Goal: Information Seeking & Learning: Learn about a topic

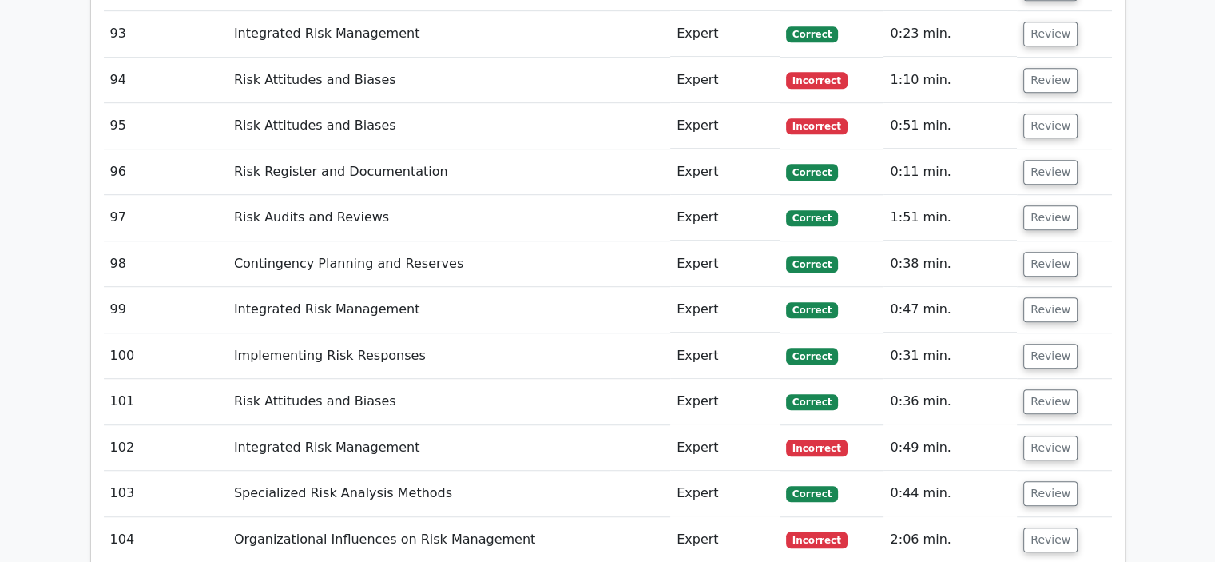
scroll to position [7430, 0]
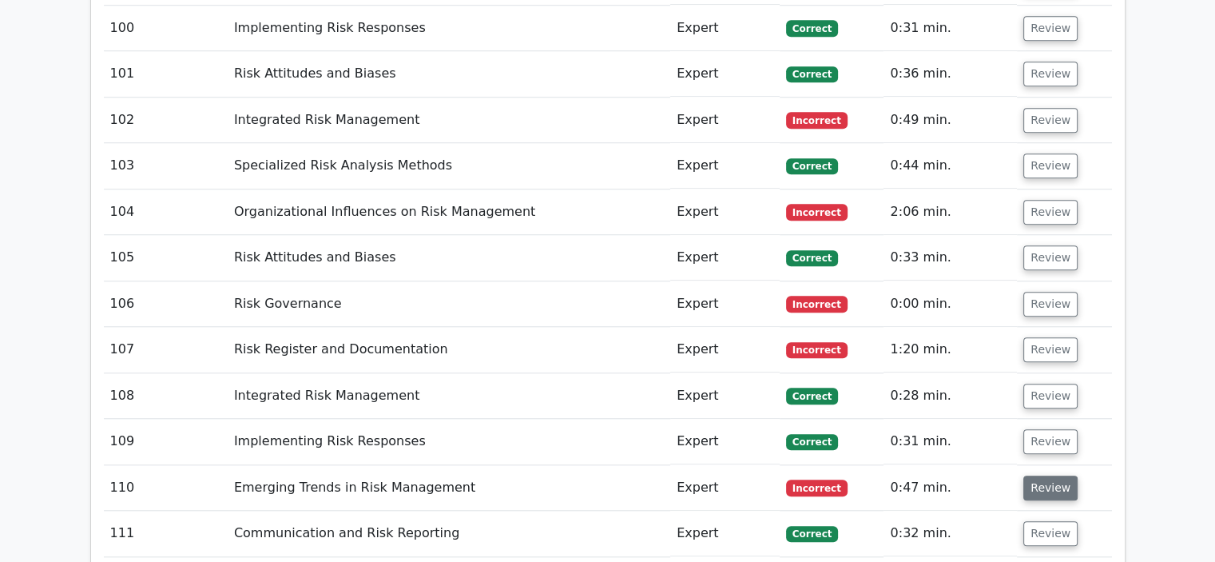
click at [1043, 475] on button "Review" at bounding box center [1050, 487] width 54 height 25
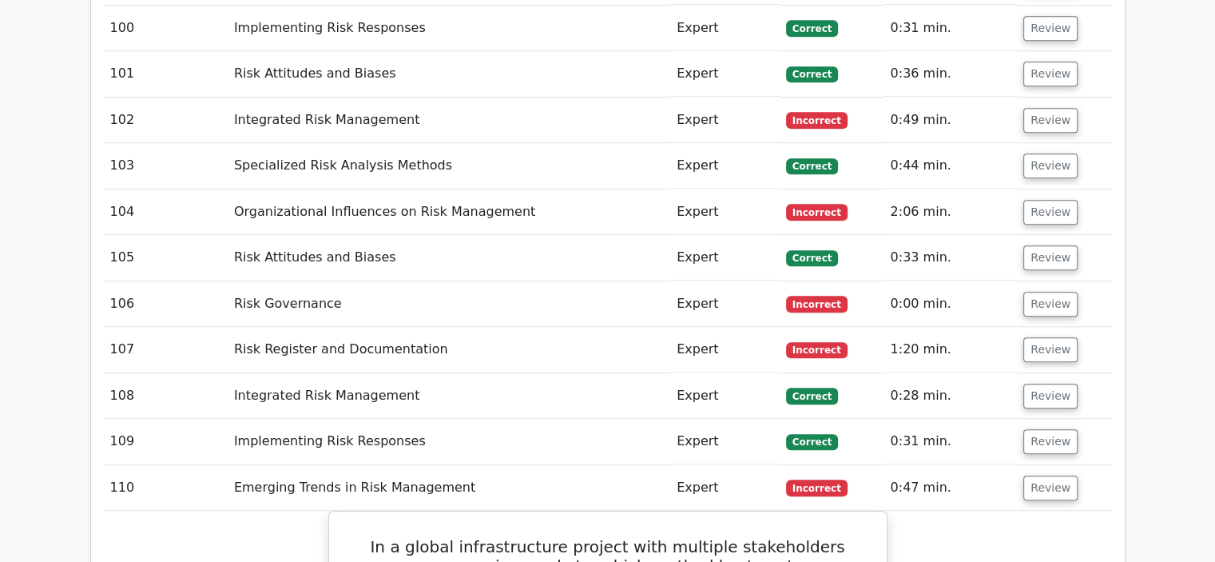
scroll to position [7590, 0]
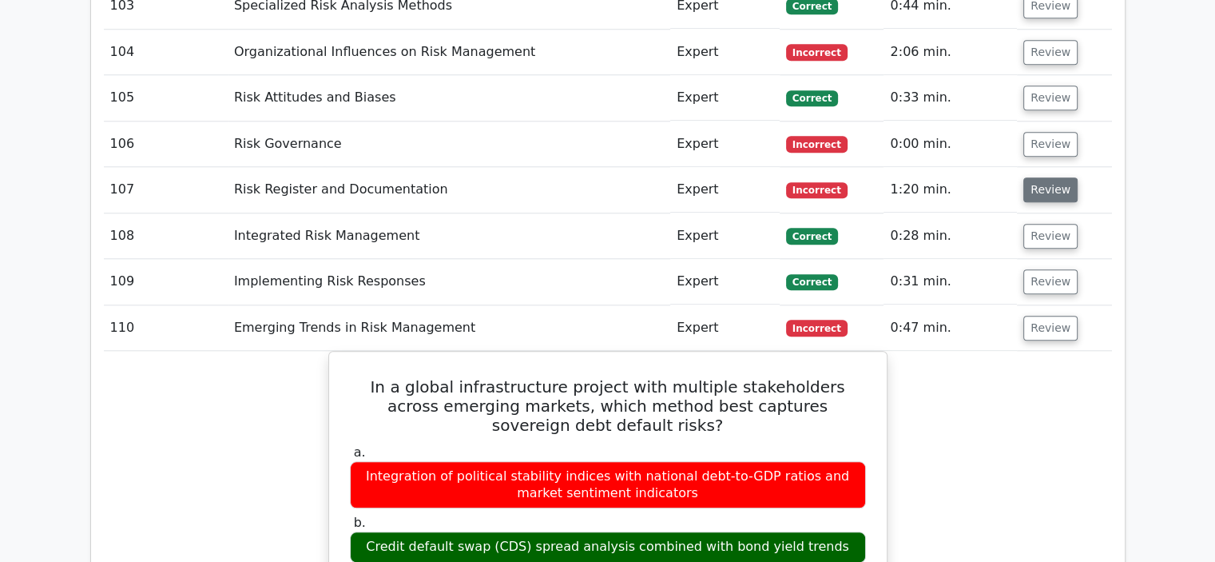
click at [1052, 177] on button "Review" at bounding box center [1050, 189] width 54 height 25
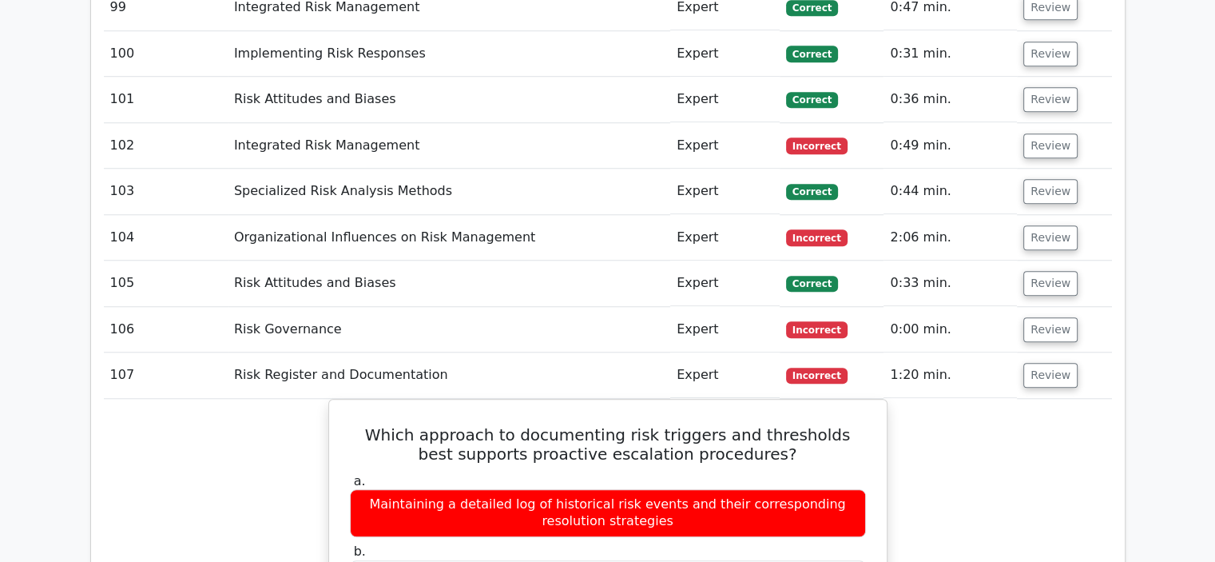
scroll to position [7350, 0]
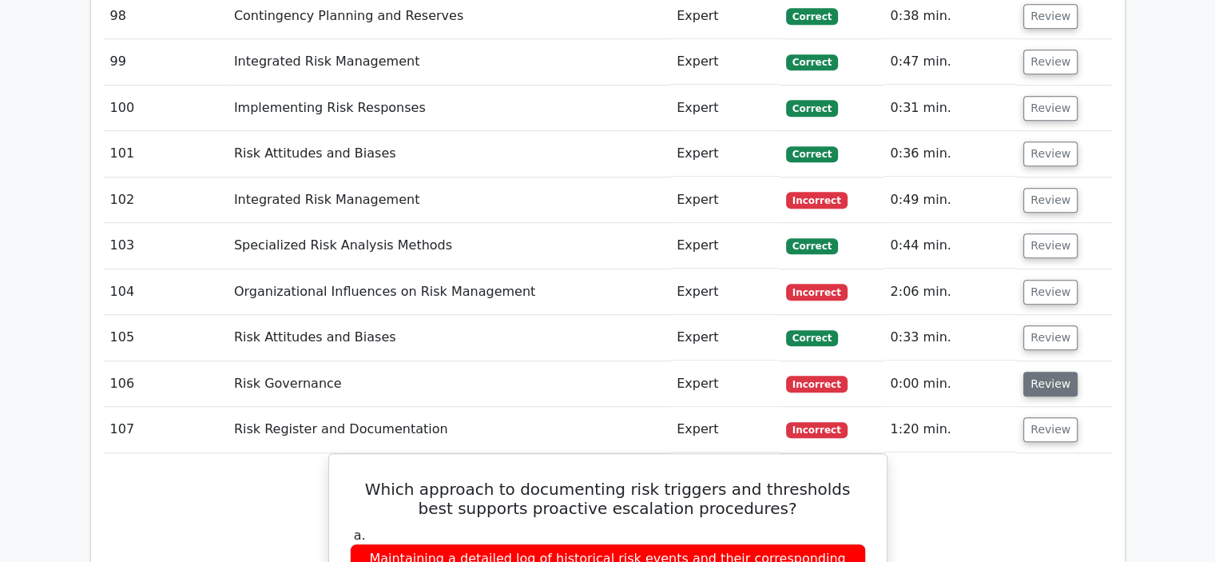
click at [1040, 372] on button "Review" at bounding box center [1050, 384] width 54 height 25
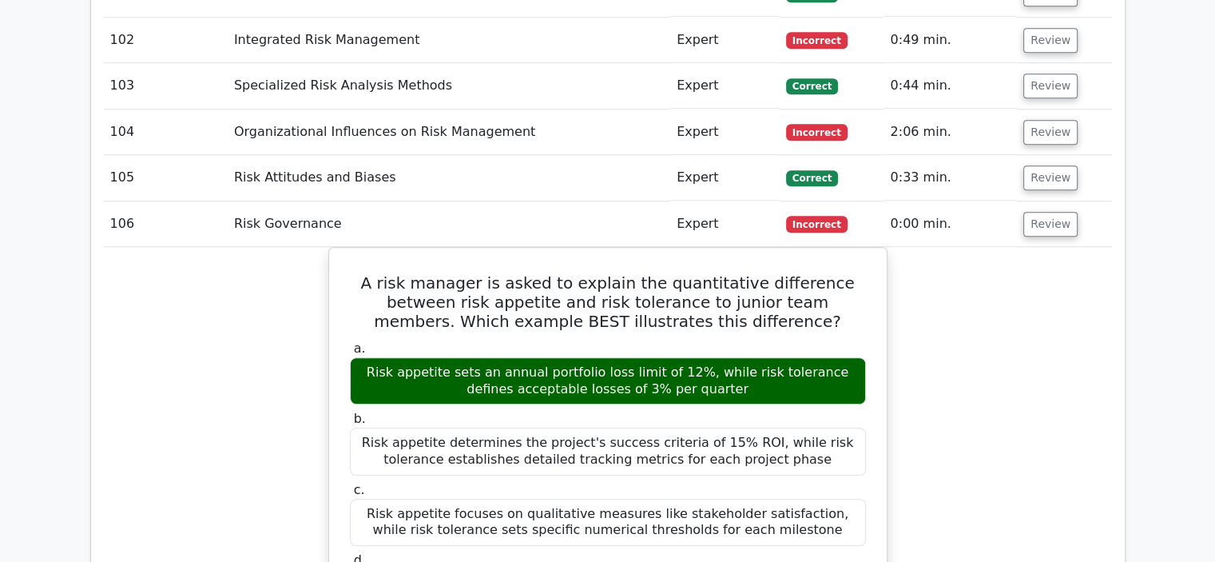
scroll to position [7270, 0]
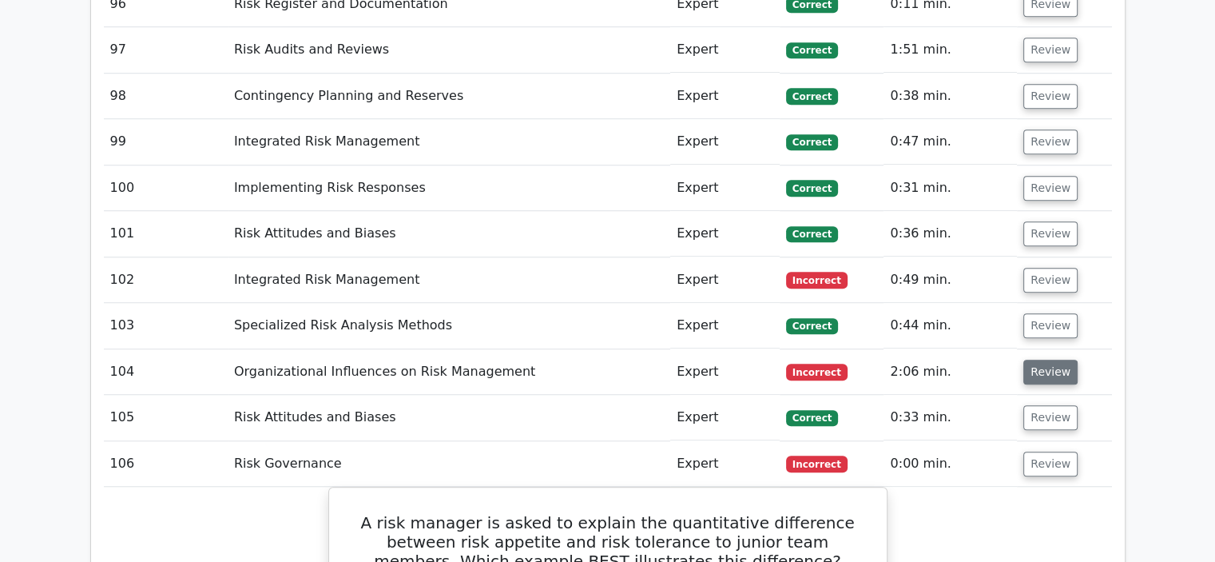
click at [1038, 360] on button "Review" at bounding box center [1050, 372] width 54 height 25
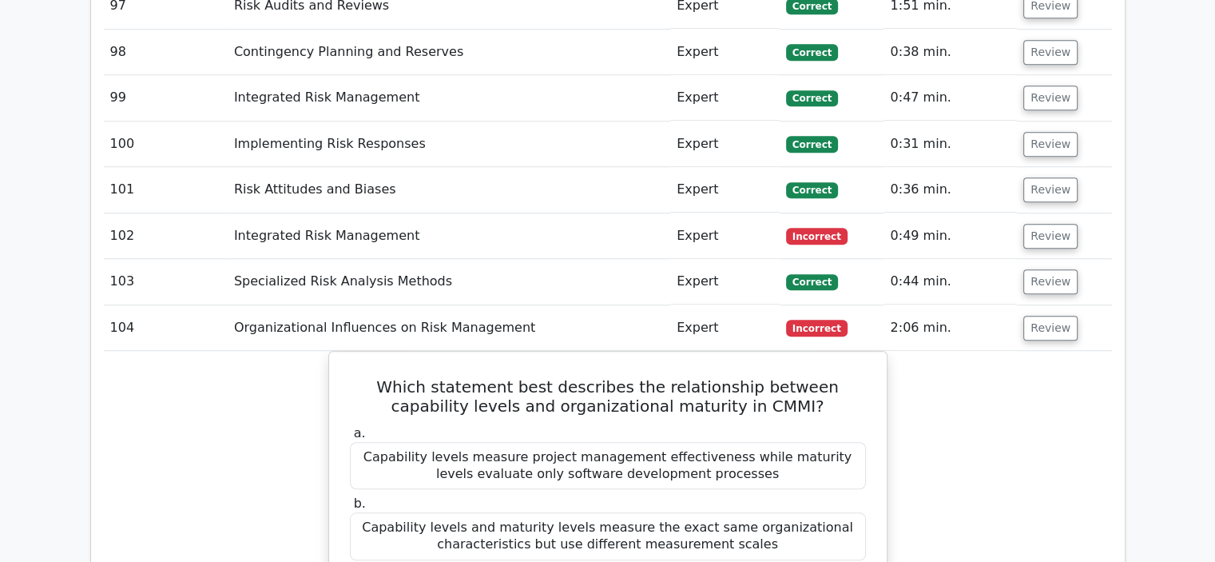
scroll to position [7350, 0]
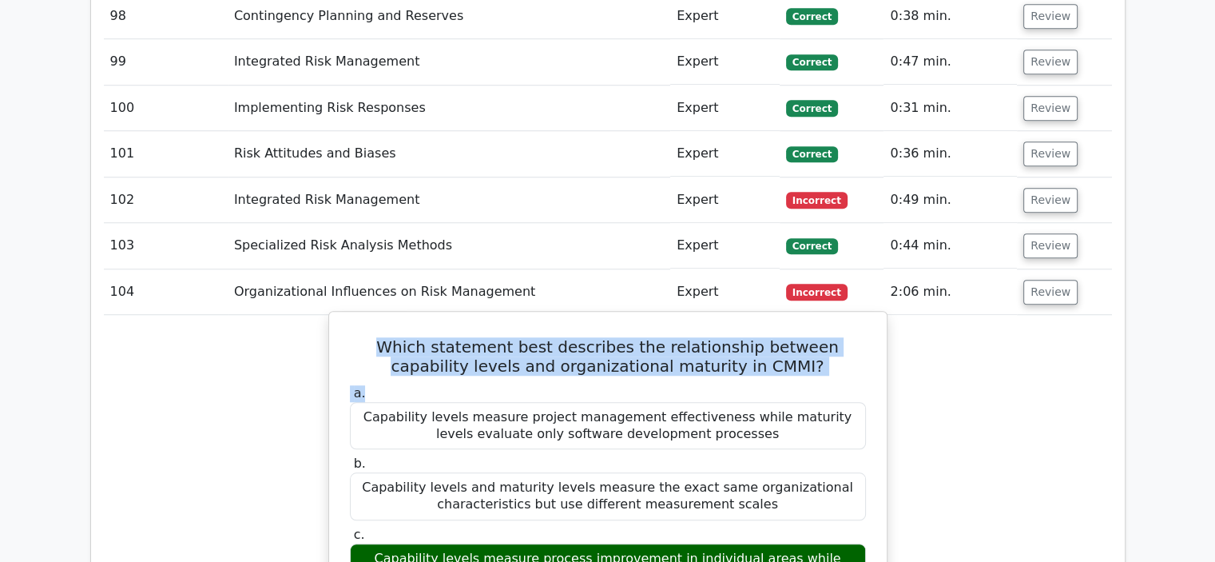
drag, startPoint x: 791, startPoint y: 240, endPoint x: 336, endPoint y: 203, distance: 456.2
copy div "Which statement best describes the relationship between capability levels and o…"
click at [812, 382] on div "a. Capability levels measure project management effectiveness while maturity le…" at bounding box center [607, 523] width 535 height 283
drag, startPoint x: 782, startPoint y: 229, endPoint x: 365, endPoint y: 209, distance: 417.6
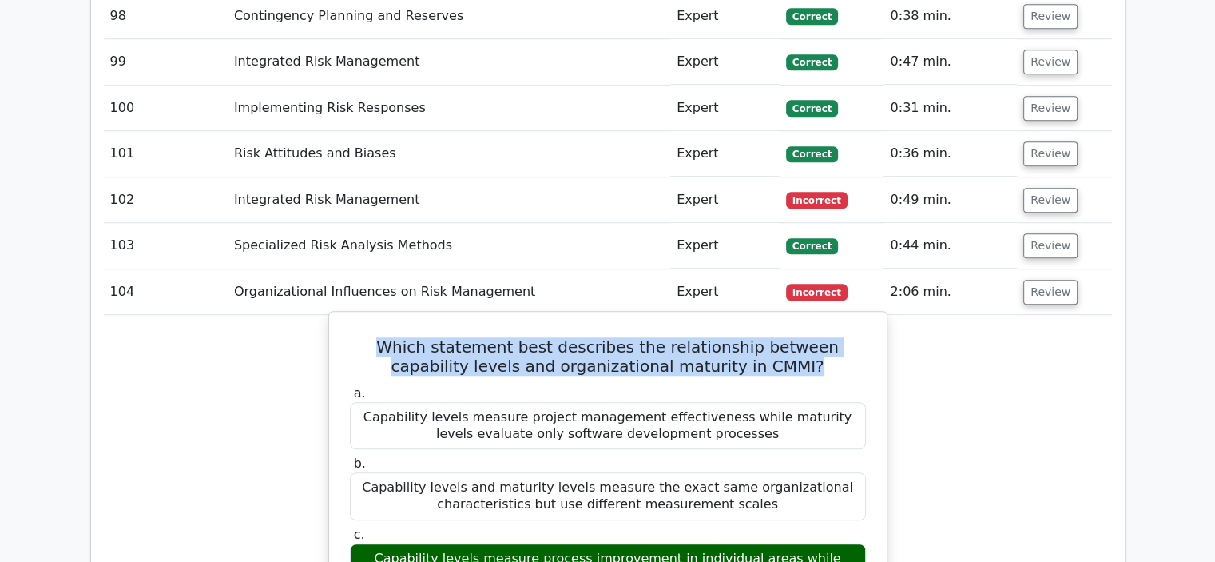
click at [365, 337] on h5 "Which statement best describes the relationship between capability levels and o…" at bounding box center [607, 356] width 519 height 38
copy h5 "Which statement best describes the relationship between capability levels and o…"
drag, startPoint x: 761, startPoint y: 441, endPoint x: 361, endPoint y: 407, distance: 400.9
click at [361, 543] on div "Capability levels measure process improvement in individual areas while maturit…" at bounding box center [608, 567] width 516 height 48
copy div "Capability levels measure process improvement in individual areas while maturit…"
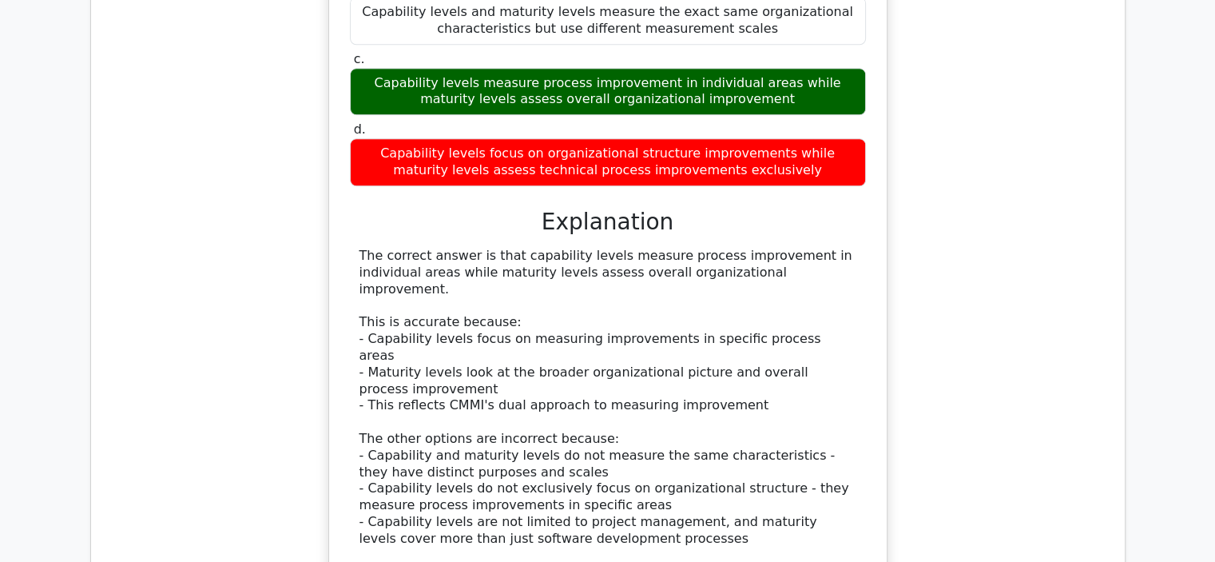
scroll to position [8069, 0]
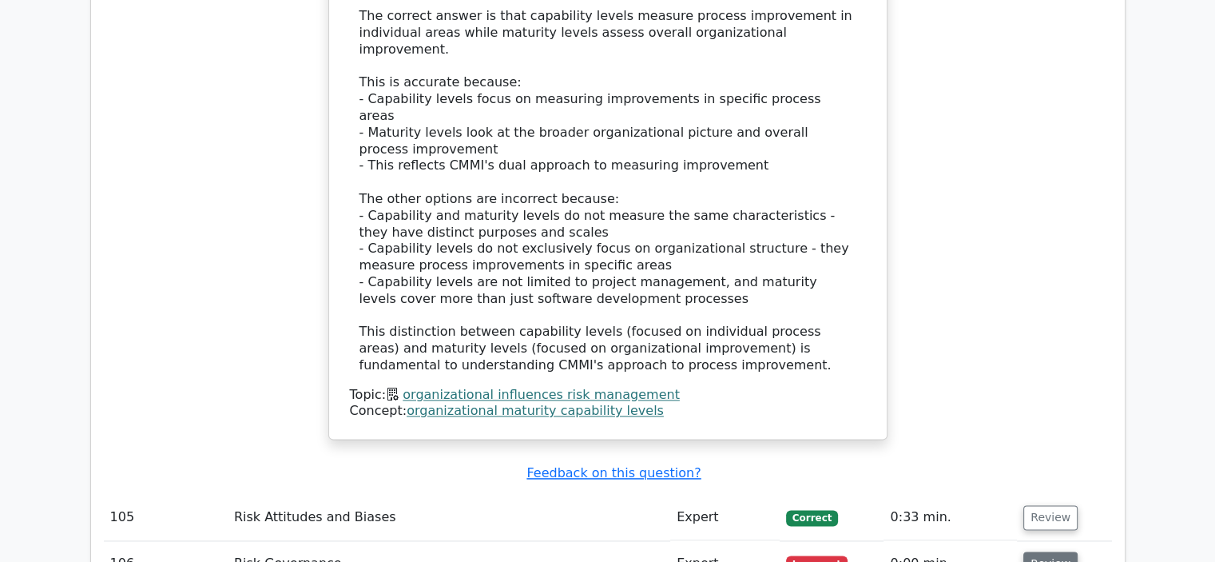
click at [1044, 551] on button "Review" at bounding box center [1050, 563] width 54 height 25
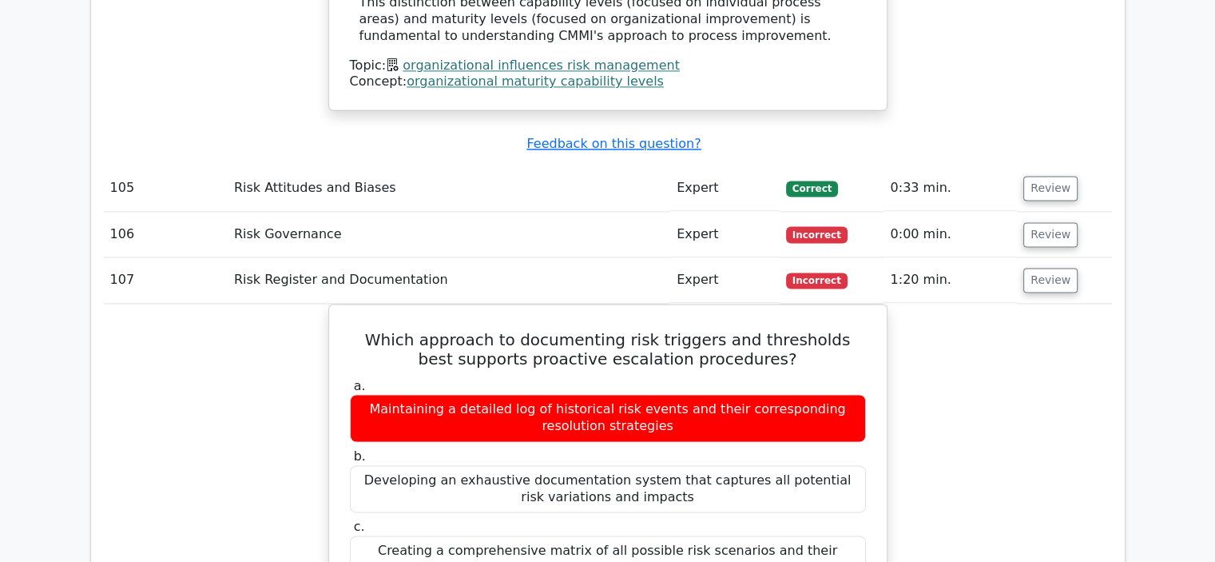
scroll to position [8389, 0]
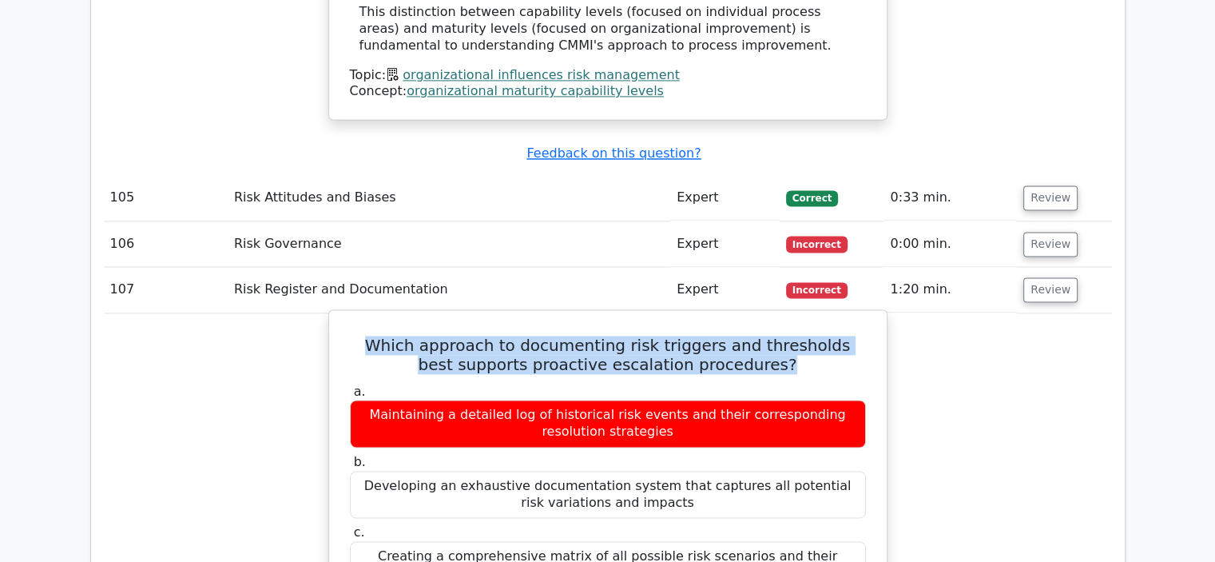
drag, startPoint x: 773, startPoint y: 197, endPoint x: 361, endPoint y: 161, distance: 413.8
click at [361, 336] on h5 "Which approach to documenting risk triggers and thresholds best supports proact…" at bounding box center [607, 355] width 519 height 38
copy h5 "Which approach to documenting risk triggers and thresholds best supports proact…"
drag, startPoint x: 845, startPoint y: 453, endPoint x: 364, endPoint y: 452, distance: 481.0
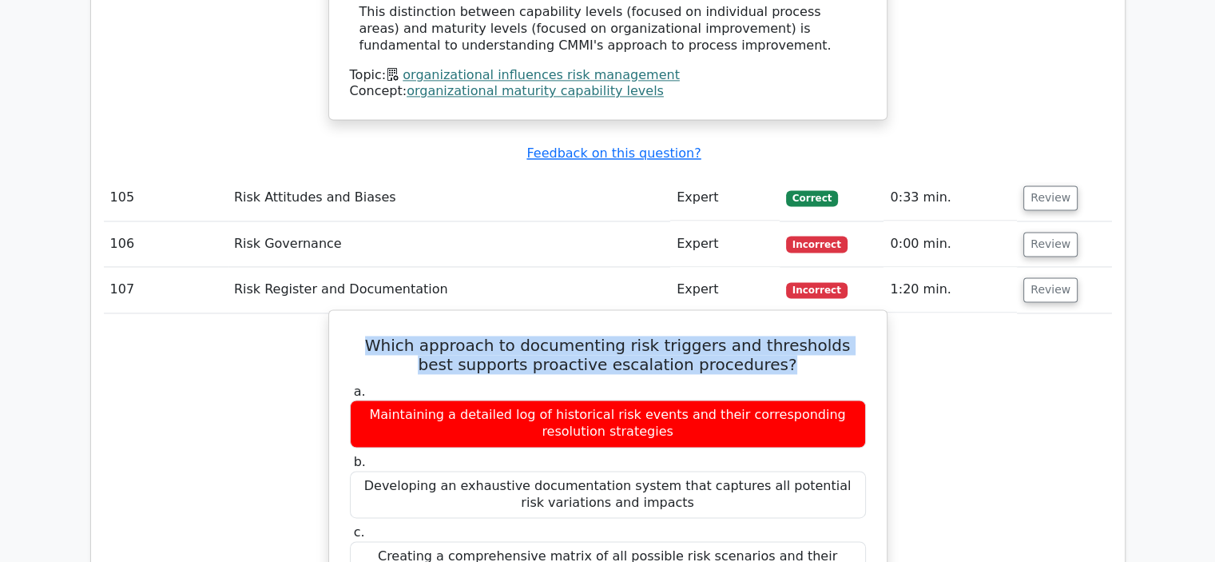
copy div "Establishing predefined action points linked to specific stakeholder responsibi…"
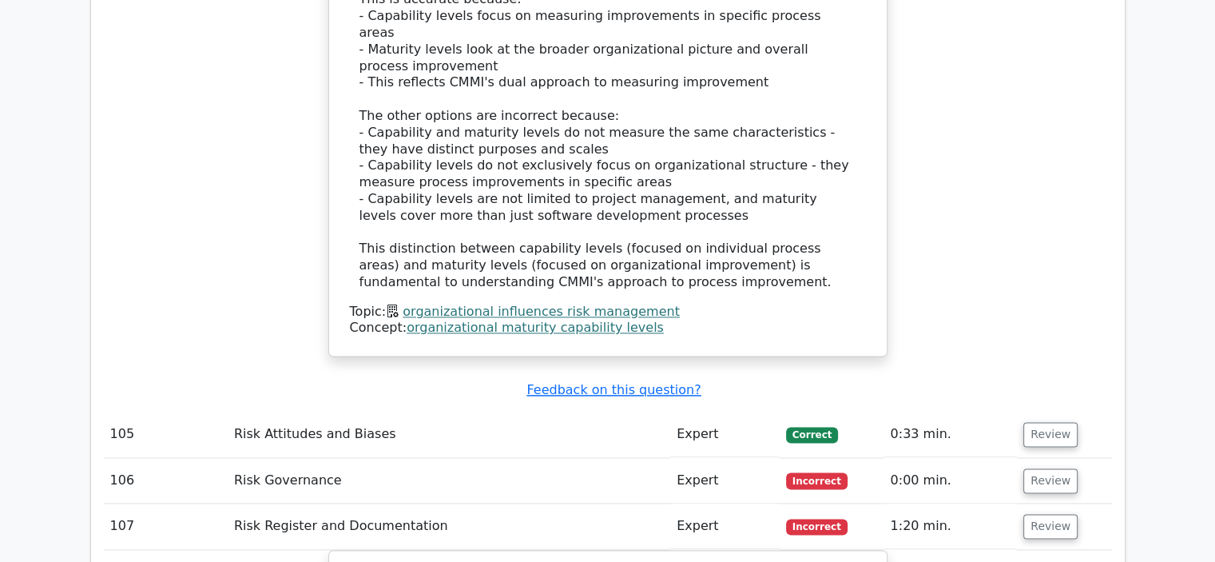
scroll to position [8149, 0]
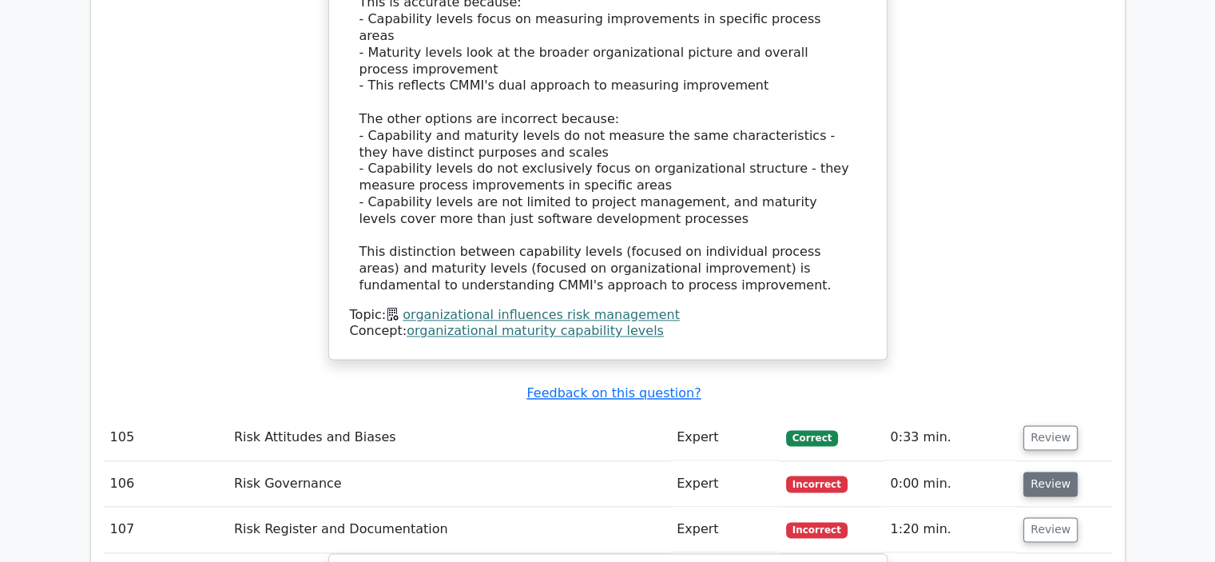
click at [1037, 471] on button "Review" at bounding box center [1050, 483] width 54 height 25
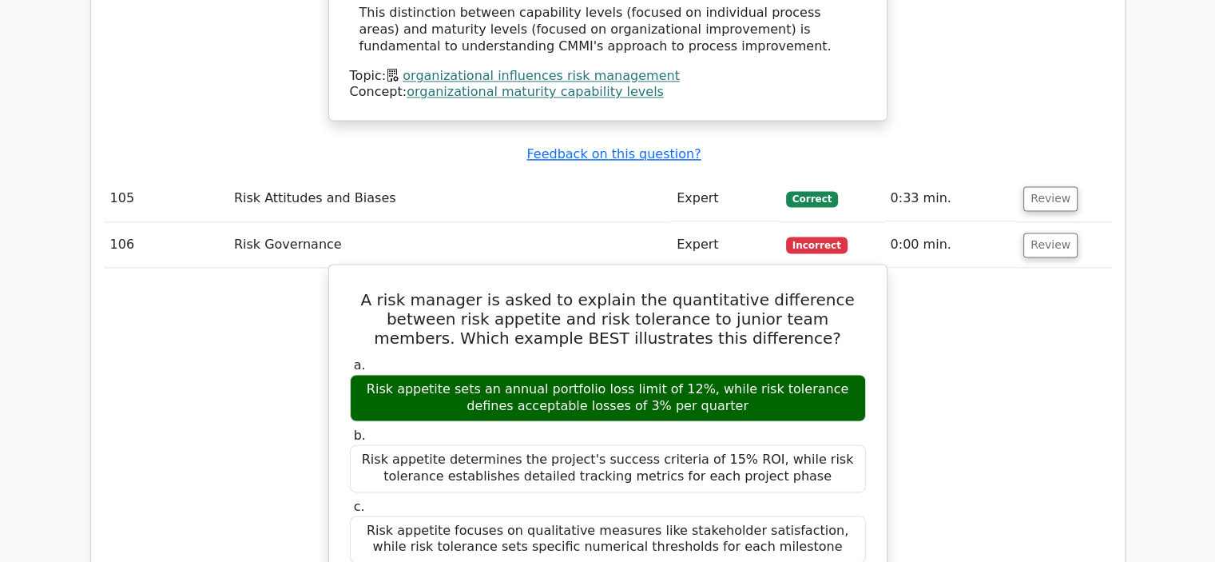
scroll to position [8389, 0]
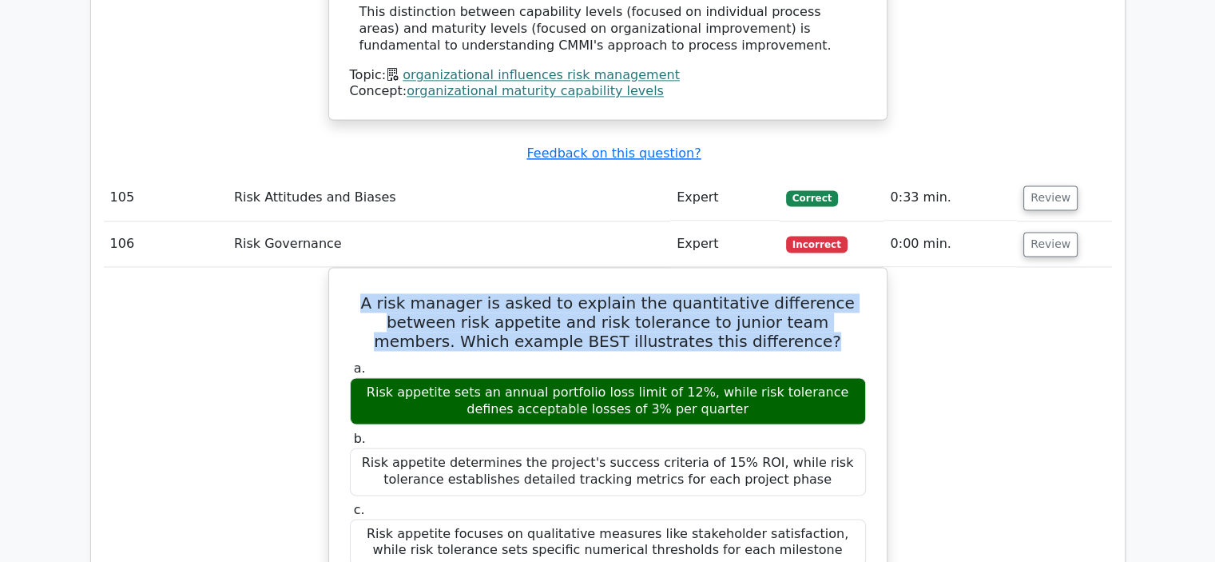
drag, startPoint x: 777, startPoint y: 172, endPoint x: 326, endPoint y: 118, distance: 453.8
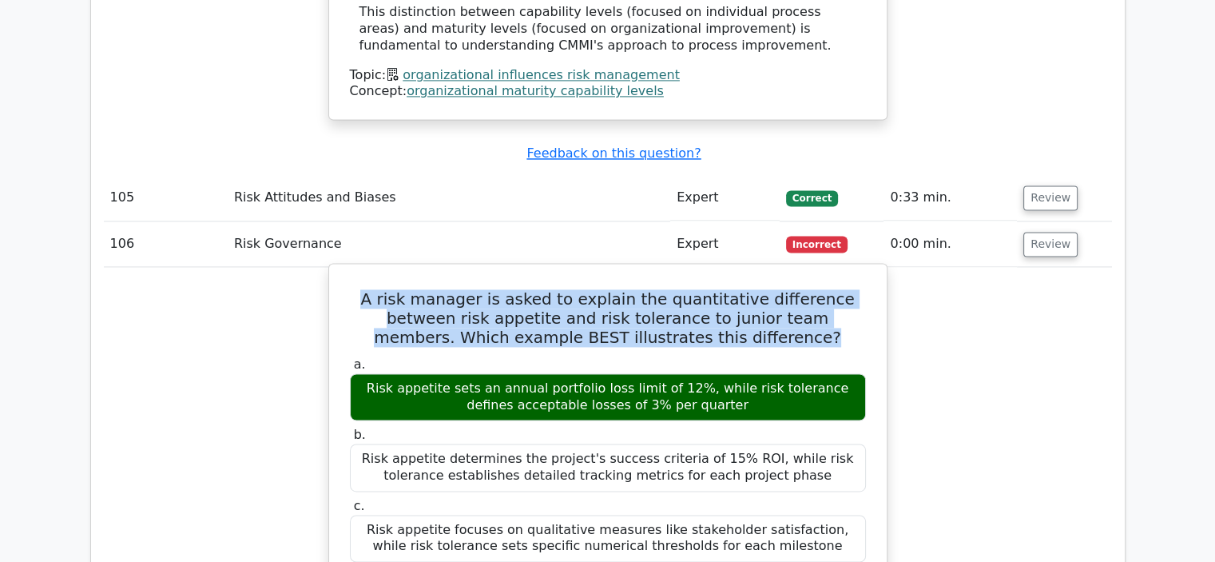
copy h5 "A risk manager is asked to explain the quantitative difference between risk app…"
drag, startPoint x: 730, startPoint y: 236, endPoint x: 331, endPoint y: 207, distance: 400.5
copy div "Risk appetite sets an annual portfolio loss limit of 12%, while risk tolerance …"
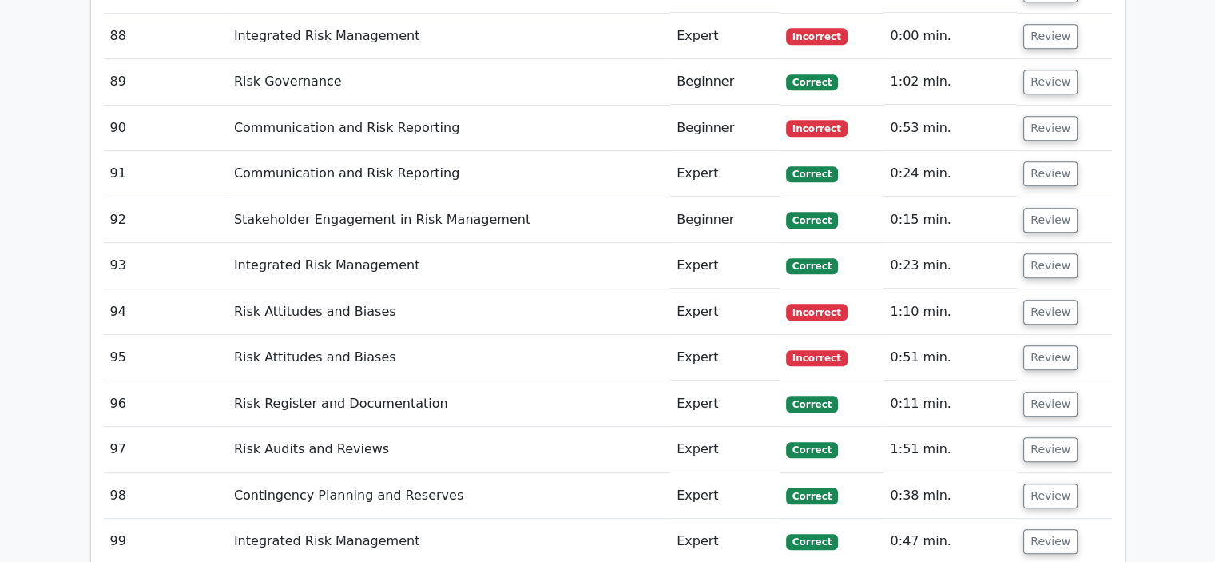
scroll to position [7111, 0]
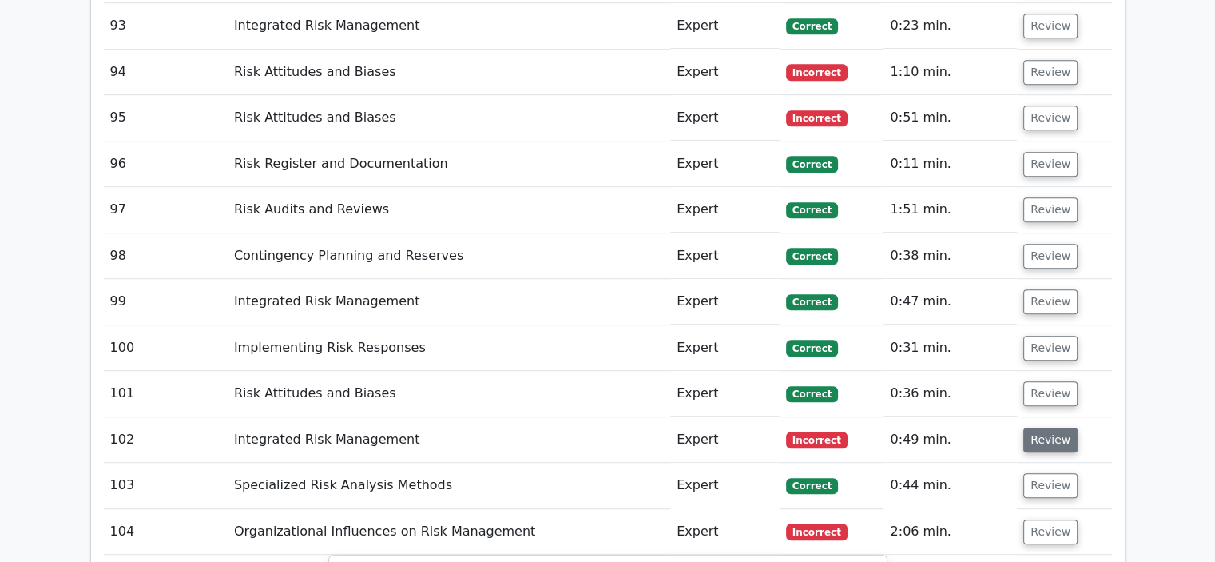
click at [1047, 427] on button "Review" at bounding box center [1050, 439] width 54 height 25
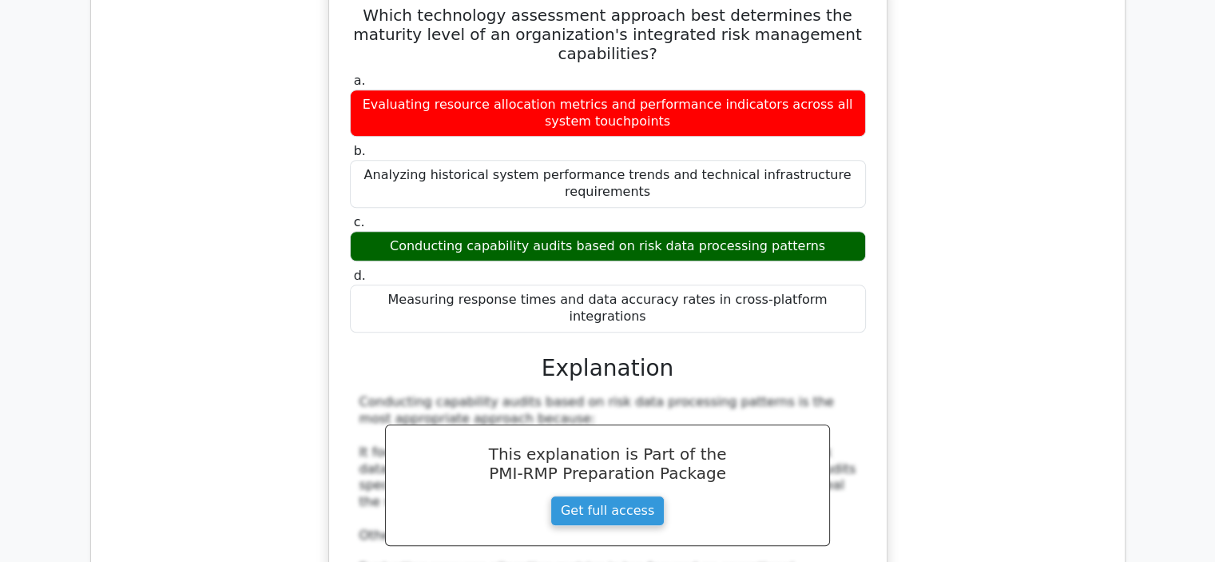
scroll to position [7270, 0]
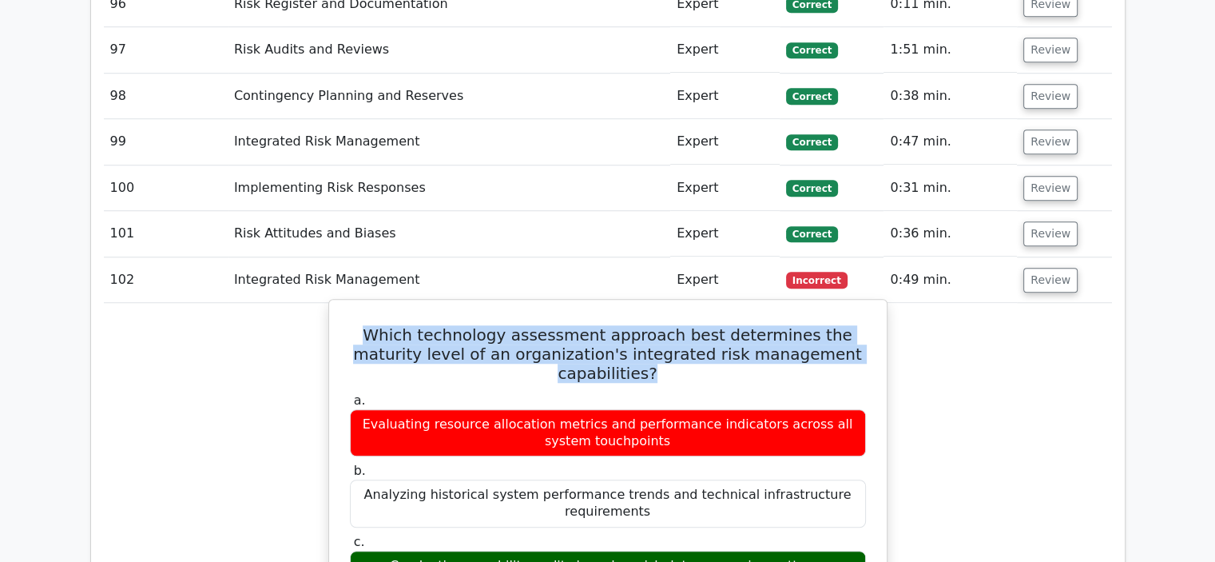
drag, startPoint x: 860, startPoint y: 221, endPoint x: 342, endPoint y: 190, distance: 518.6
copy h5 "Which technology assessment approach best determines the maturity level of an o…"
drag, startPoint x: 809, startPoint y: 393, endPoint x: 408, endPoint y: 391, distance: 401.1
click at [408, 550] on div "Conducting capability audits based on risk data processing patterns" at bounding box center [608, 565] width 516 height 31
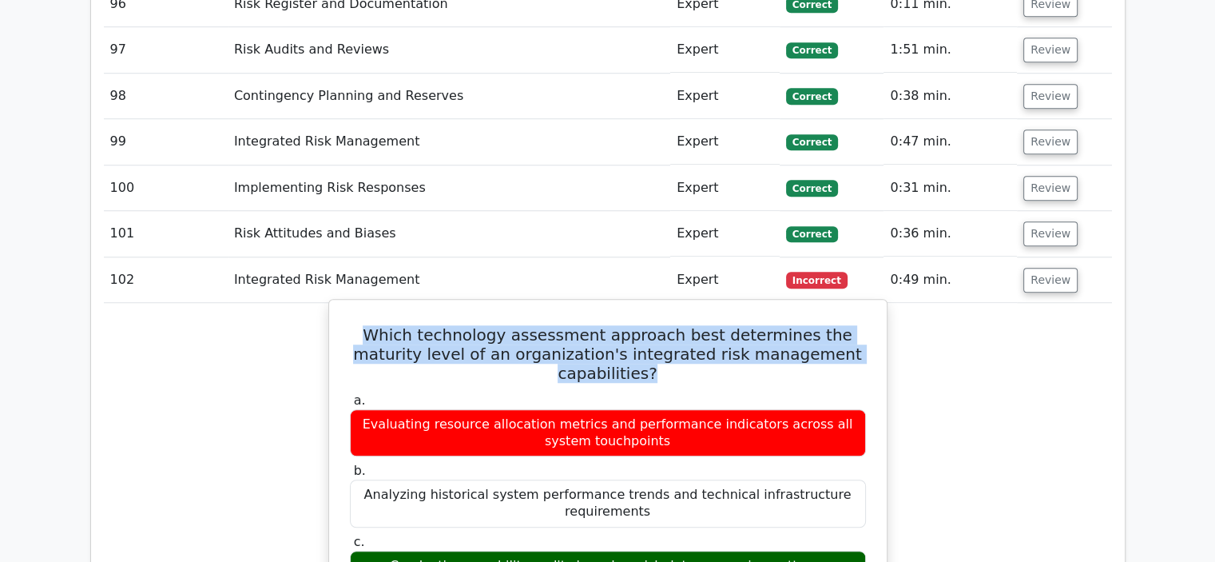
copy div "Conducting capability audits based on risk data processing patterns"
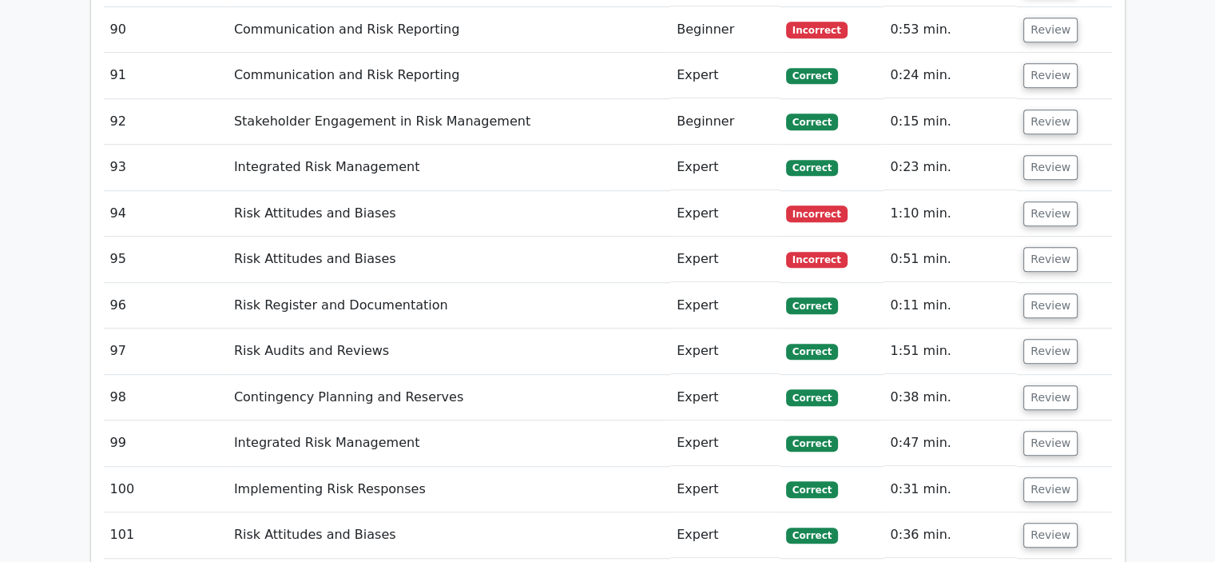
scroll to position [6871, 0]
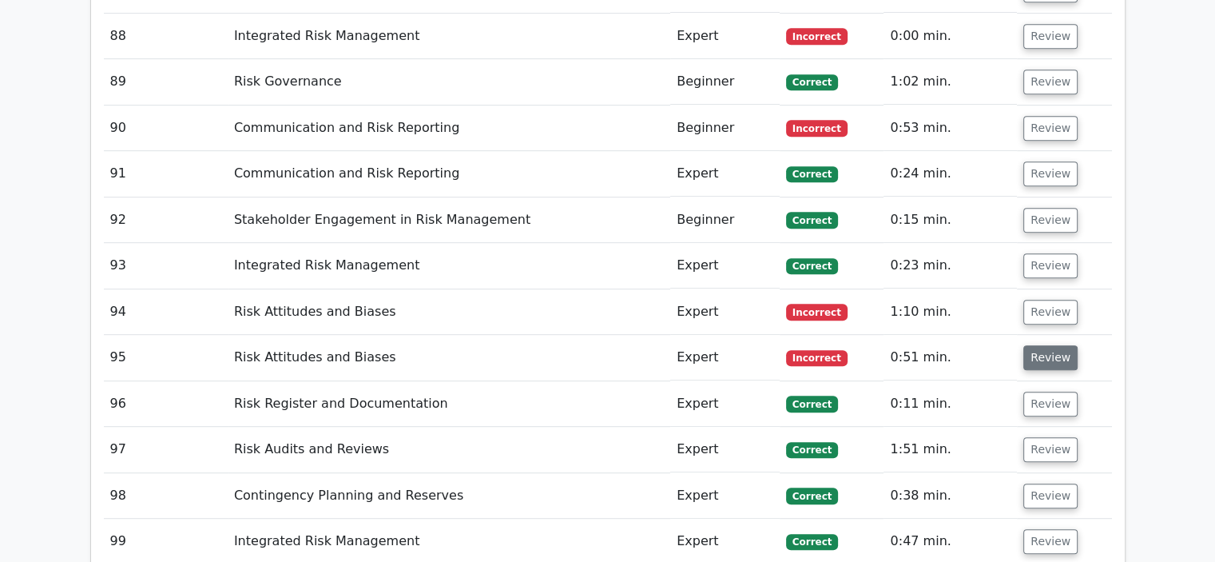
click at [1047, 345] on button "Review" at bounding box center [1050, 357] width 54 height 25
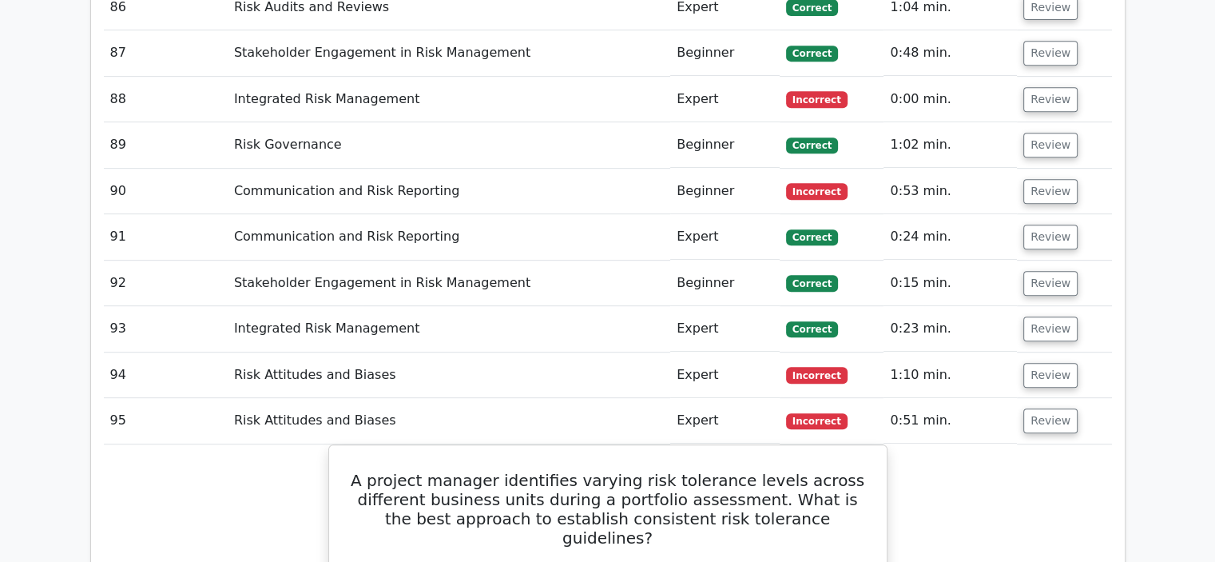
scroll to position [7111, 0]
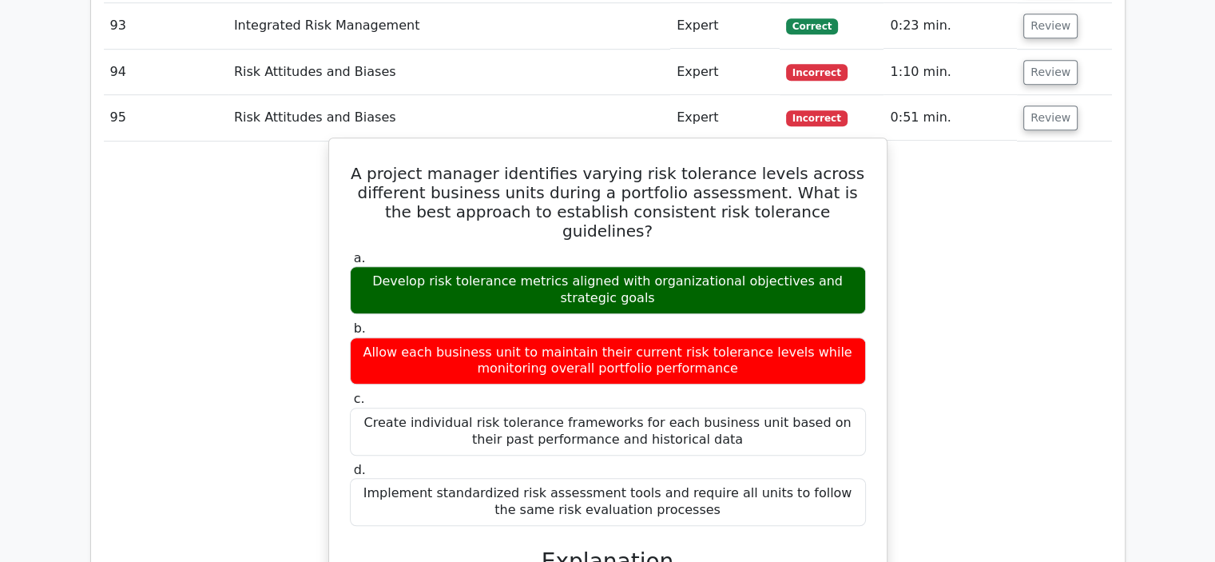
click at [813, 164] on h5 "A project manager identifies varying risk tolerance levels across different bus…" at bounding box center [607, 202] width 519 height 77
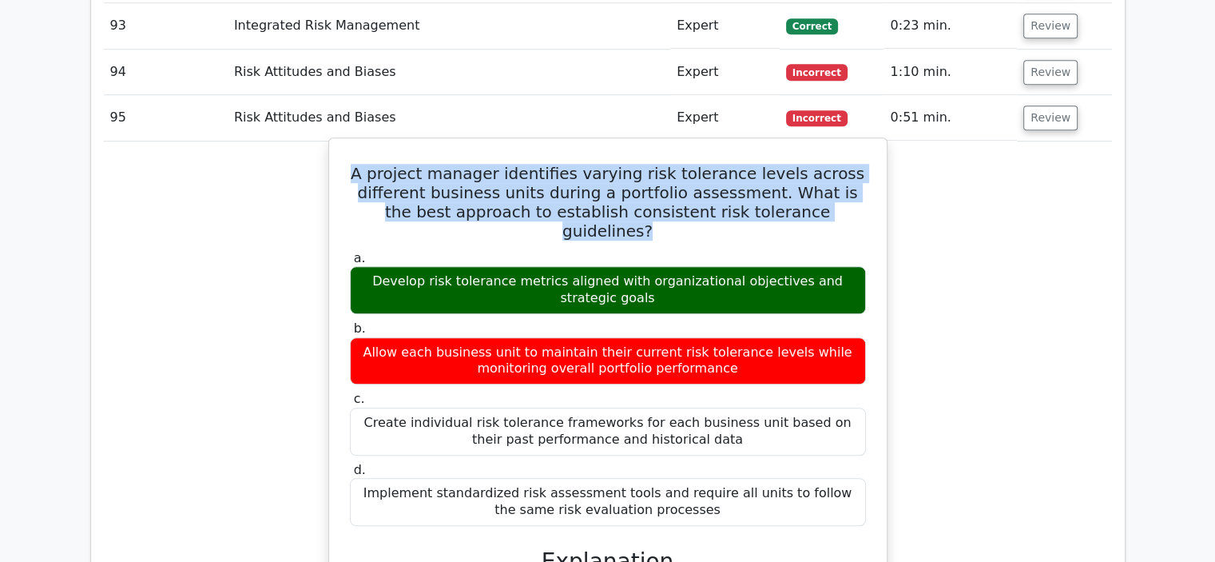
drag, startPoint x: 821, startPoint y: 76, endPoint x: 331, endPoint y: 22, distance: 493.6
copy h5 "A project manager identifies varying risk tolerance levels across different bus…"
drag, startPoint x: 640, startPoint y: 143, endPoint x: 367, endPoint y: 125, distance: 273.9
click at [367, 266] on div "Develop risk tolerance metrics aligned with organizational objectives and strat…" at bounding box center [608, 290] width 516 height 48
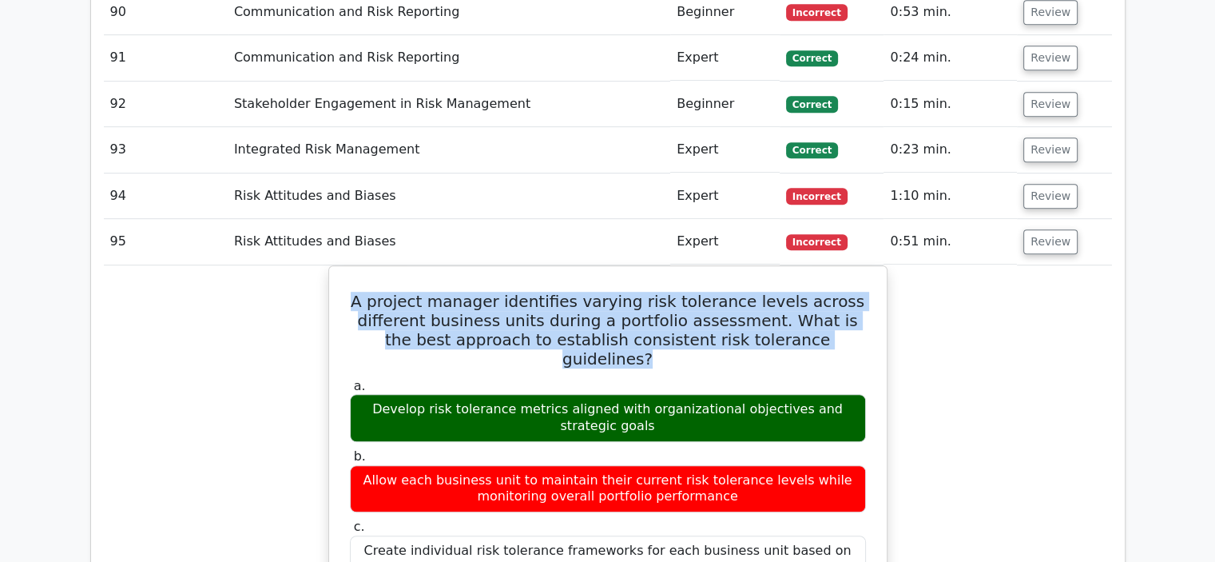
scroll to position [6791, 0]
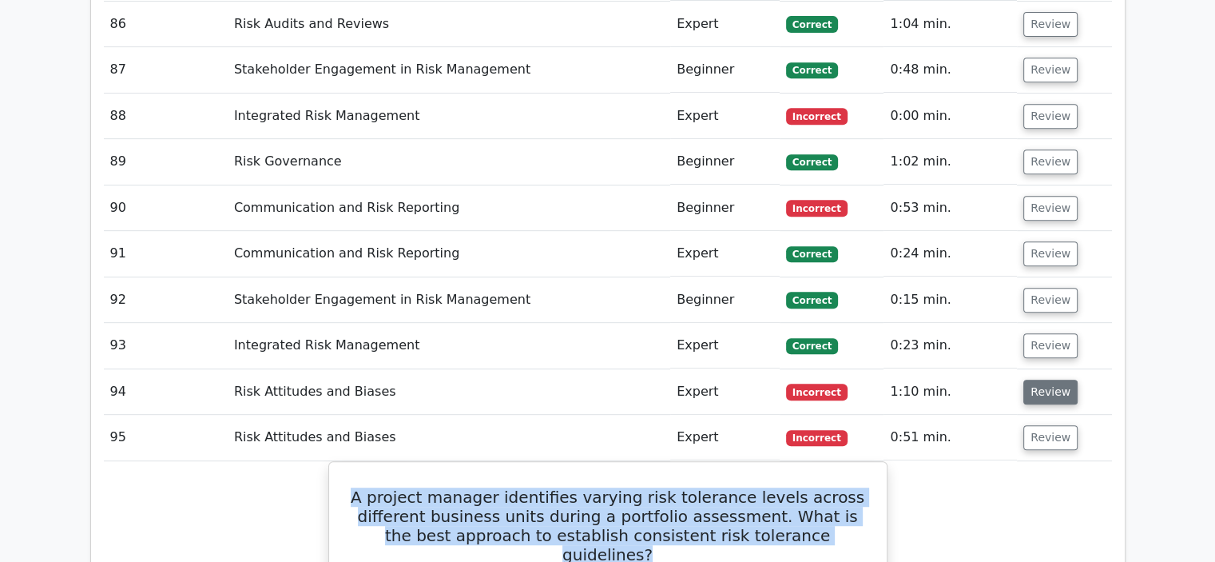
click at [1037, 380] on button "Review" at bounding box center [1050, 392] width 54 height 25
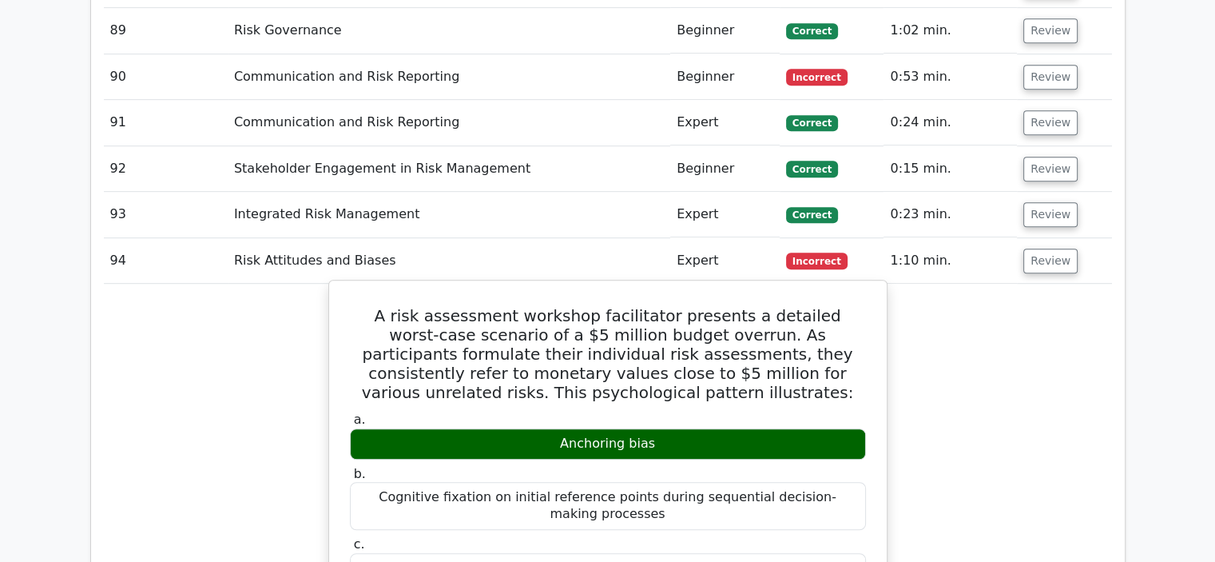
scroll to position [6951, 0]
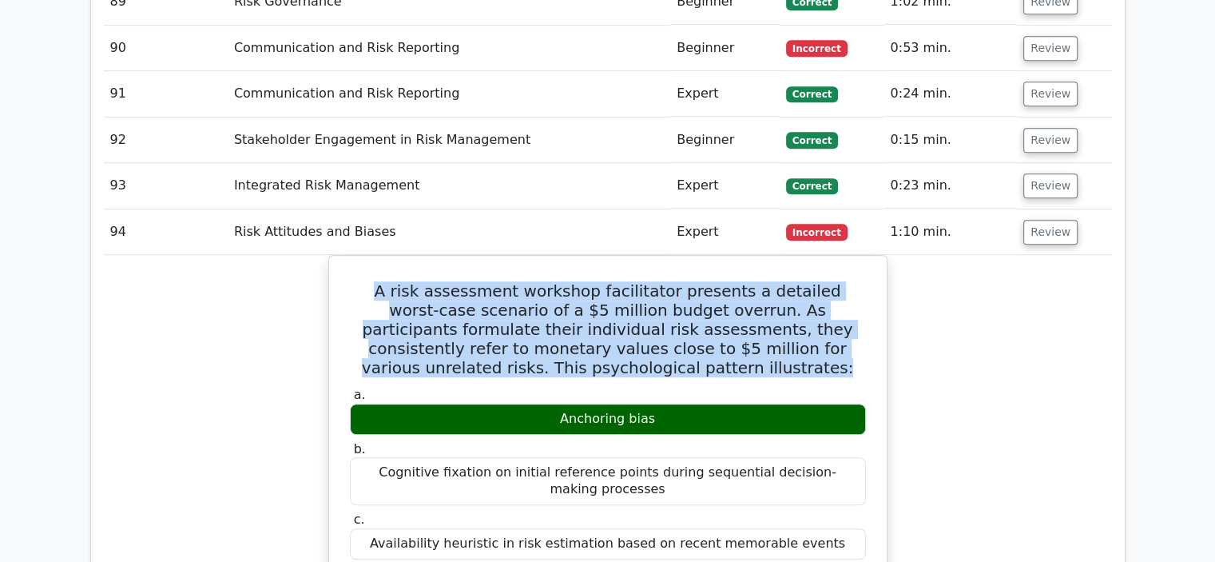
drag, startPoint x: 692, startPoint y: 235, endPoint x: 299, endPoint y: 157, distance: 400.8
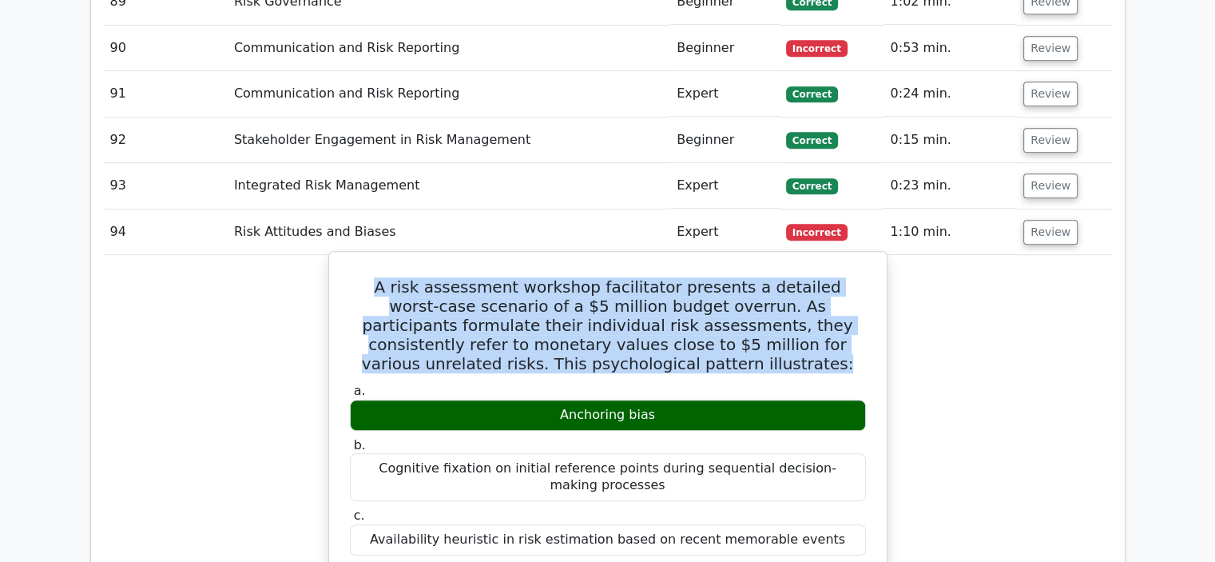
drag, startPoint x: 666, startPoint y: 285, endPoint x: 557, endPoint y: 285, distance: 108.7
click at [557, 399] on div "Anchoring bias" at bounding box center [608, 414] width 516 height 31
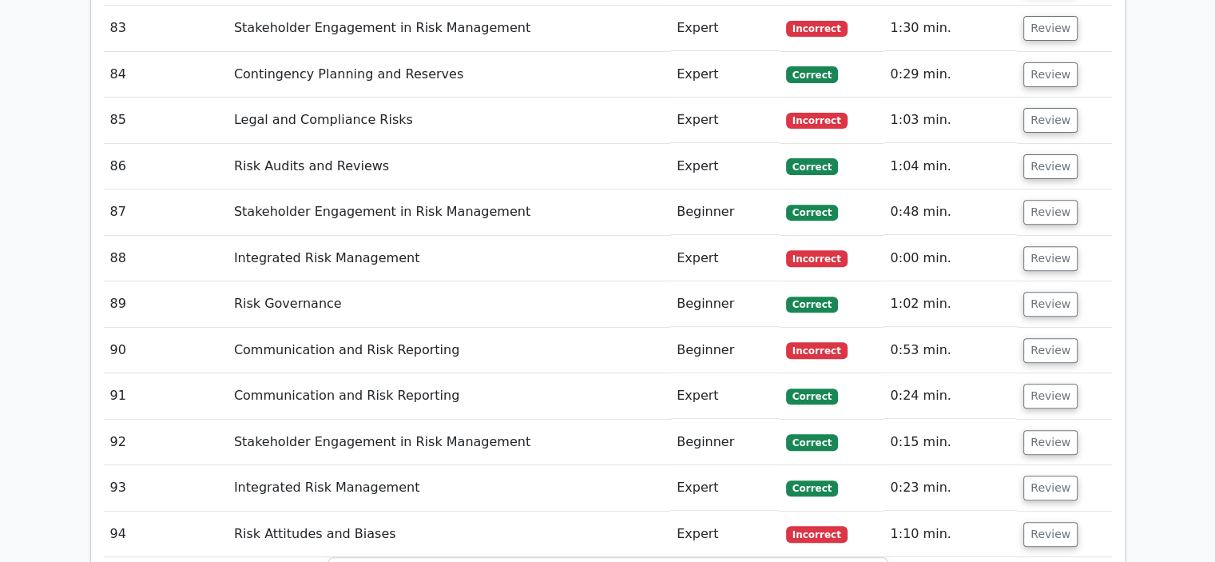
scroll to position [6631, 0]
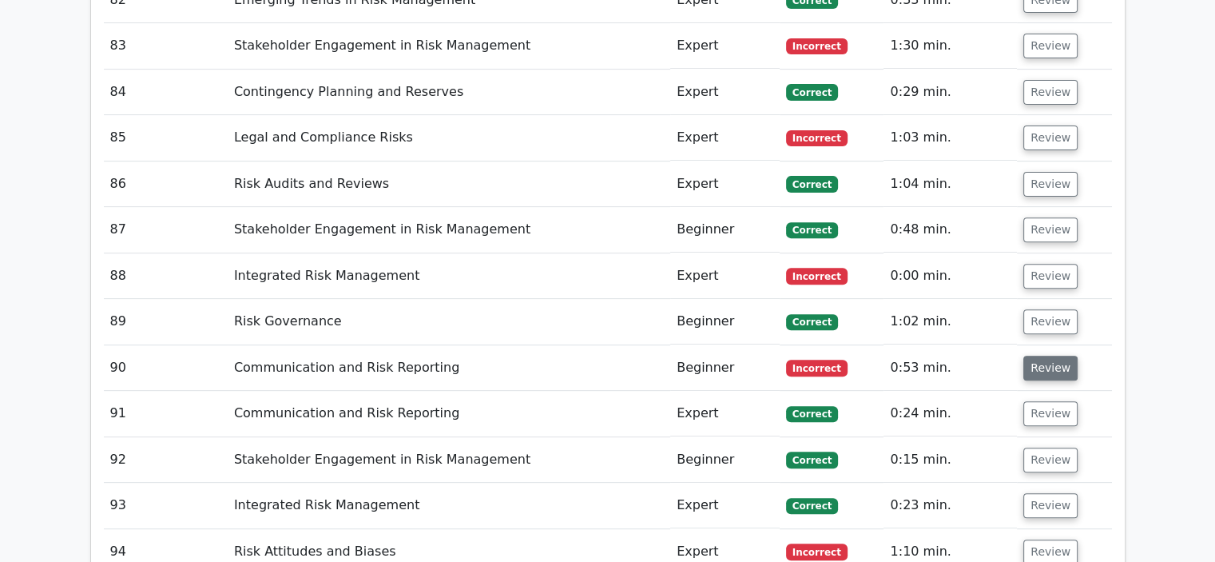
click at [1034, 356] on button "Review" at bounding box center [1050, 368] width 54 height 25
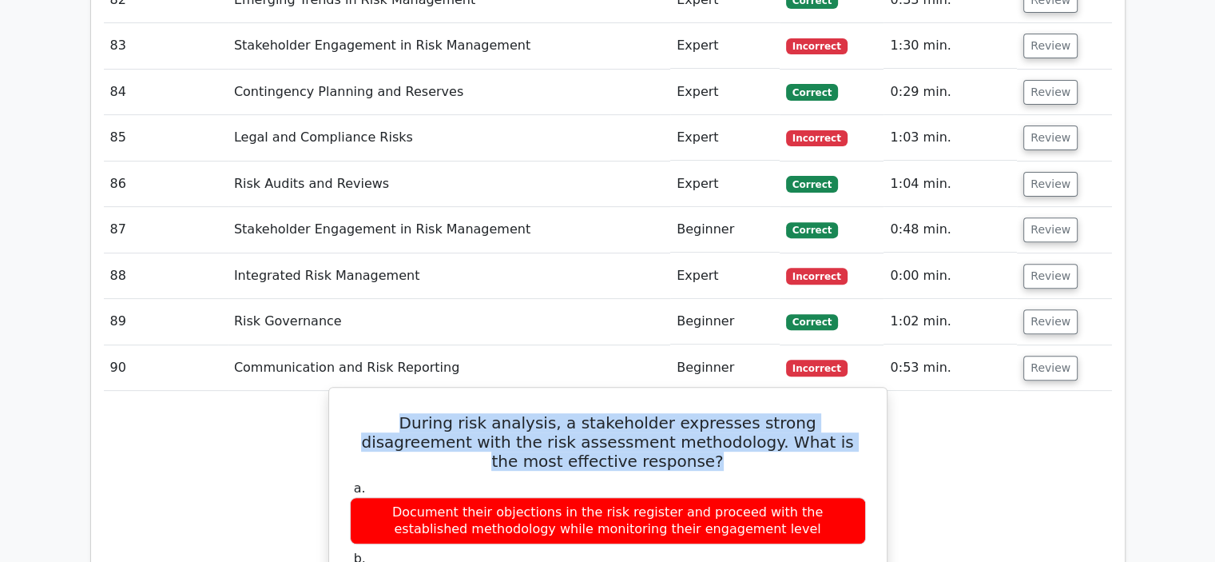
drag, startPoint x: 866, startPoint y: 309, endPoint x: 342, endPoint y: 284, distance: 524.7
drag, startPoint x: 753, startPoint y: 446, endPoint x: 370, endPoint y: 426, distance: 383.2
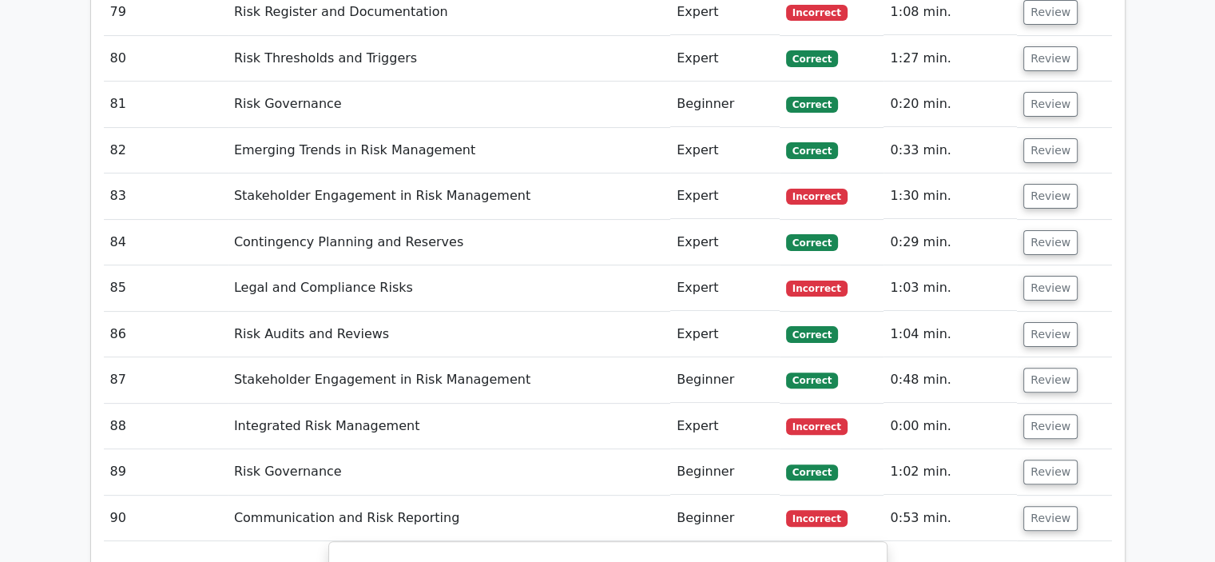
scroll to position [6471, 0]
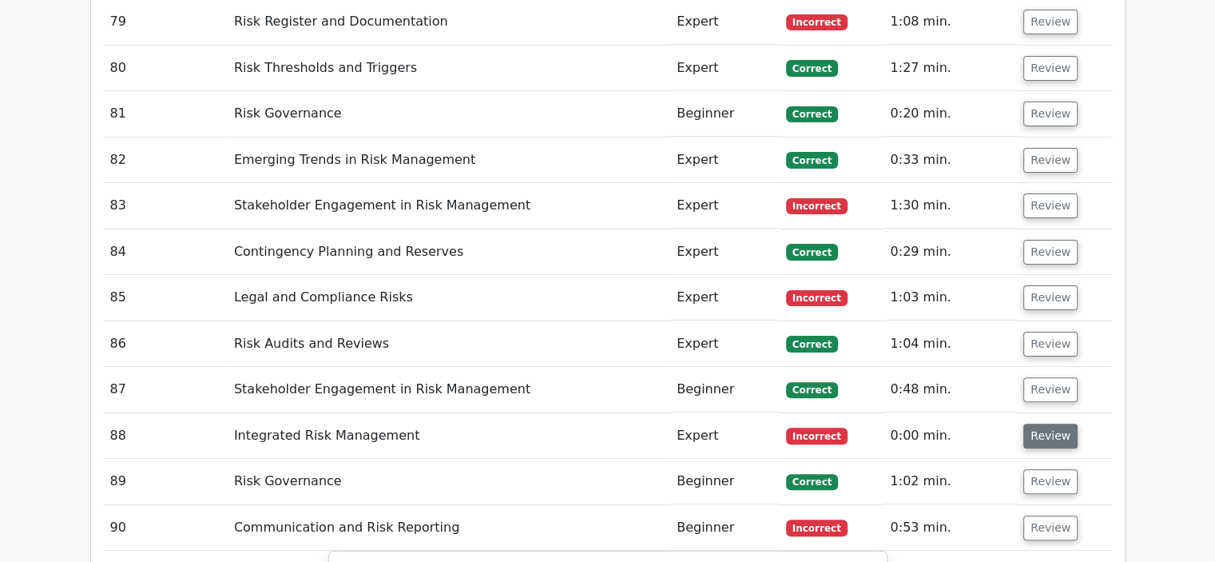
click at [1055, 423] on button "Review" at bounding box center [1050, 435] width 54 height 25
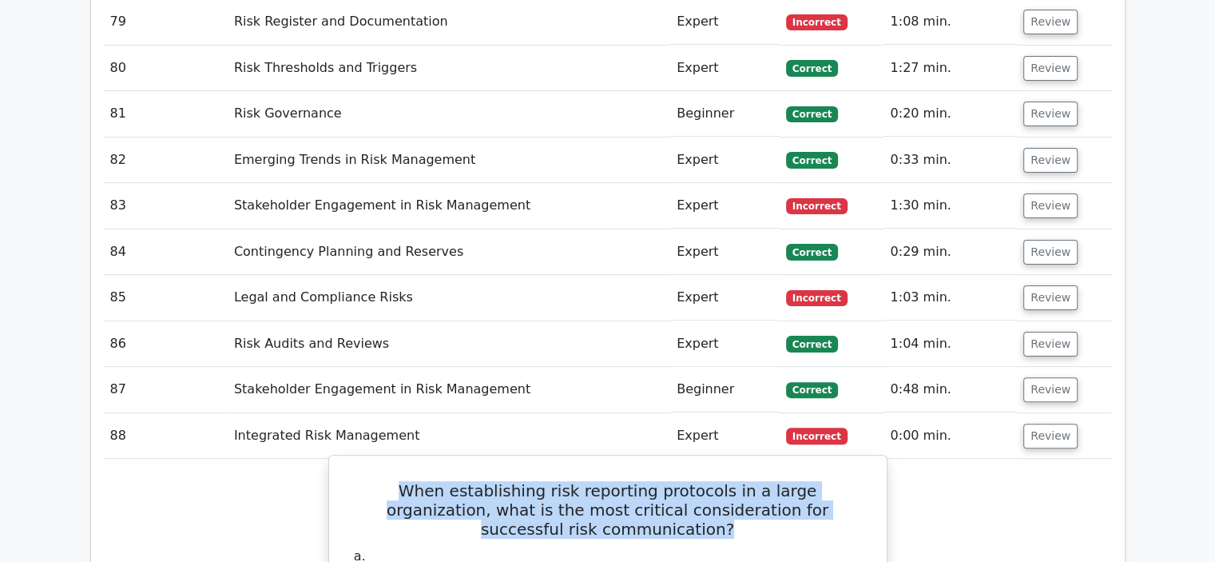
drag, startPoint x: 674, startPoint y: 401, endPoint x: 348, endPoint y: 357, distance: 328.9
click at [348, 481] on h5 "When establishing risk reporting protocols in a large organization, what is the…" at bounding box center [607, 510] width 519 height 58
drag, startPoint x: 813, startPoint y: 516, endPoint x: 403, endPoint y: 515, distance: 410.7
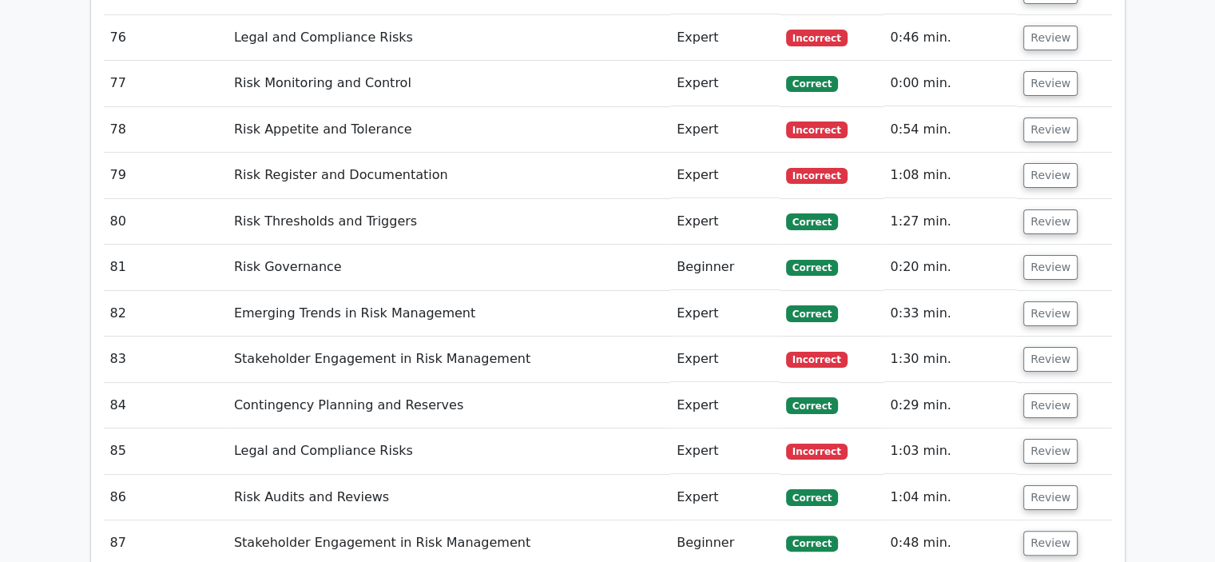
scroll to position [6312, 0]
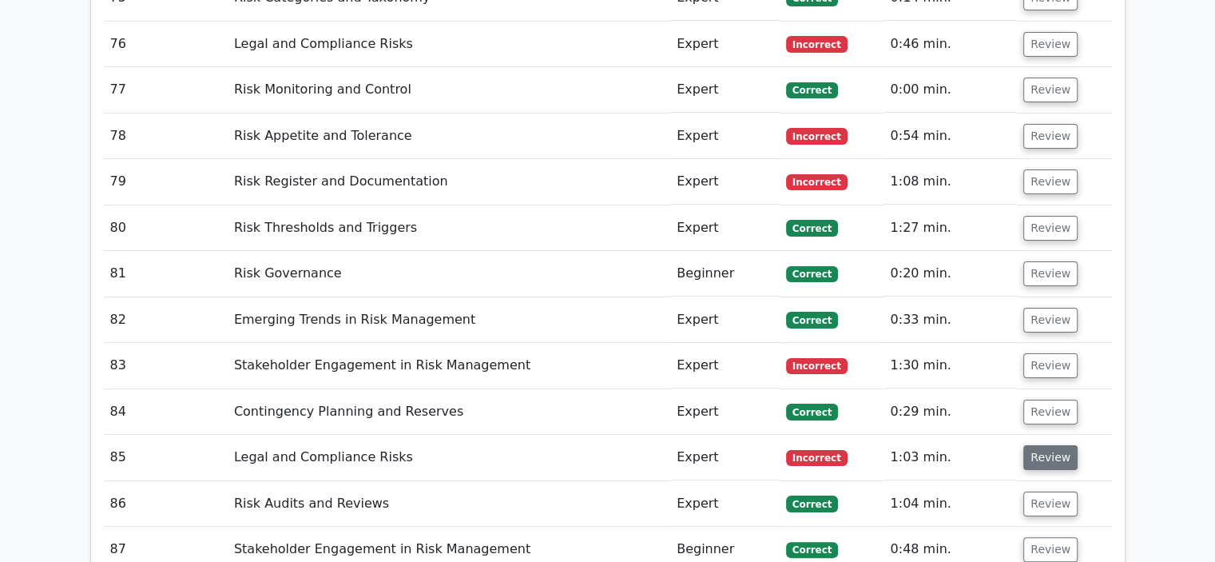
click at [1048, 445] on button "Review" at bounding box center [1050, 457] width 54 height 25
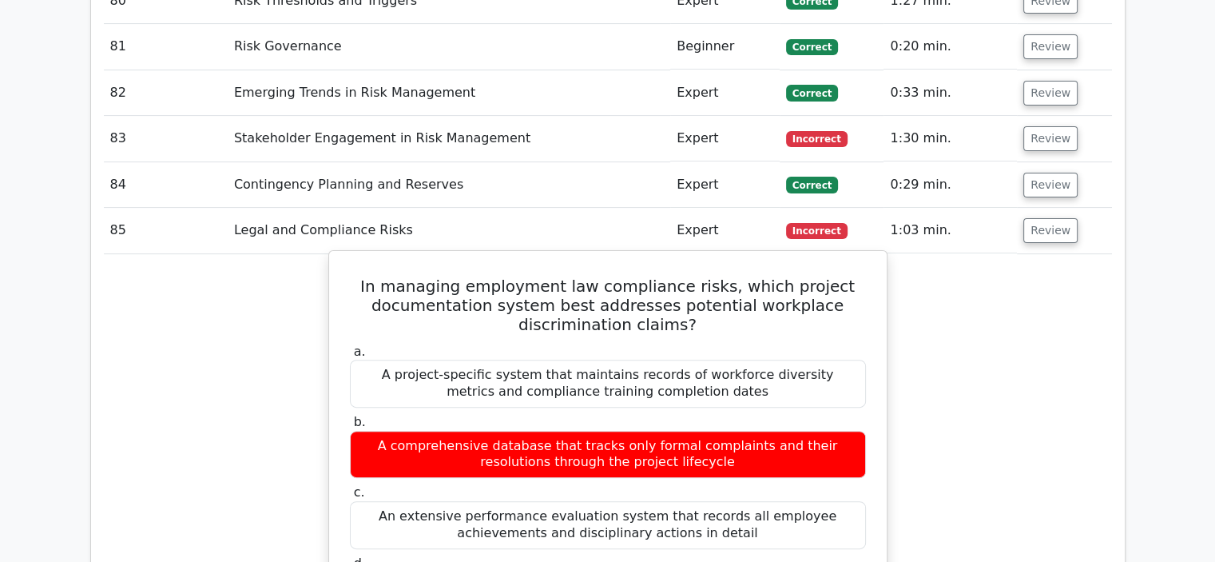
scroll to position [6551, 0]
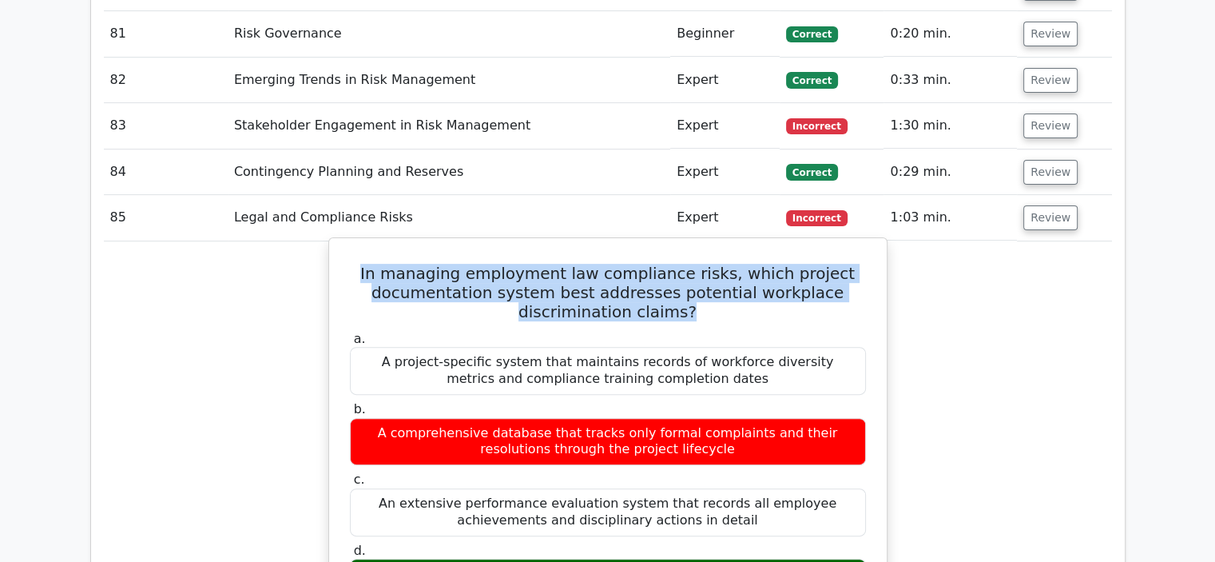
drag, startPoint x: 693, startPoint y: 181, endPoint x: 496, endPoint y: 161, distance: 198.4
click at [351, 264] on h5 "In managing employment law compliance risks, which project documentation system…" at bounding box center [607, 293] width 519 height 58
drag, startPoint x: 695, startPoint y: 458, endPoint x: 363, endPoint y: 431, distance: 333.5
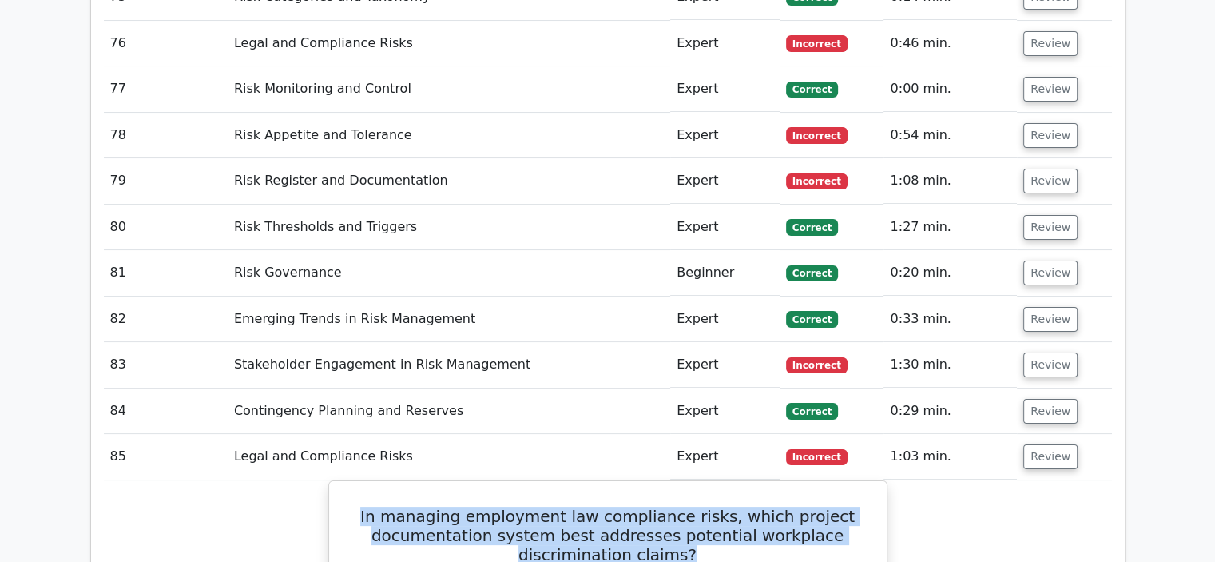
scroll to position [6312, 0]
click at [1051, 353] on button "Review" at bounding box center [1050, 365] width 54 height 25
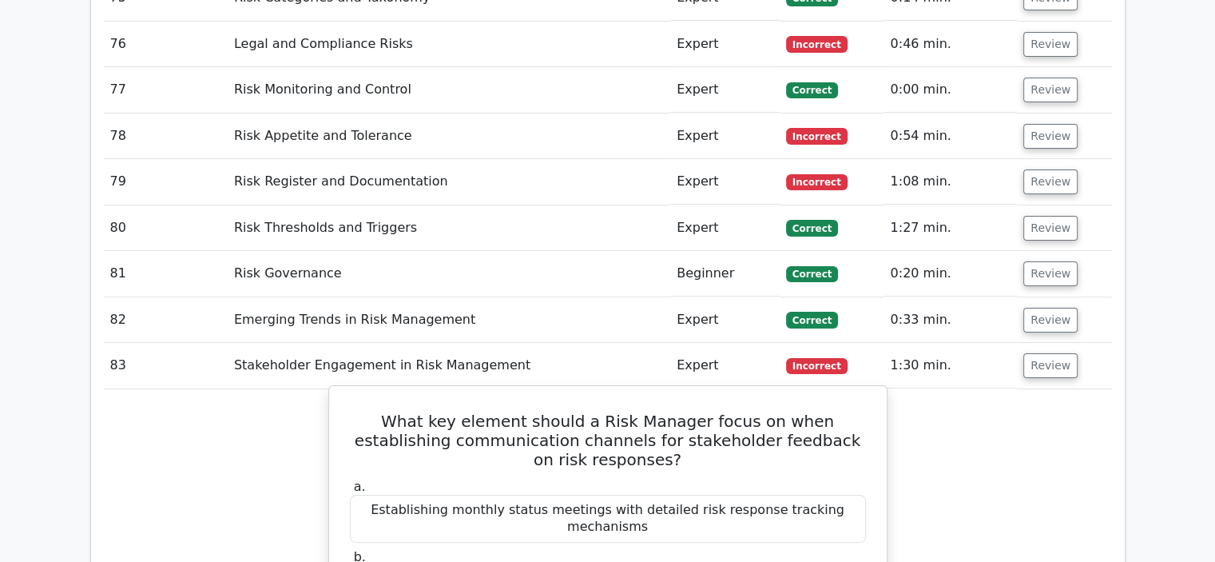
scroll to position [6392, 0]
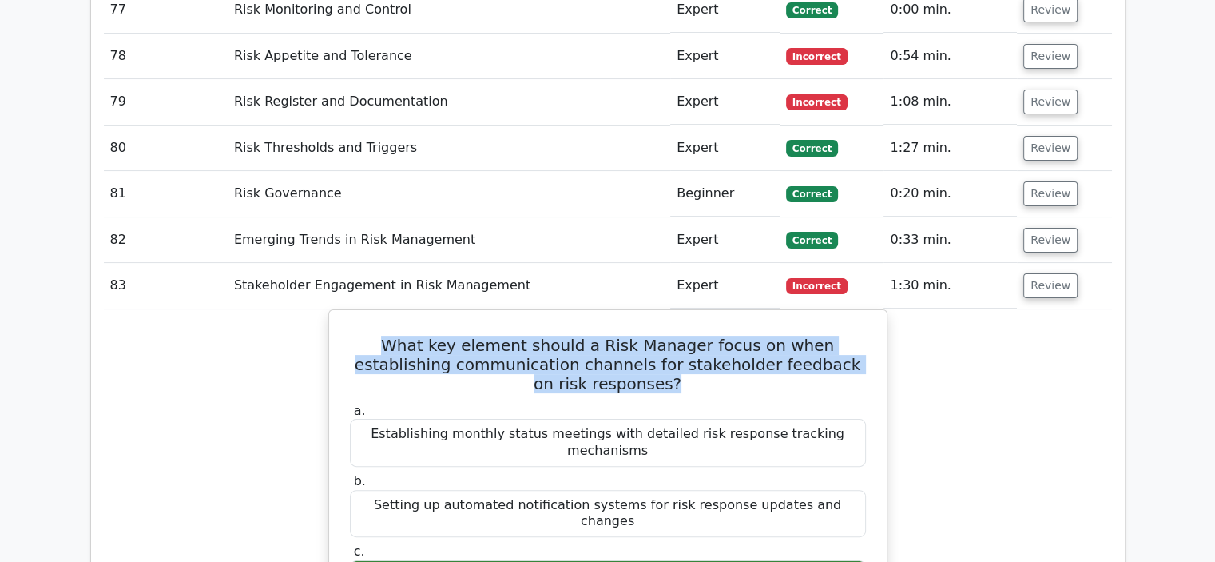
drag, startPoint x: 866, startPoint y: 232, endPoint x: 316, endPoint y: 210, distance: 550.9
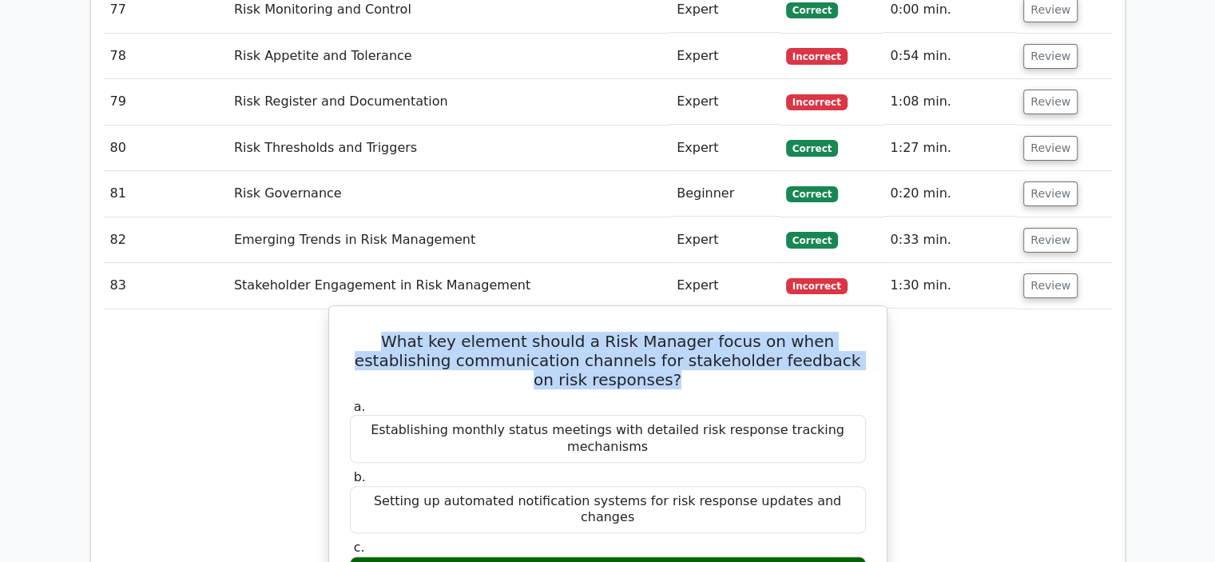
drag, startPoint x: 656, startPoint y: 399, endPoint x: 346, endPoint y: 370, distance: 311.4
click at [346, 539] on div "c. Creating multiple feedback loops that align with stakeholder communication p…" at bounding box center [607, 571] width 535 height 64
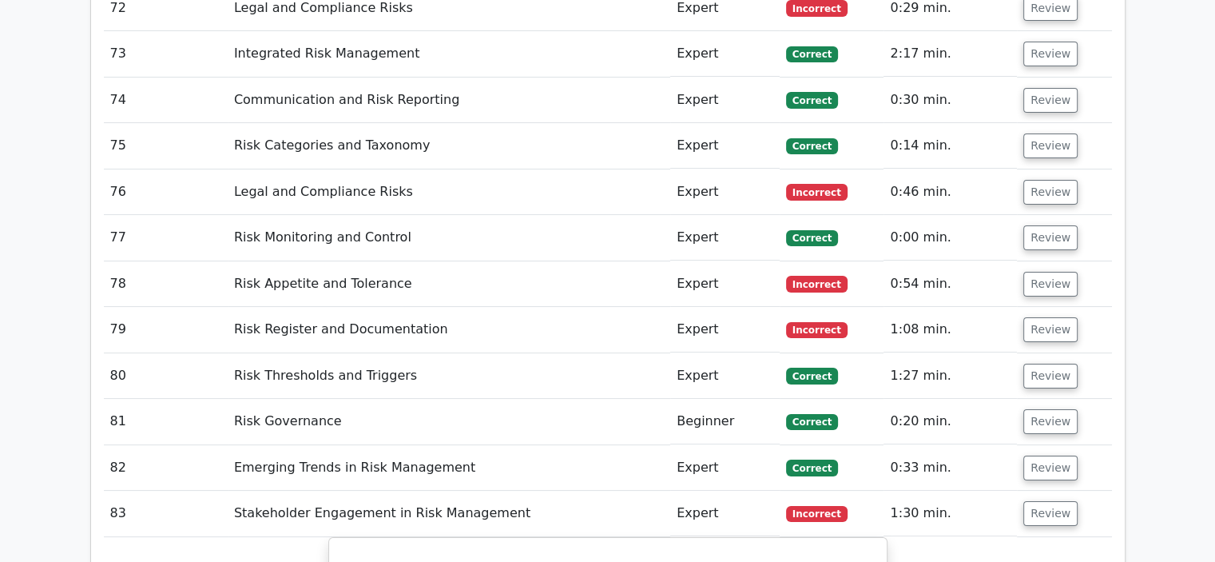
scroll to position [6072, 0]
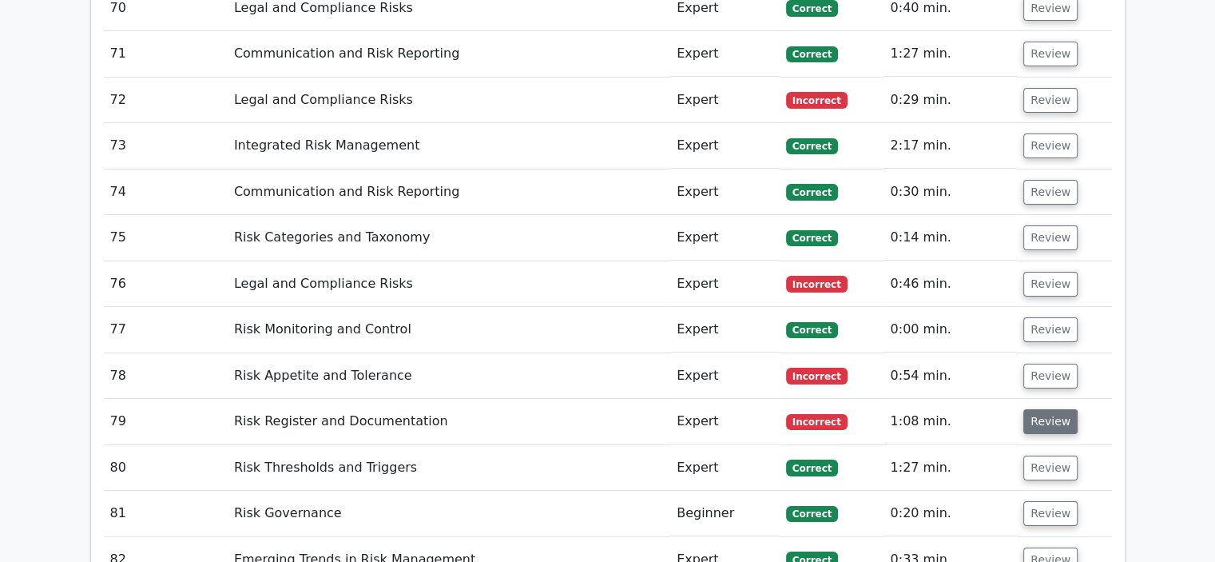
click at [1048, 409] on button "Review" at bounding box center [1050, 421] width 54 height 25
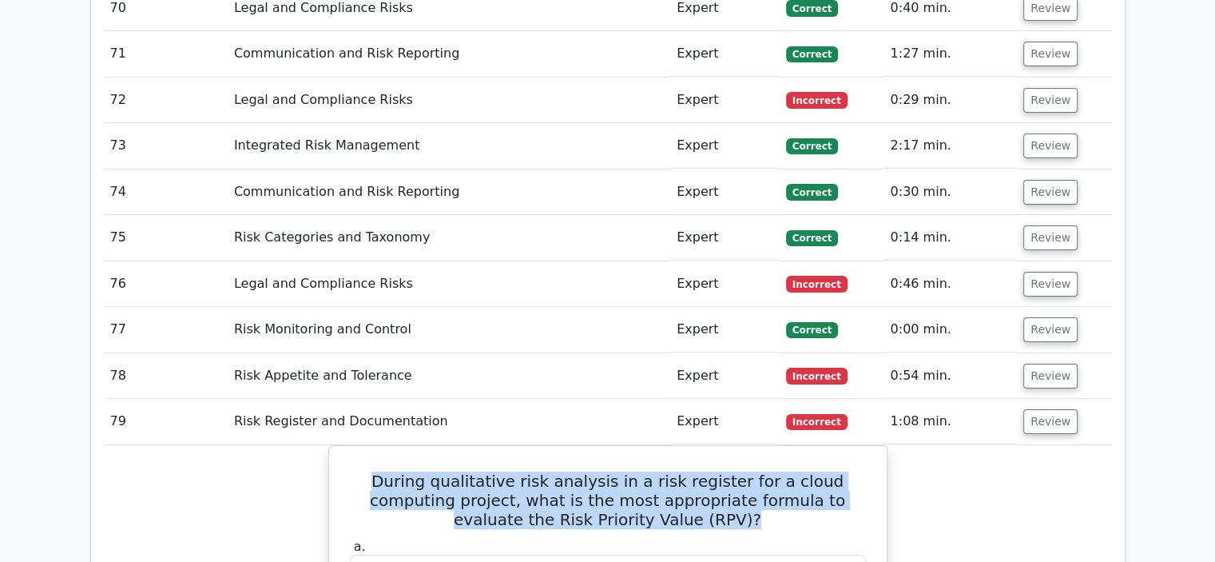
drag, startPoint x: 689, startPoint y: 389, endPoint x: 312, endPoint y: 347, distance: 380.3
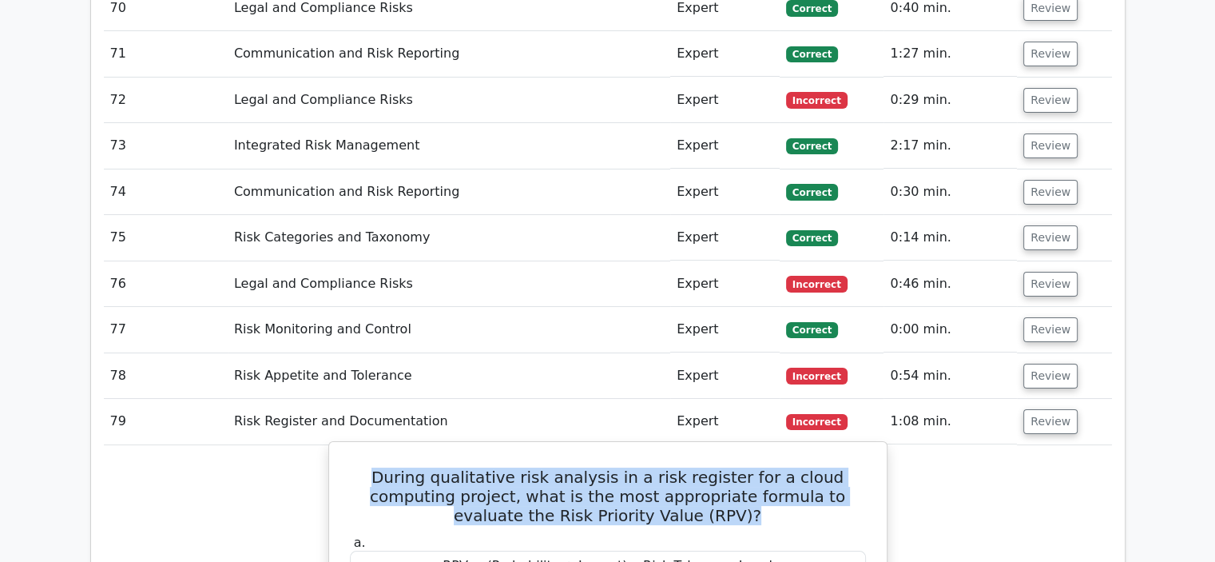
drag, startPoint x: 740, startPoint y: 491, endPoint x: 481, endPoint y: 484, distance: 259.0
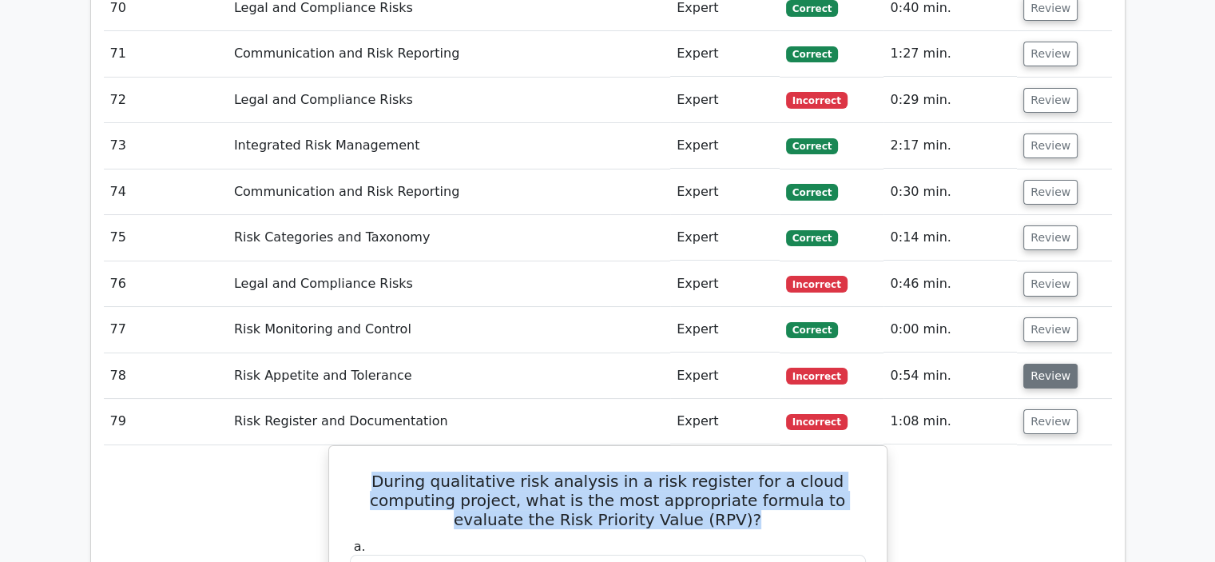
click at [1045, 364] on button "Review" at bounding box center [1050, 376] width 54 height 25
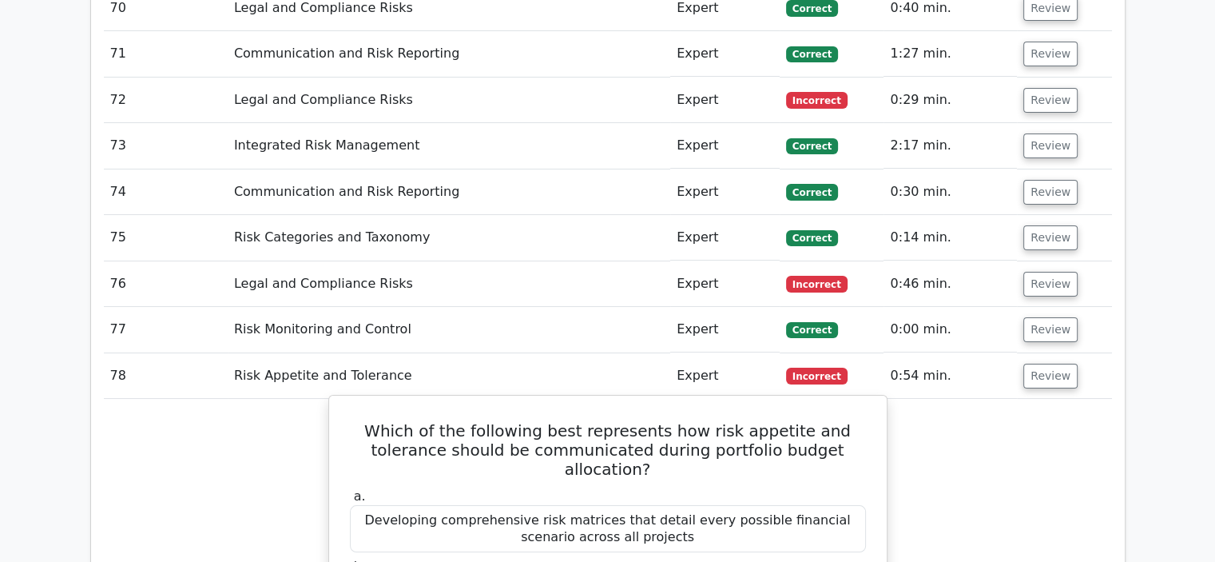
scroll to position [6152, 0]
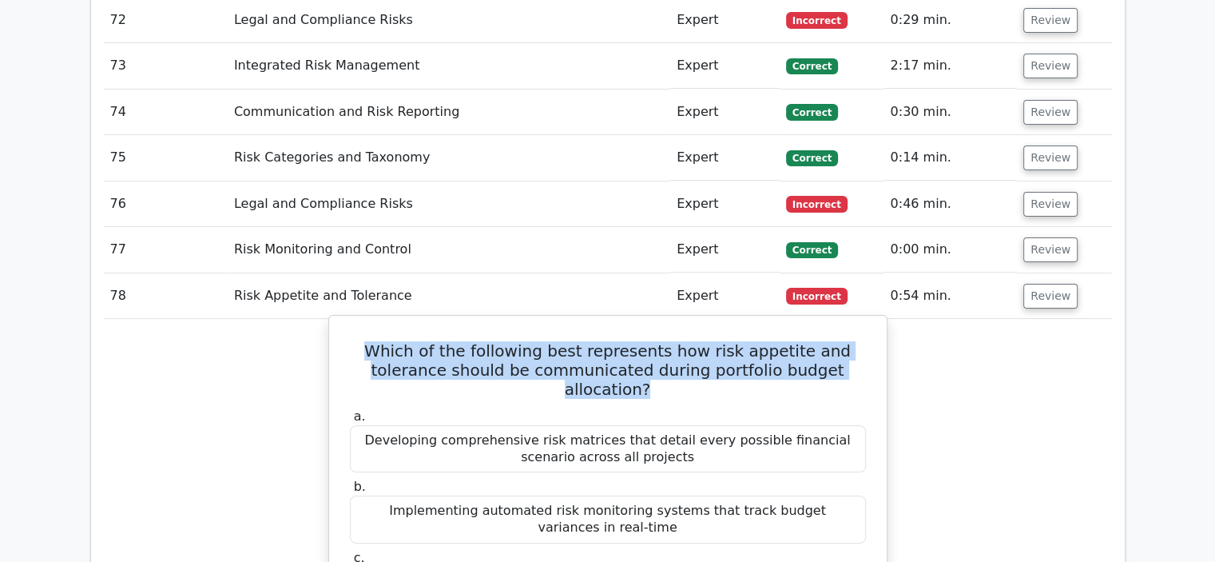
drag, startPoint x: 850, startPoint y: 238, endPoint x: 332, endPoint y: 212, distance: 518.4
drag, startPoint x: 815, startPoint y: 502, endPoint x: 403, endPoint y: 499, distance: 411.5
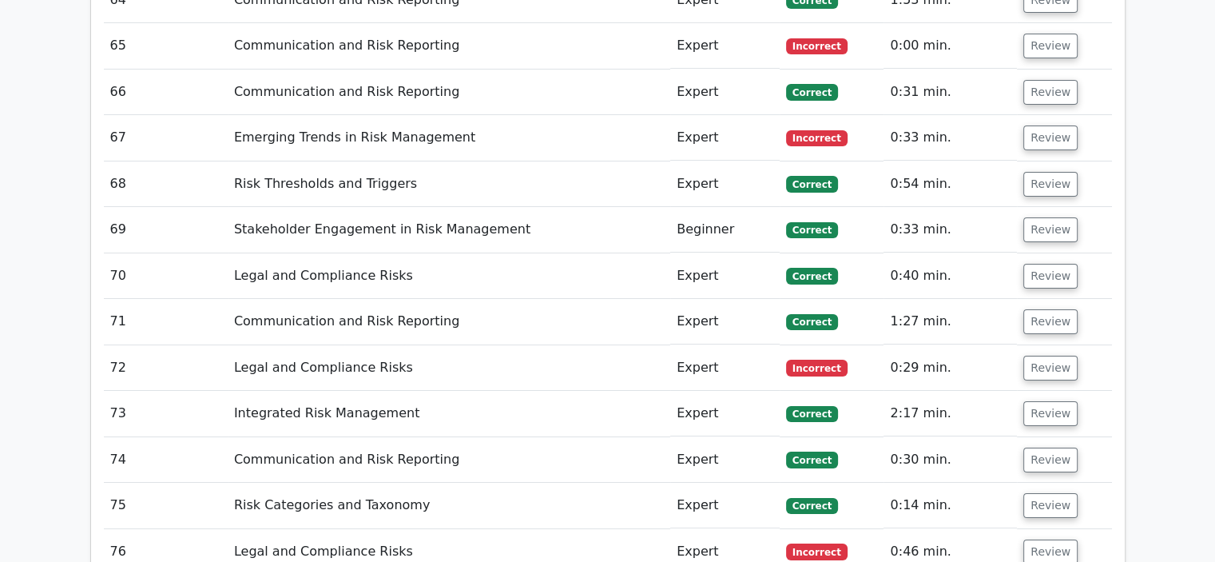
scroll to position [5832, 0]
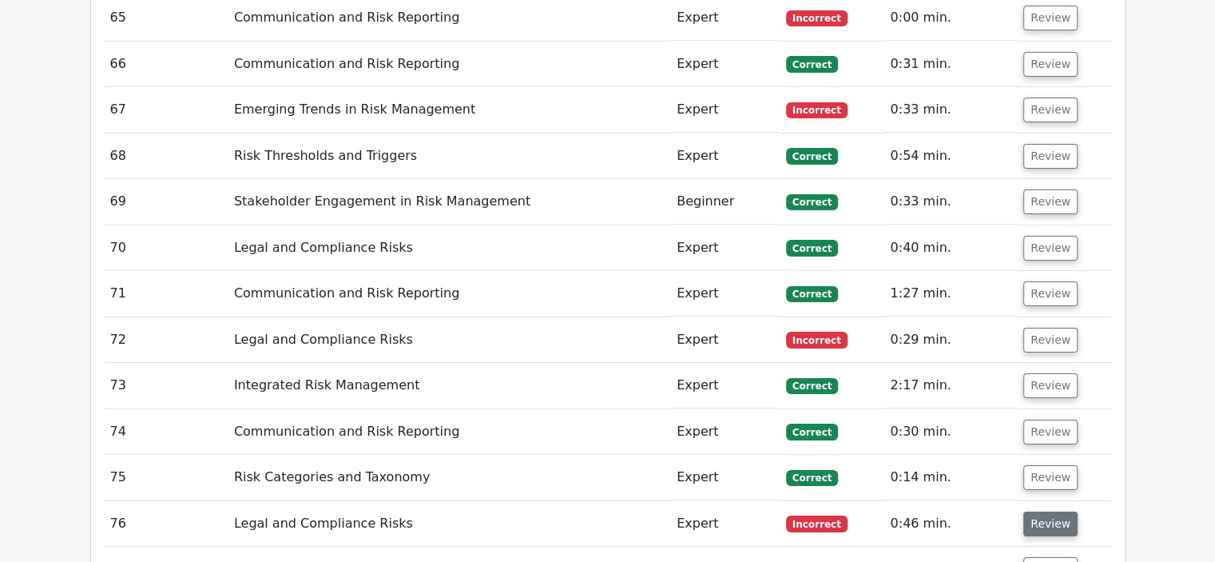
click at [1050, 511] on button "Review" at bounding box center [1050, 523] width 54 height 25
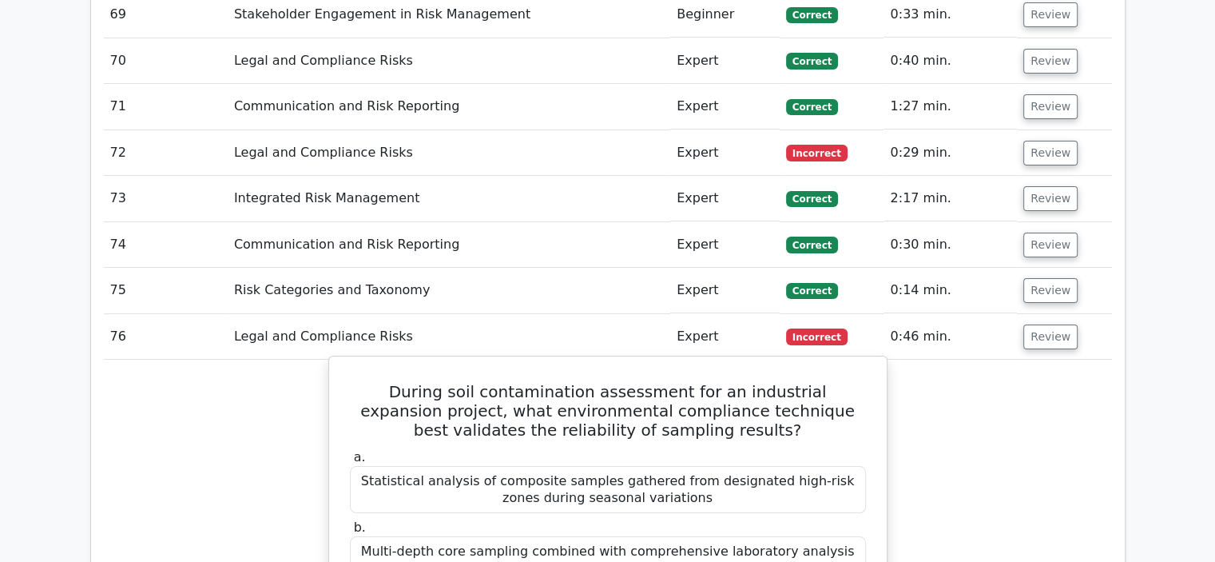
scroll to position [6072, 0]
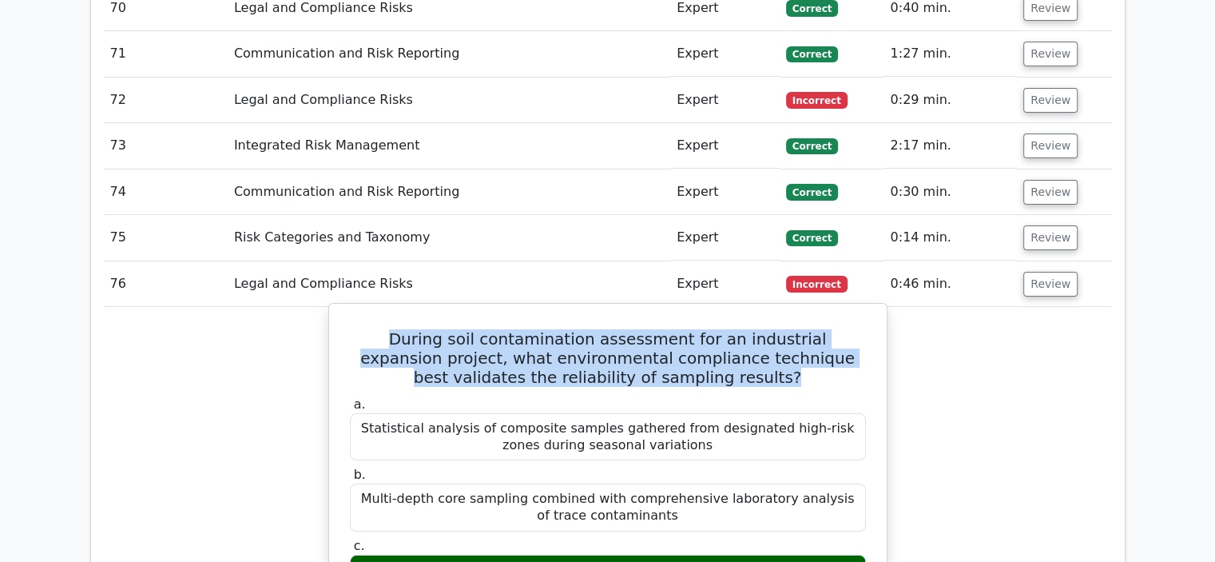
drag, startPoint x: 760, startPoint y: 255, endPoint x: 338, endPoint y: 201, distance: 425.3
drag, startPoint x: 826, startPoint y: 435, endPoint x: 394, endPoint y: 441, distance: 432.3
click at [394, 554] on div "Sequential sampling with cross-validation using multiple testing methods" at bounding box center [608, 569] width 516 height 31
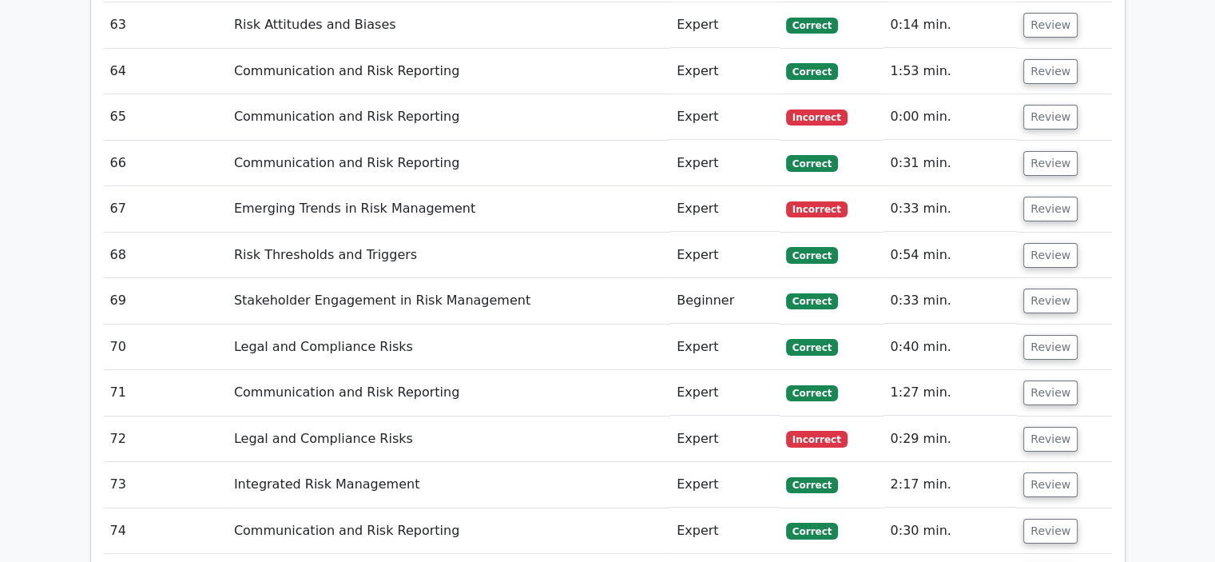
scroll to position [5673, 0]
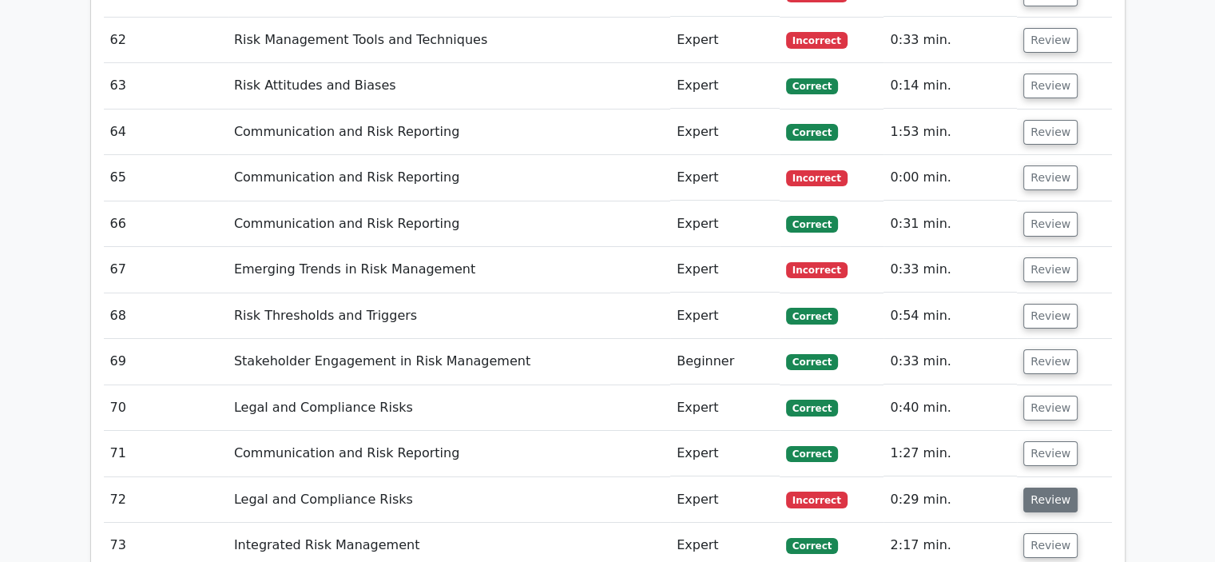
click at [1035, 487] on button "Review" at bounding box center [1050, 499] width 54 height 25
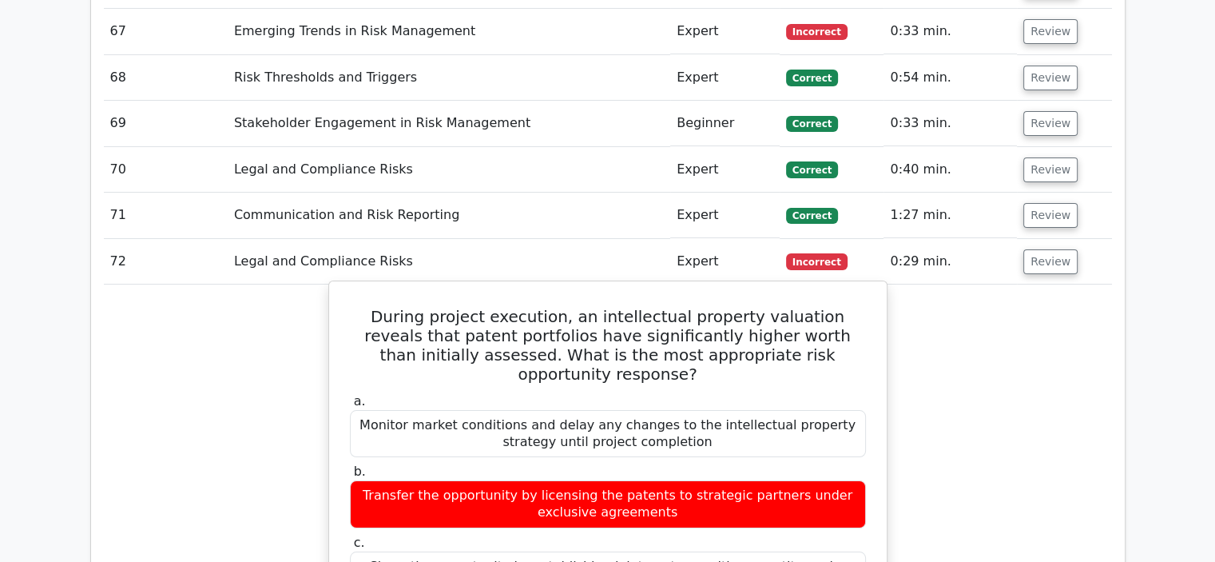
scroll to position [5912, 0]
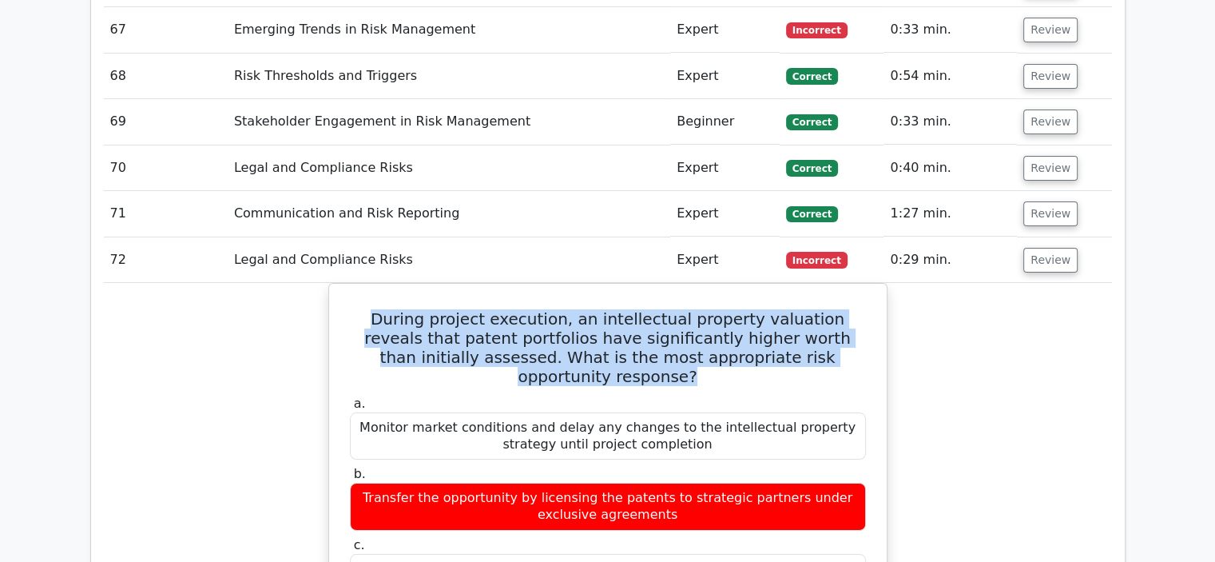
drag, startPoint x: 833, startPoint y: 222, endPoint x: 323, endPoint y: 178, distance: 511.6
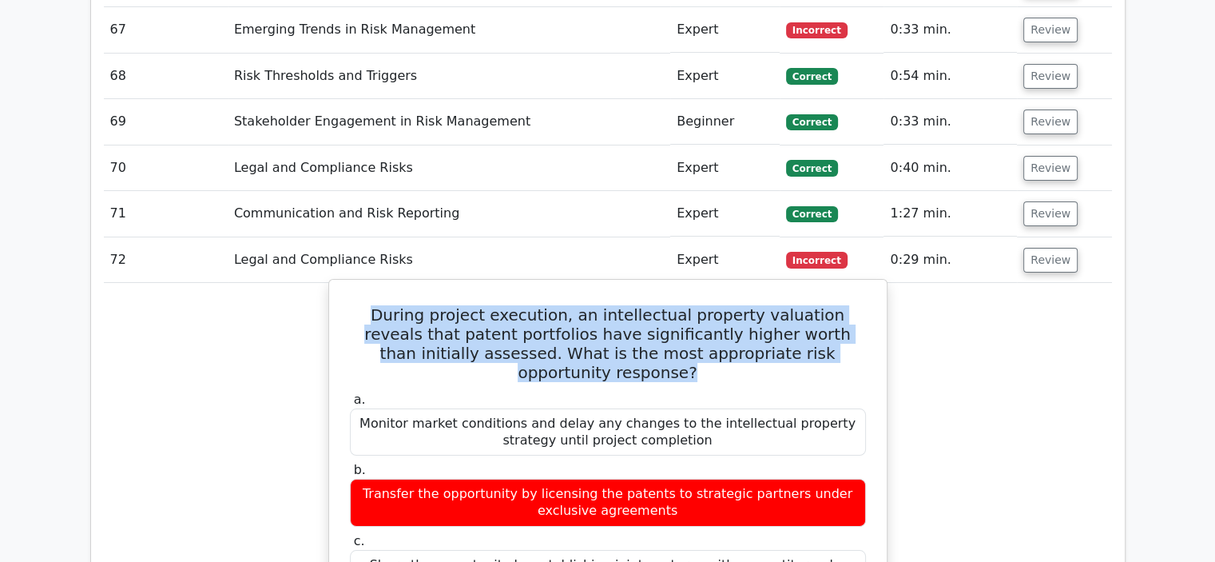
drag, startPoint x: 634, startPoint y: 506, endPoint x: 358, endPoint y: 478, distance: 277.1
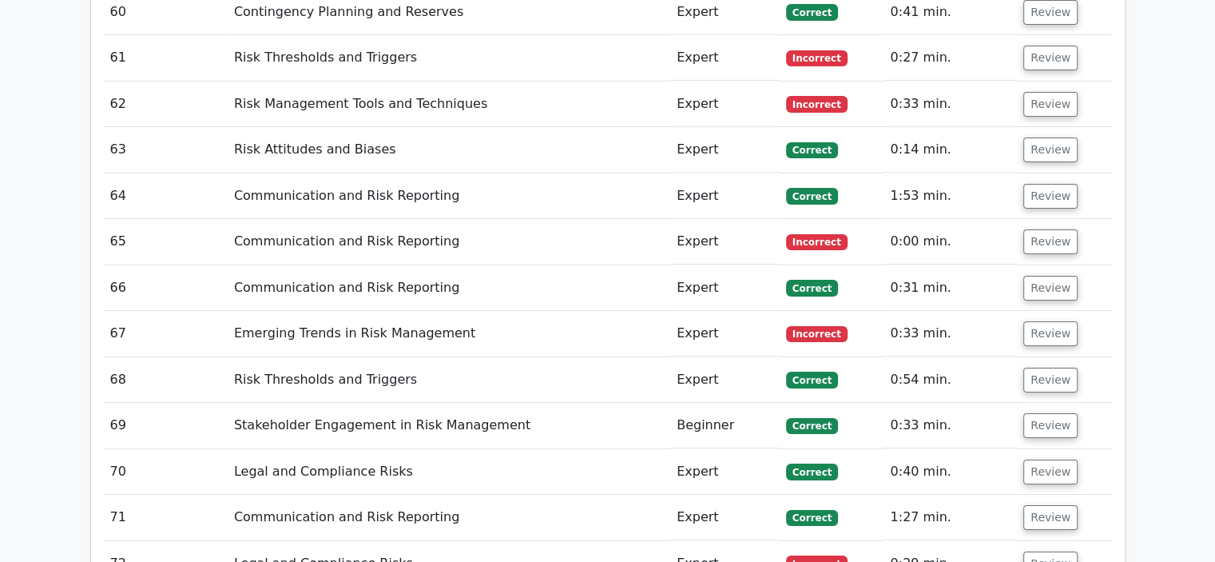
scroll to position [5593, 0]
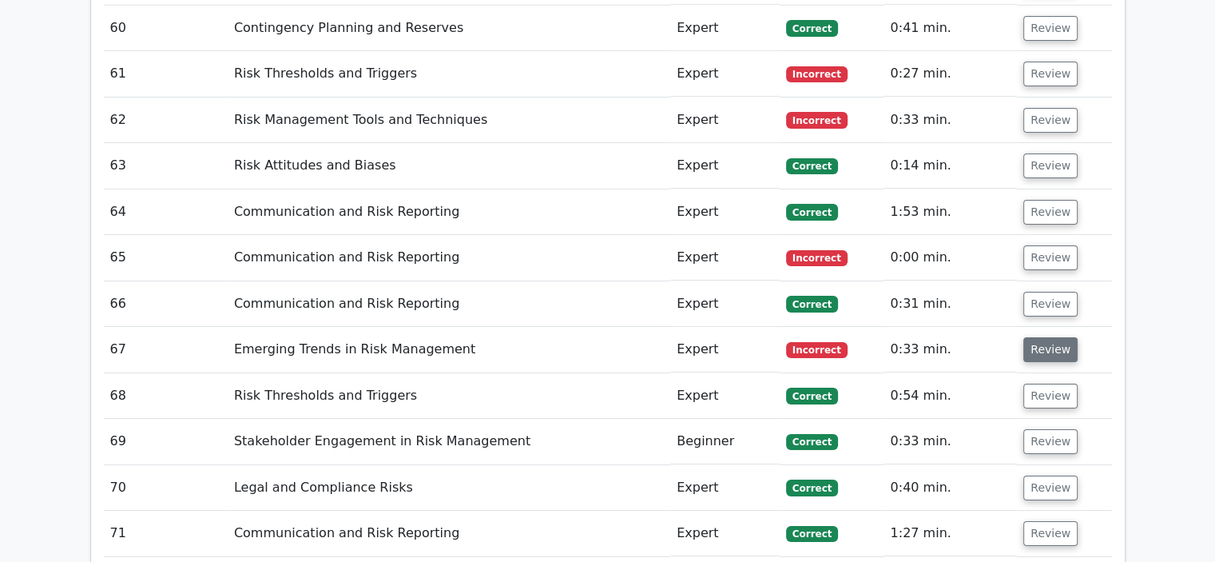
click at [1053, 337] on button "Review" at bounding box center [1050, 349] width 54 height 25
click at [1050, 337] on button "Review" at bounding box center [1050, 349] width 54 height 25
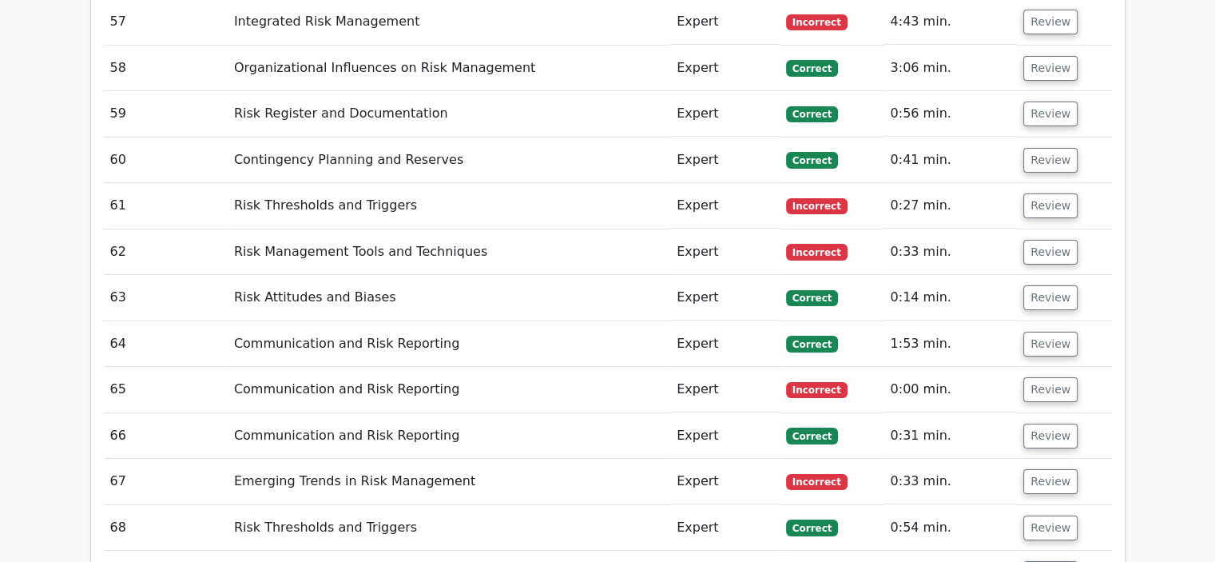
scroll to position [5433, 0]
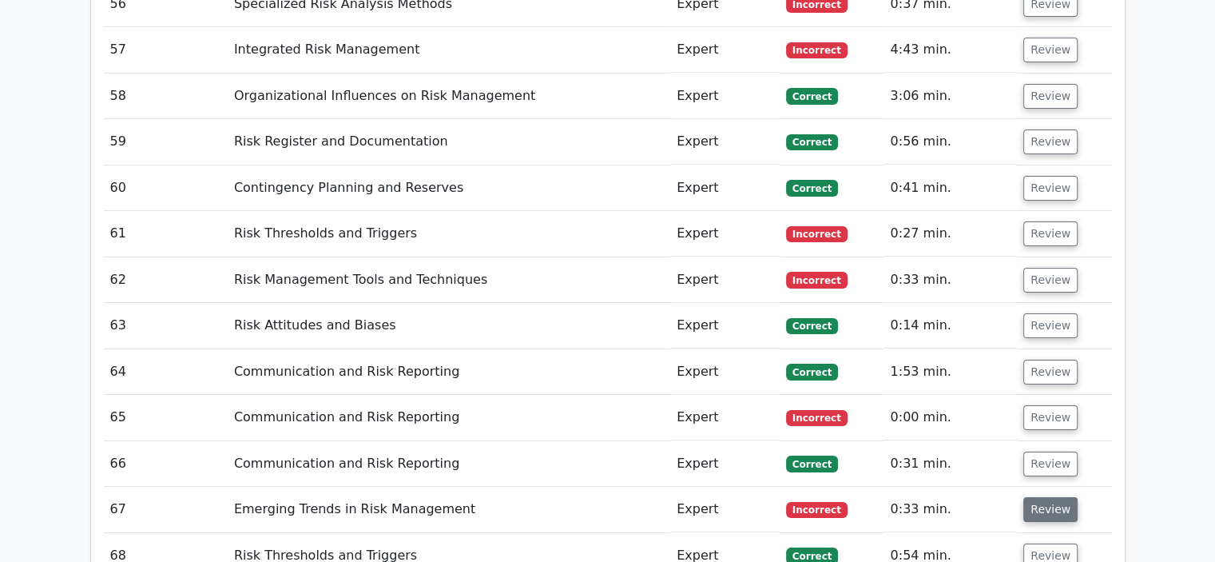
click at [1035, 497] on button "Review" at bounding box center [1050, 509] width 54 height 25
click at [1044, 268] on button "Review" at bounding box center [1050, 280] width 54 height 25
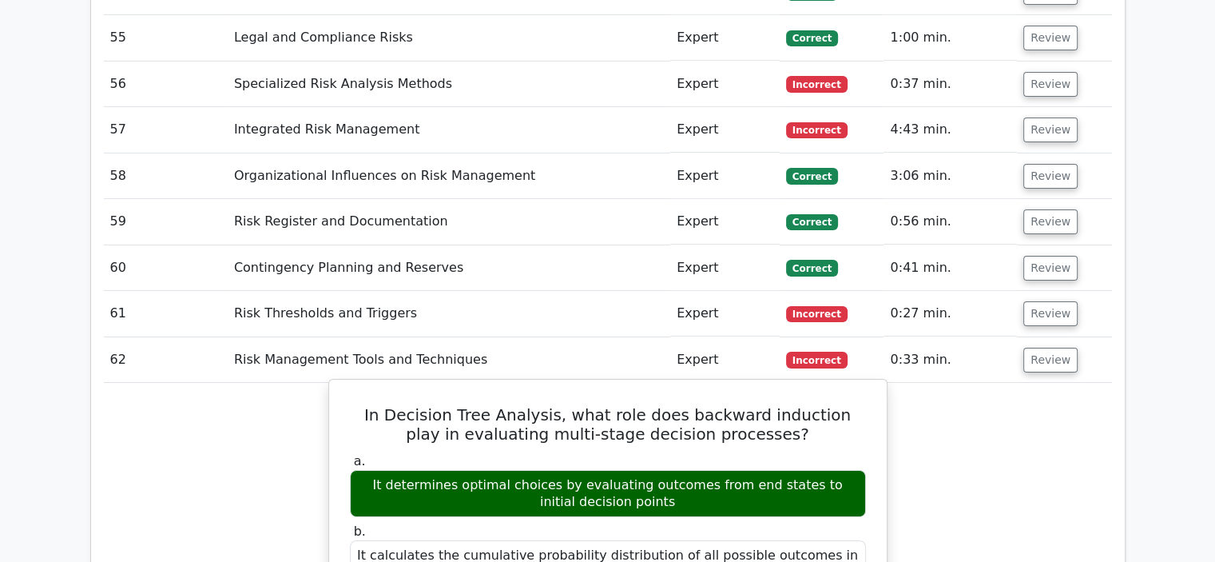
scroll to position [5033, 0]
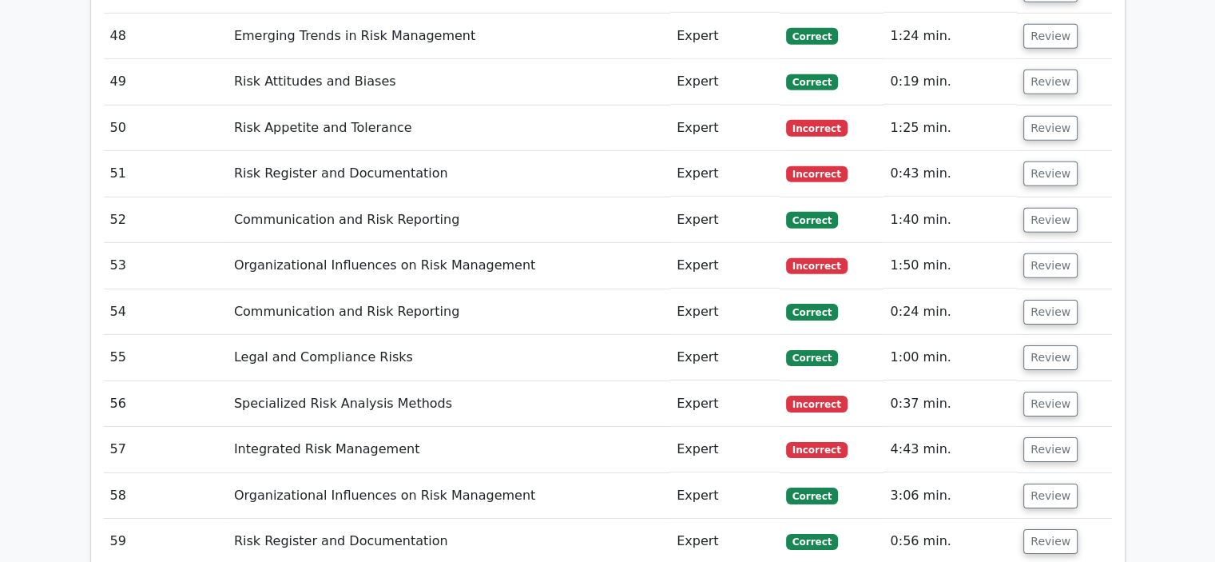
click at [1009, 427] on td "4:43 min." at bounding box center [950, 450] width 133 height 46
click at [1074, 427] on td "Review" at bounding box center [1064, 450] width 94 height 46
click at [1062, 437] on button "Review" at bounding box center [1050, 449] width 54 height 25
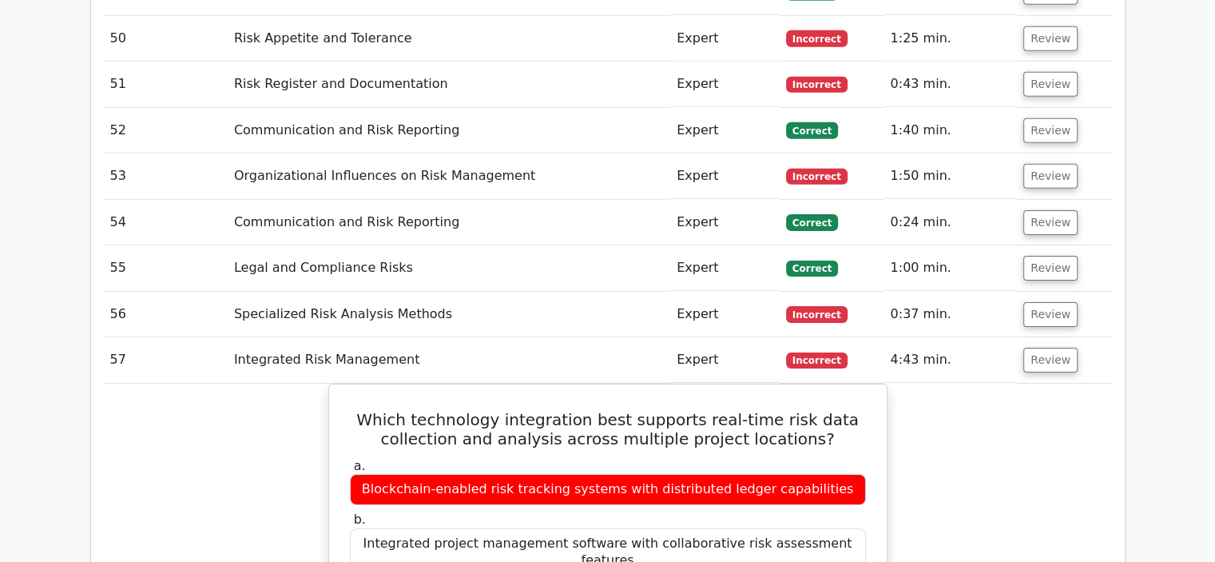
scroll to position [5273, 0]
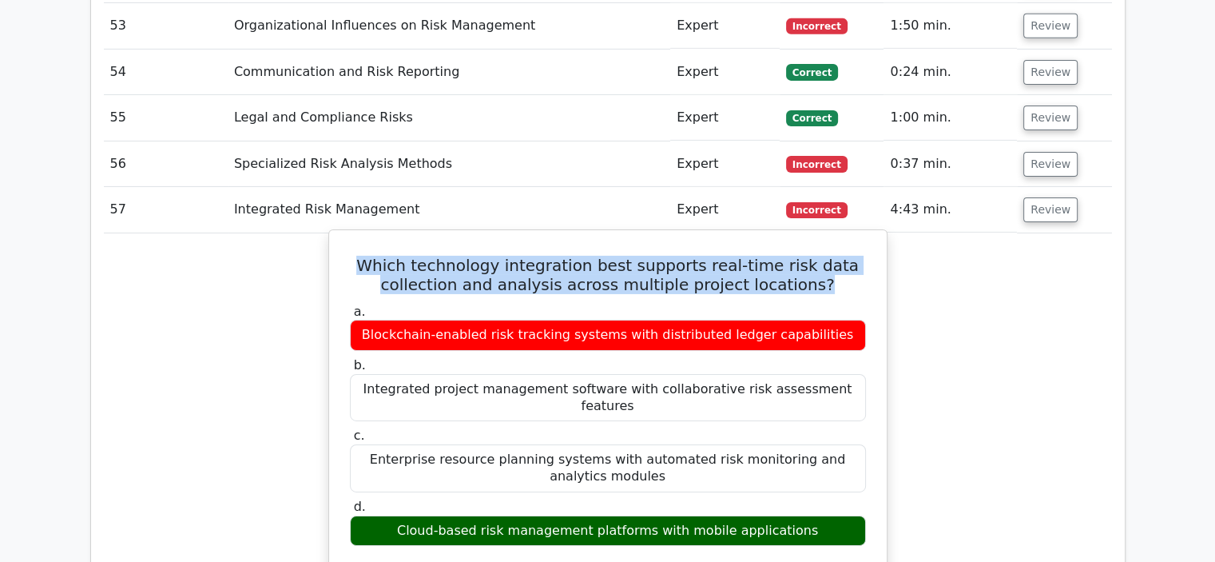
drag, startPoint x: 822, startPoint y: 160, endPoint x: 375, endPoint y: 132, distance: 448.3
click at [375, 256] on h5 "Which technology integration best supports real-time risk data collection and a…" at bounding box center [607, 275] width 519 height 38
drag, startPoint x: 802, startPoint y: 383, endPoint x: 415, endPoint y: 387, distance: 386.7
click at [415, 515] on div "Cloud-based risk management platforms with mobile applications" at bounding box center [608, 530] width 516 height 31
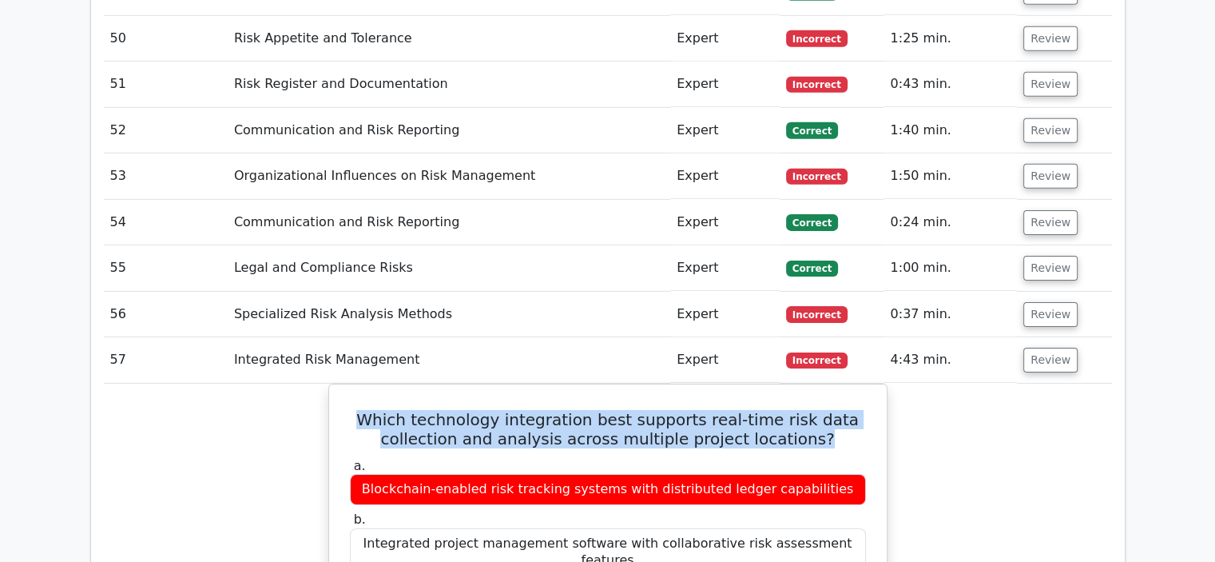
scroll to position [5113, 0]
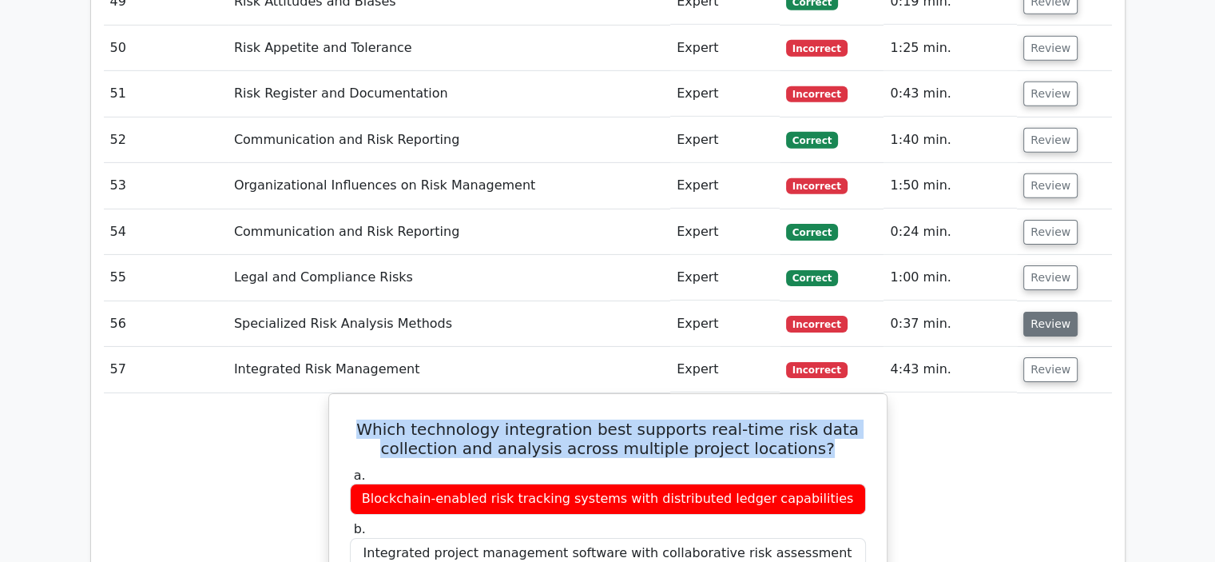
click at [1039, 312] on button "Review" at bounding box center [1050, 324] width 54 height 25
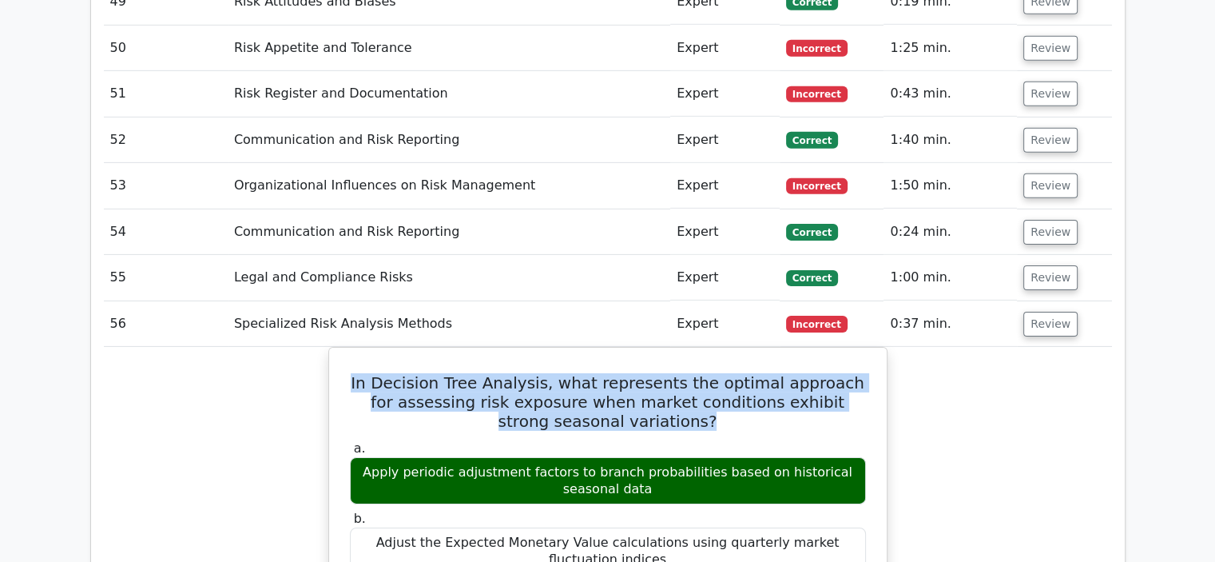
drag, startPoint x: 666, startPoint y: 292, endPoint x: 324, endPoint y: 245, distance: 345.1
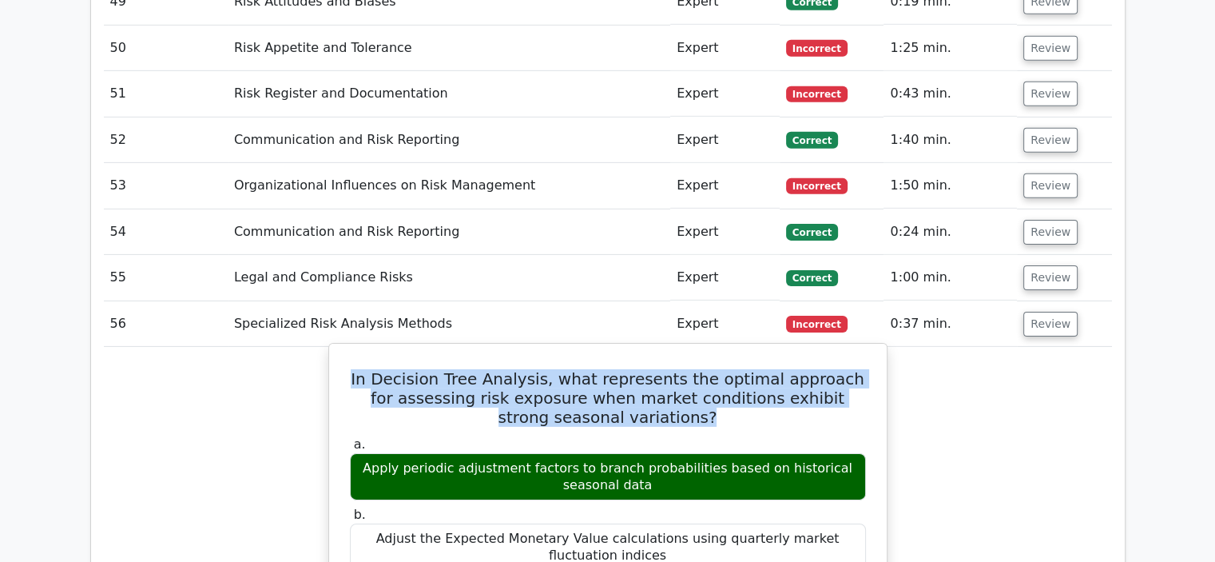
drag, startPoint x: 648, startPoint y: 364, endPoint x: 348, endPoint y: 335, distance: 301.1
click at [348, 436] on div "a. Apply periodic adjustment factors to branch probabilities based on historica…" at bounding box center [607, 468] width 535 height 64
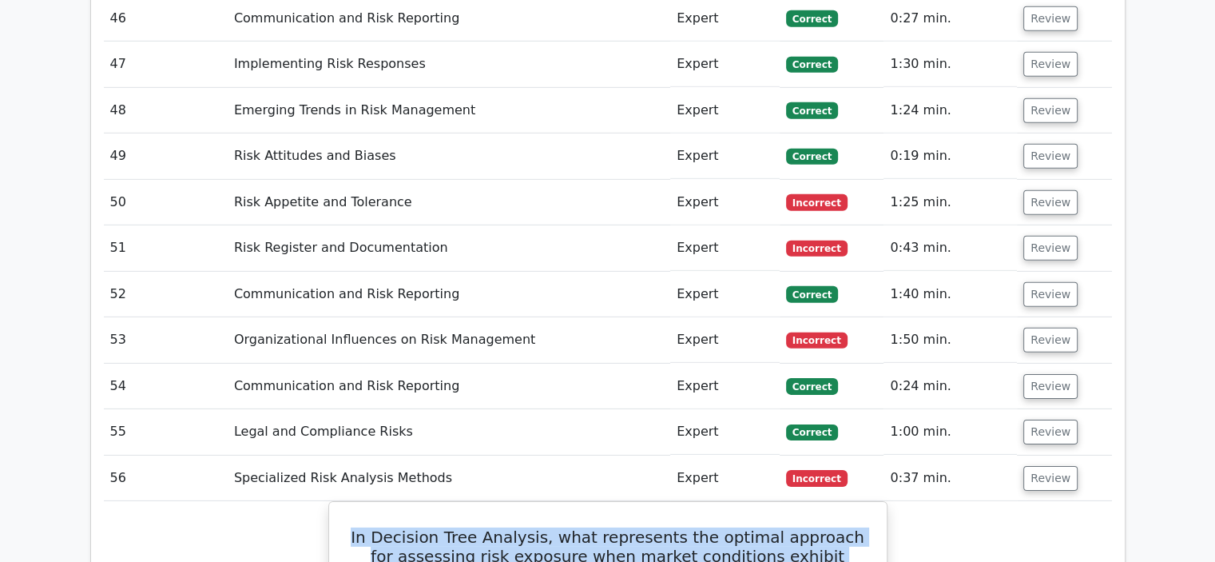
scroll to position [4953, 0]
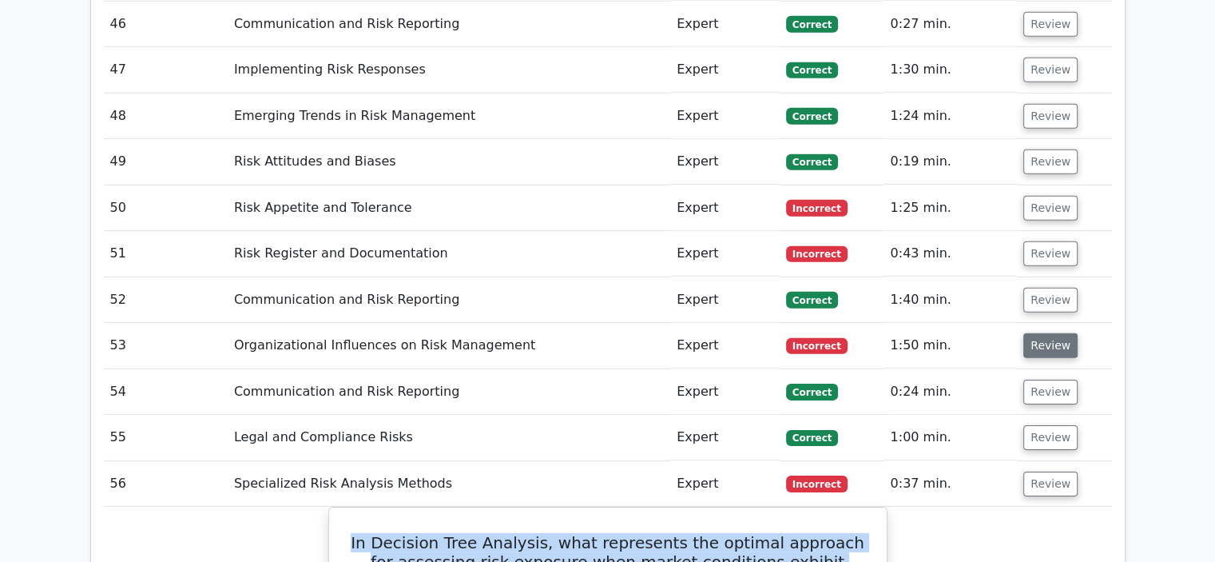
click at [1048, 333] on button "Review" at bounding box center [1050, 345] width 54 height 25
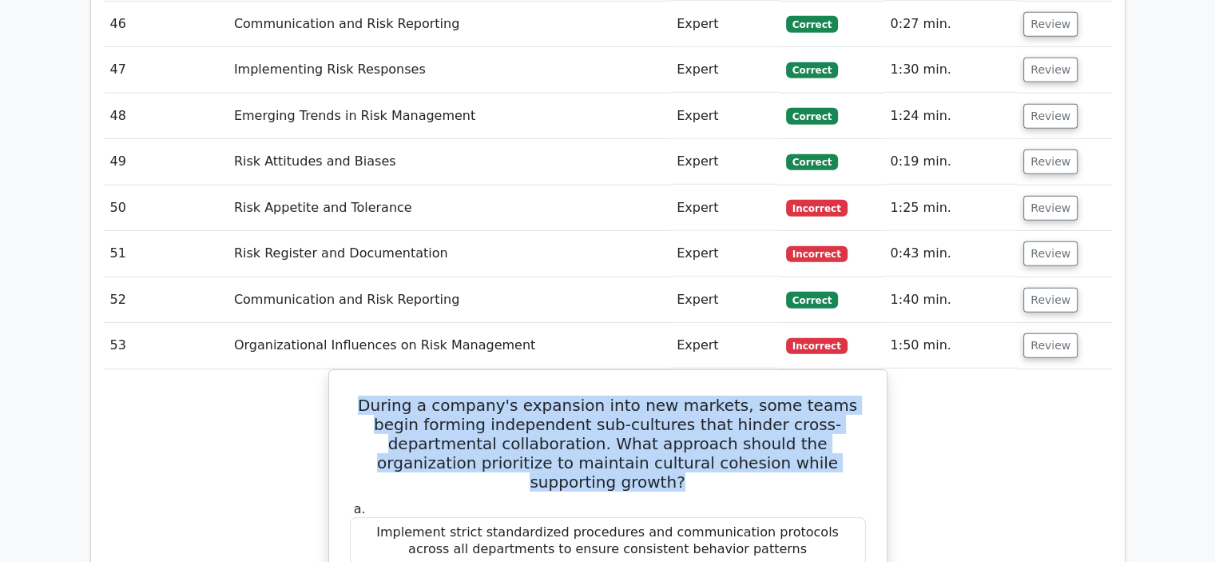
drag, startPoint x: 815, startPoint y: 335, endPoint x: 312, endPoint y: 280, distance: 505.6
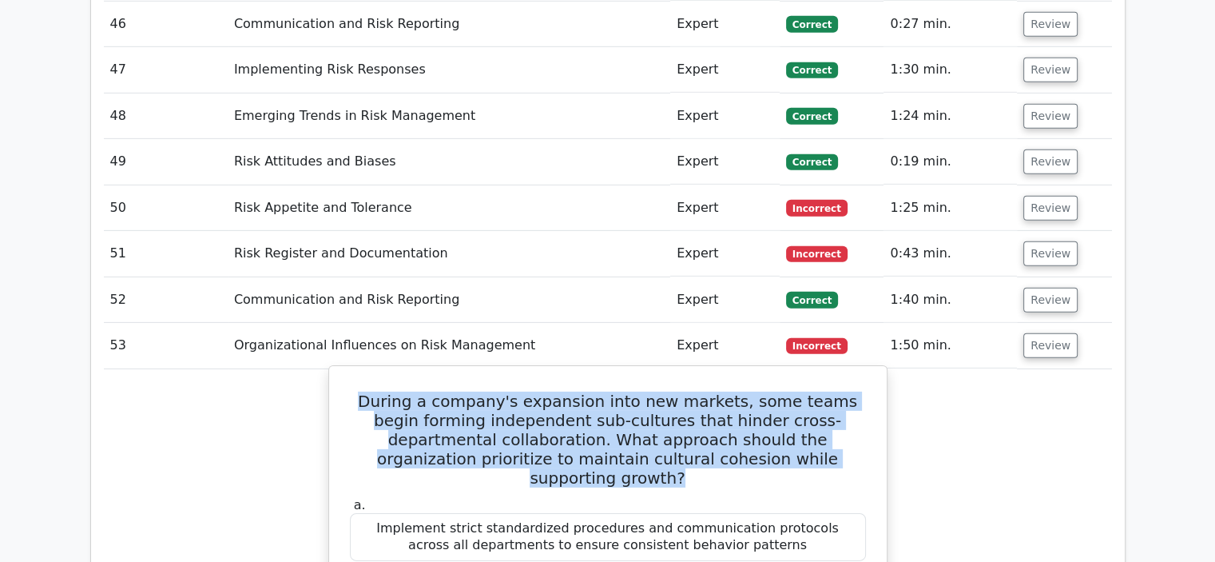
drag, startPoint x: 737, startPoint y: 479, endPoint x: 422, endPoint y: 463, distance: 316.0
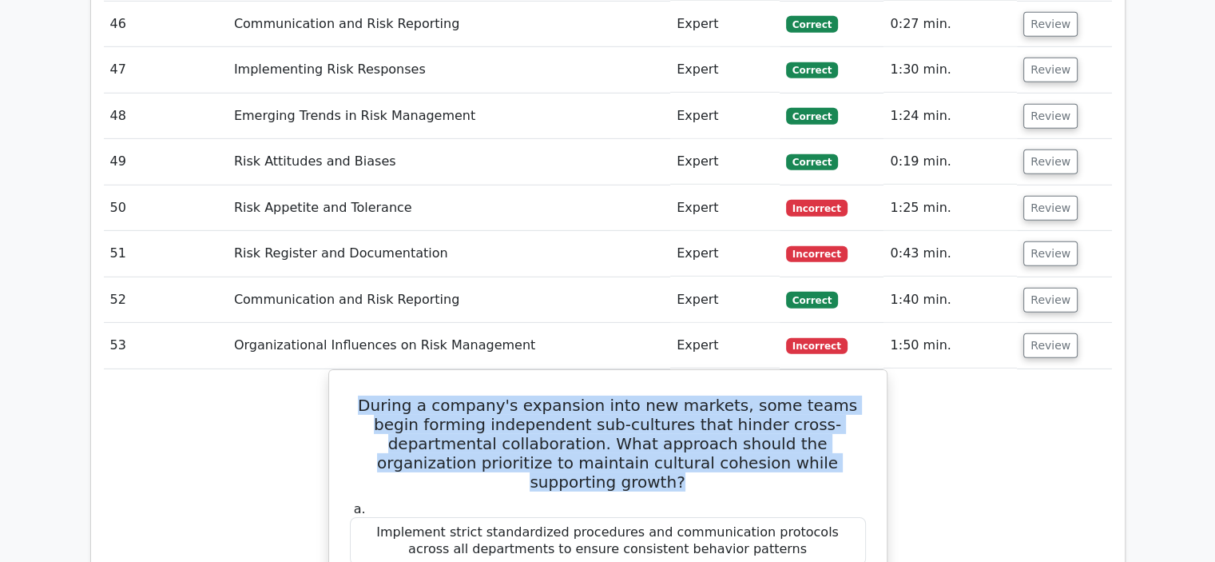
scroll to position [4874, 0]
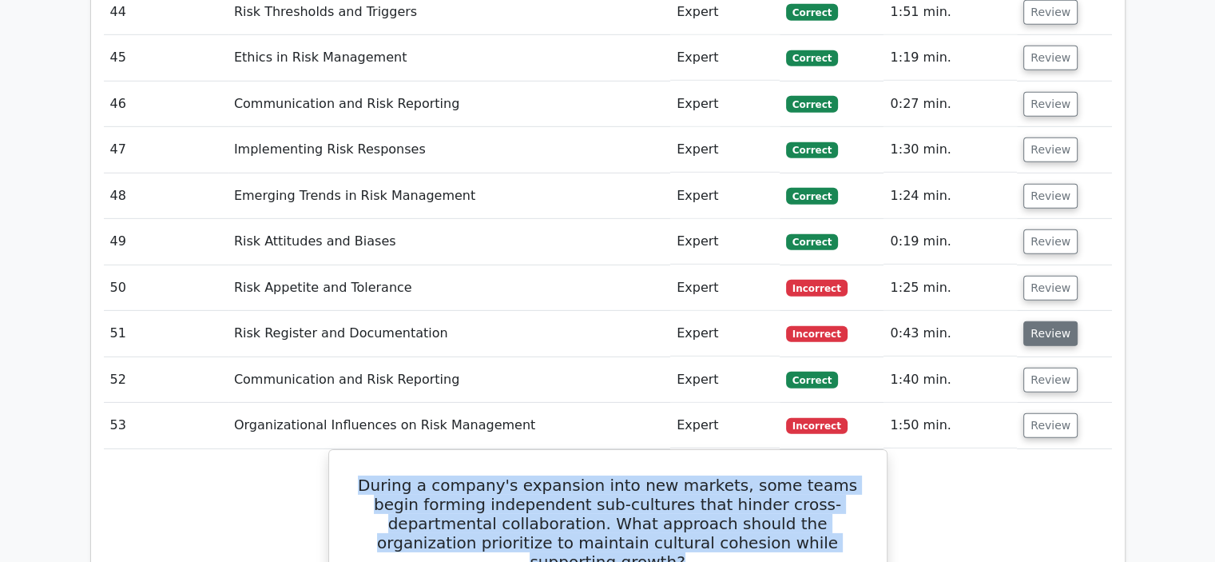
click at [1055, 321] on button "Review" at bounding box center [1050, 333] width 54 height 25
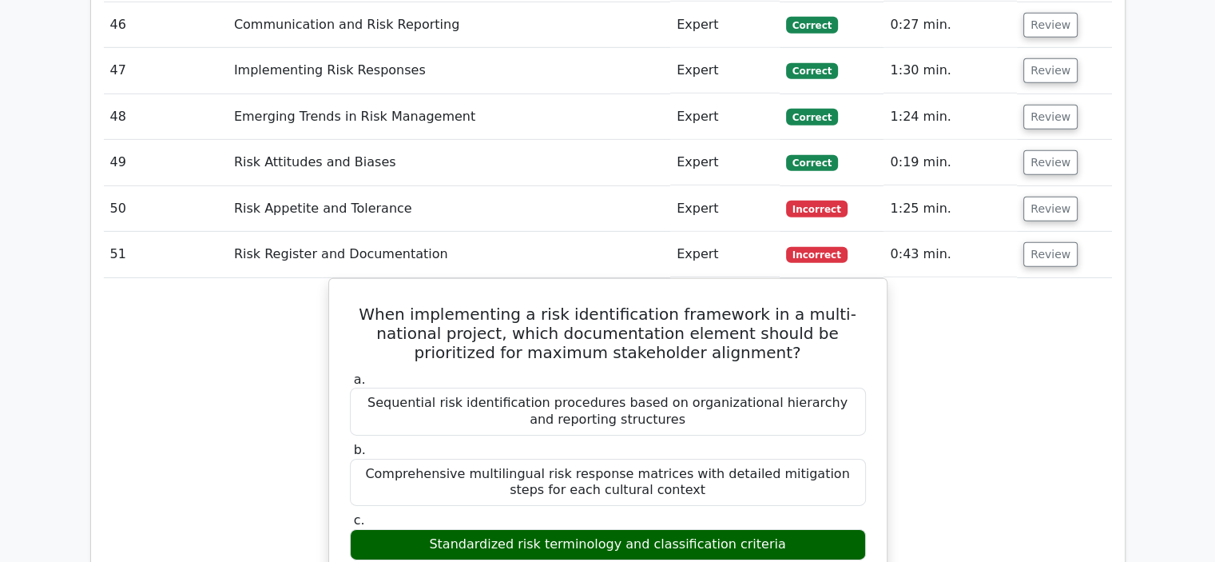
scroll to position [4953, 0]
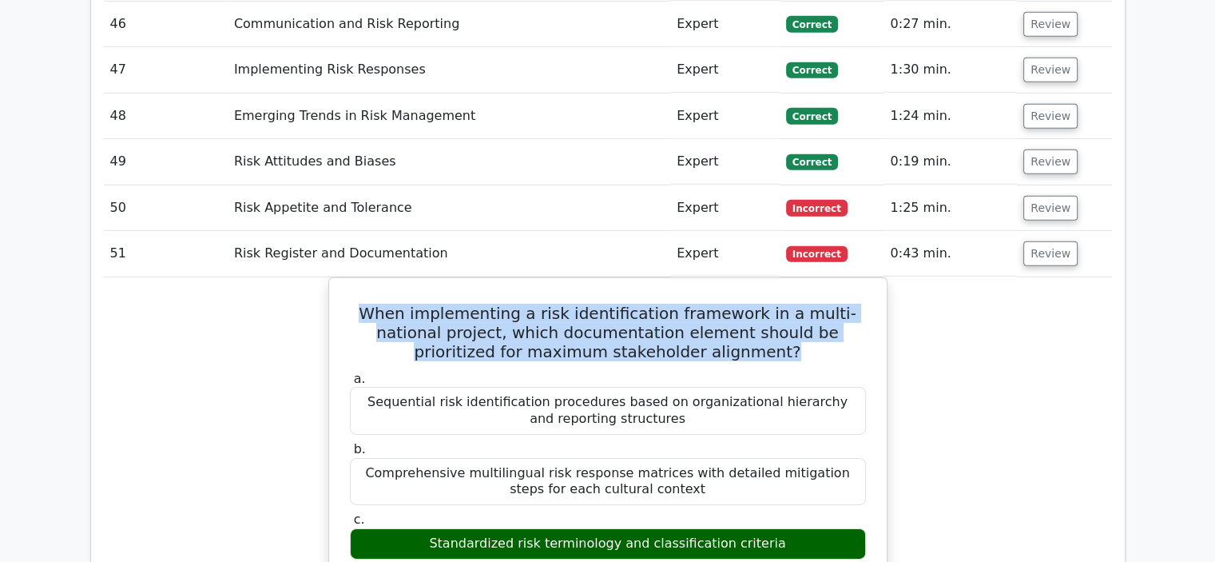
drag, startPoint x: 761, startPoint y: 225, endPoint x: 301, endPoint y: 172, distance: 462.4
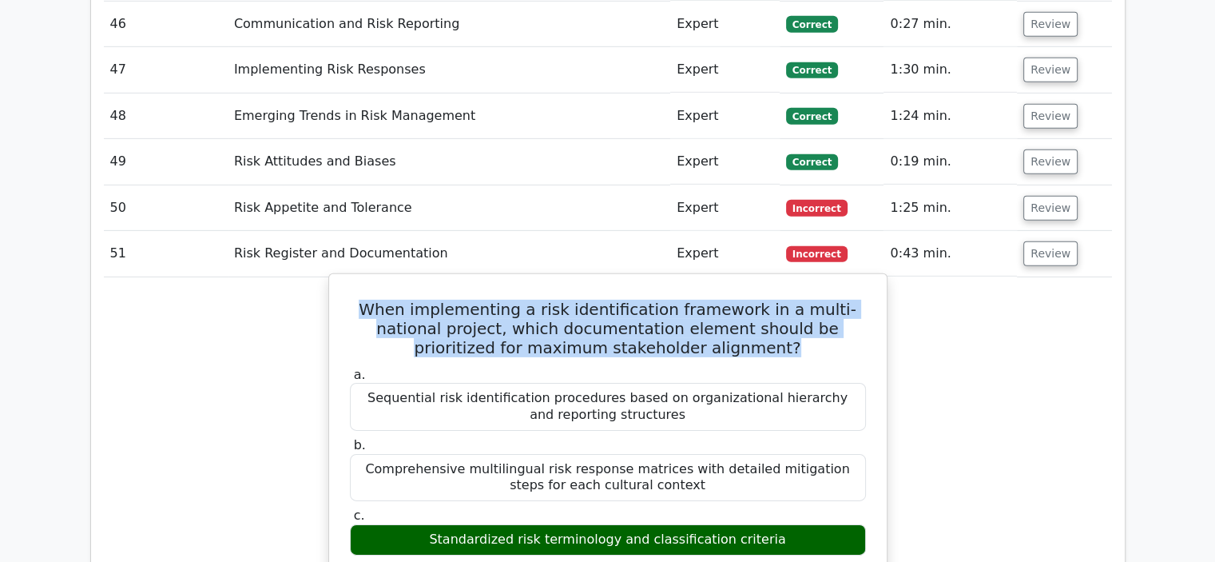
drag, startPoint x: 776, startPoint y: 411, endPoint x: 435, endPoint y: 419, distance: 340.4
click at [435, 524] on div "Standardized risk terminology and classification criteria" at bounding box center [608, 539] width 516 height 31
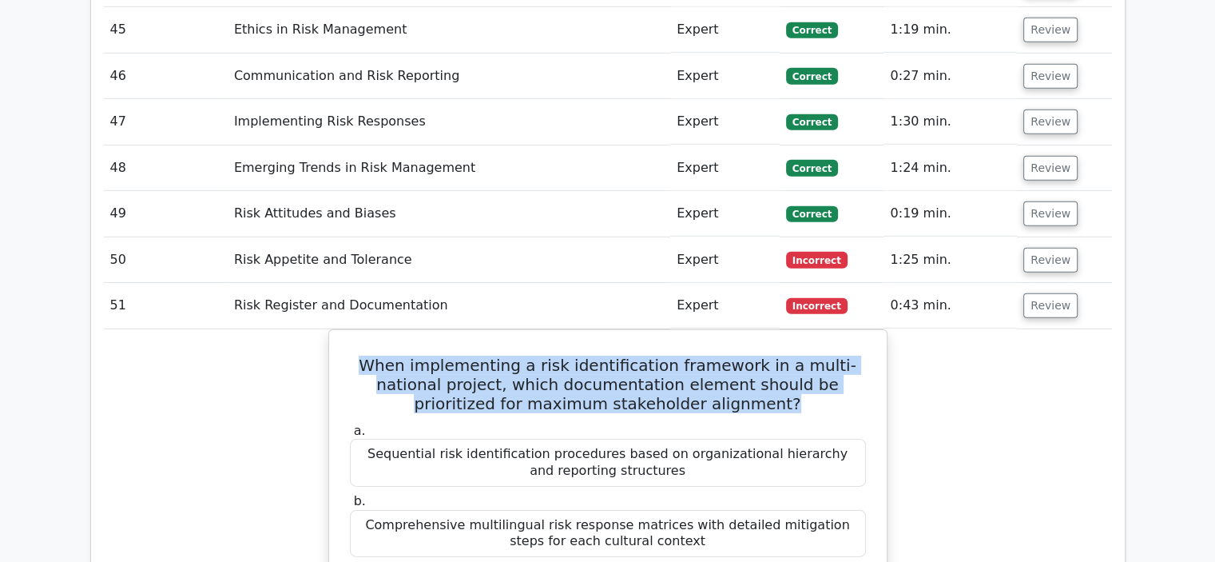
scroll to position [4874, 0]
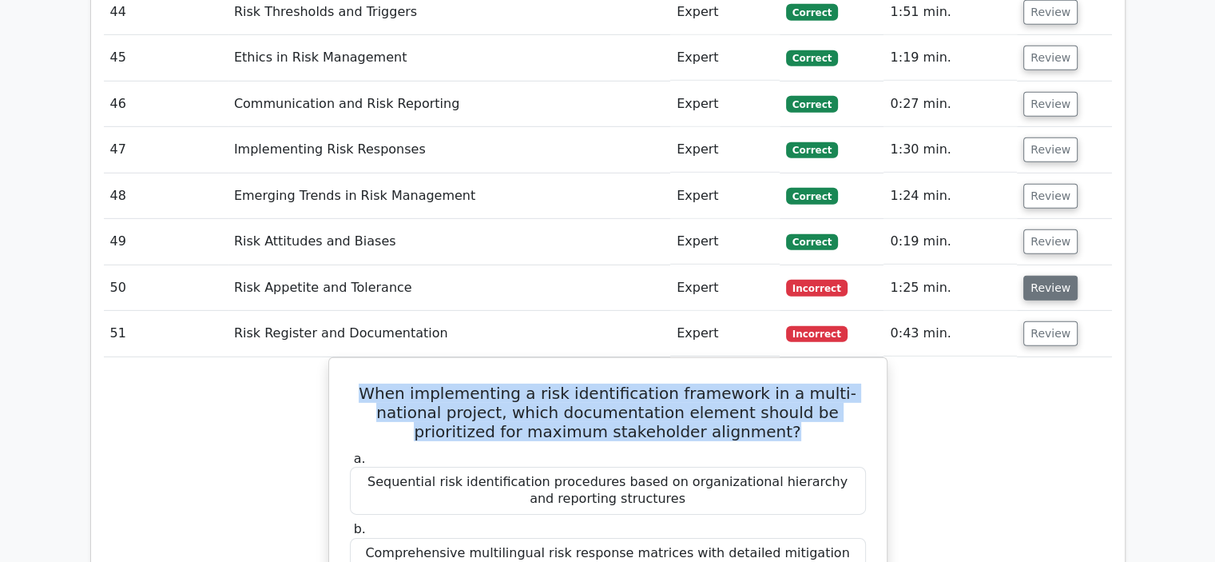
click at [1044, 276] on button "Review" at bounding box center [1050, 288] width 54 height 25
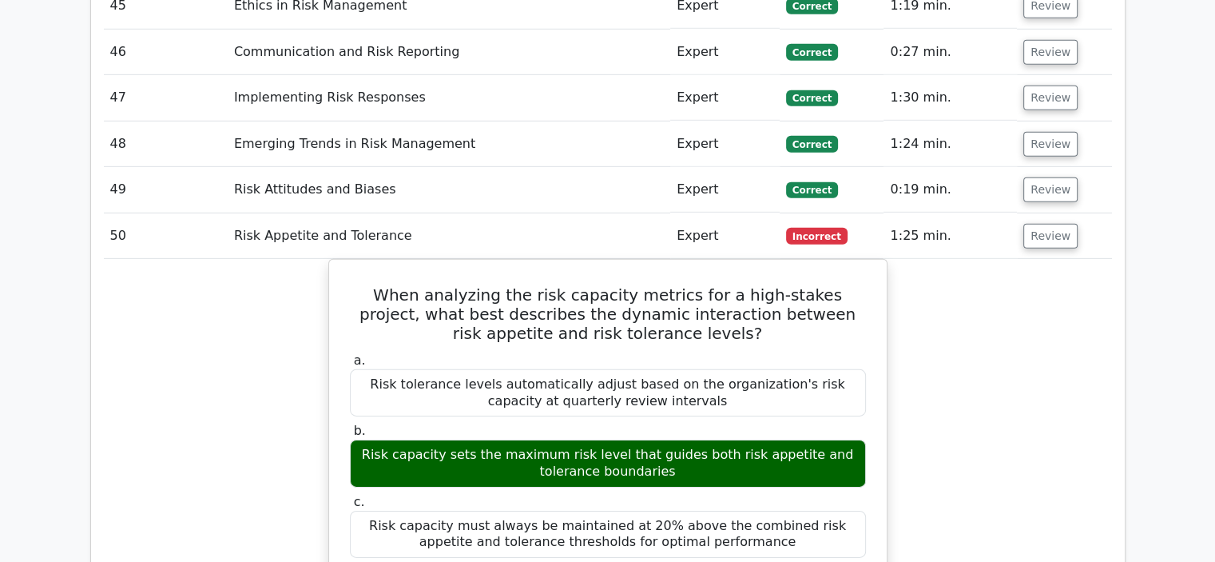
scroll to position [4953, 0]
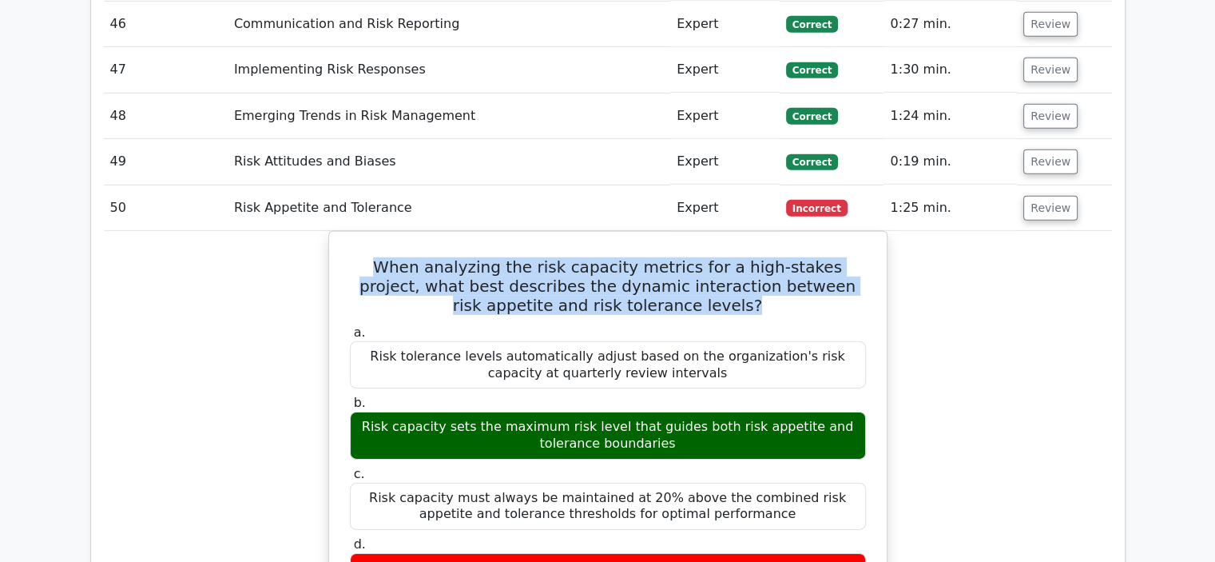
drag, startPoint x: 687, startPoint y: 181, endPoint x: 310, endPoint y: 139, distance: 379.5
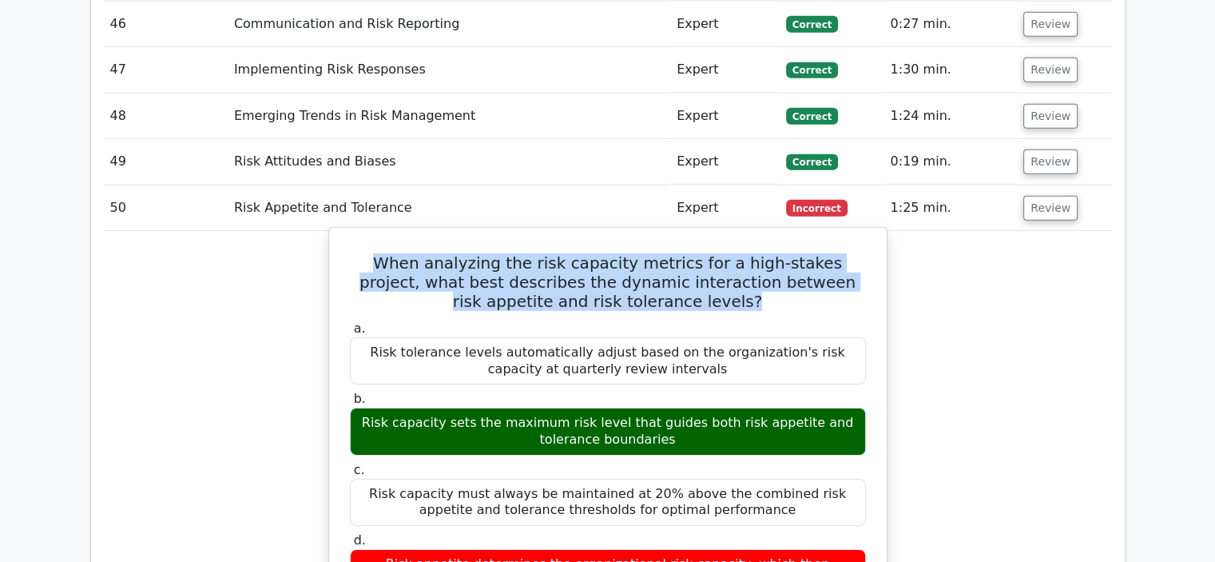
drag, startPoint x: 658, startPoint y: 322, endPoint x: 343, endPoint y: 305, distance: 316.0
click at [343, 391] on div "b. Risk capacity sets the maximum risk level that guides both risk appetite and…" at bounding box center [607, 423] width 535 height 64
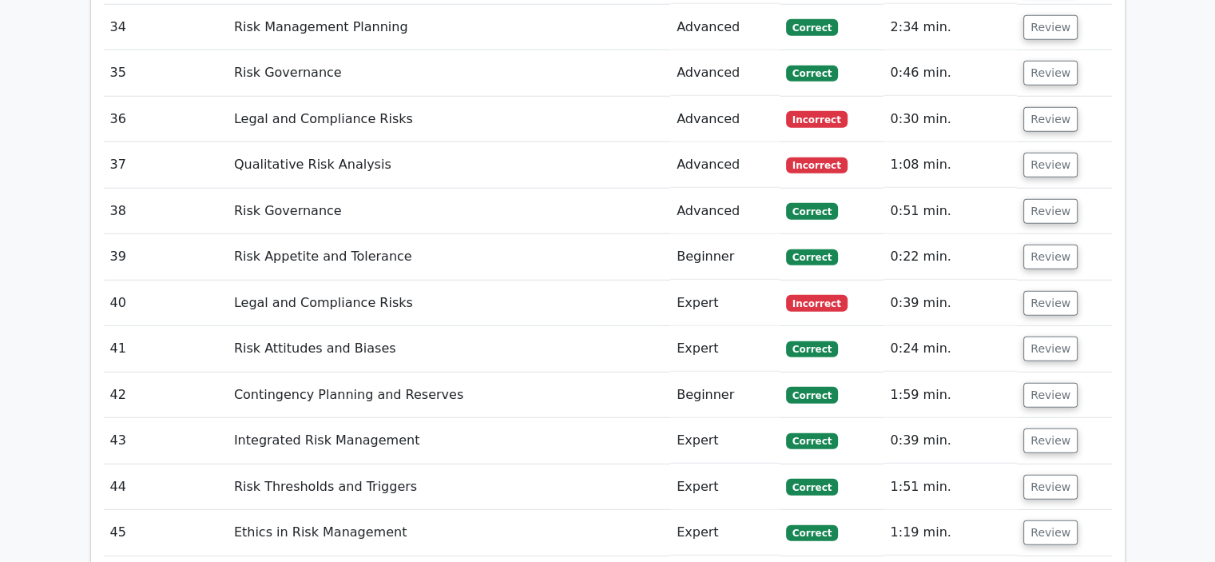
scroll to position [4394, 0]
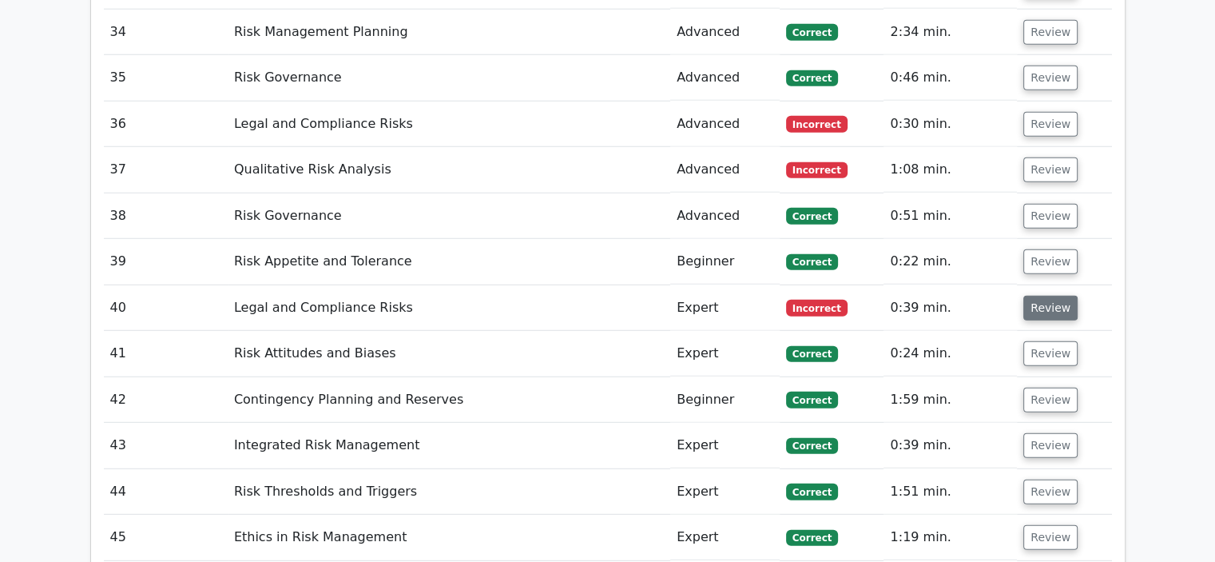
click at [1035, 296] on button "Review" at bounding box center [1050, 308] width 54 height 25
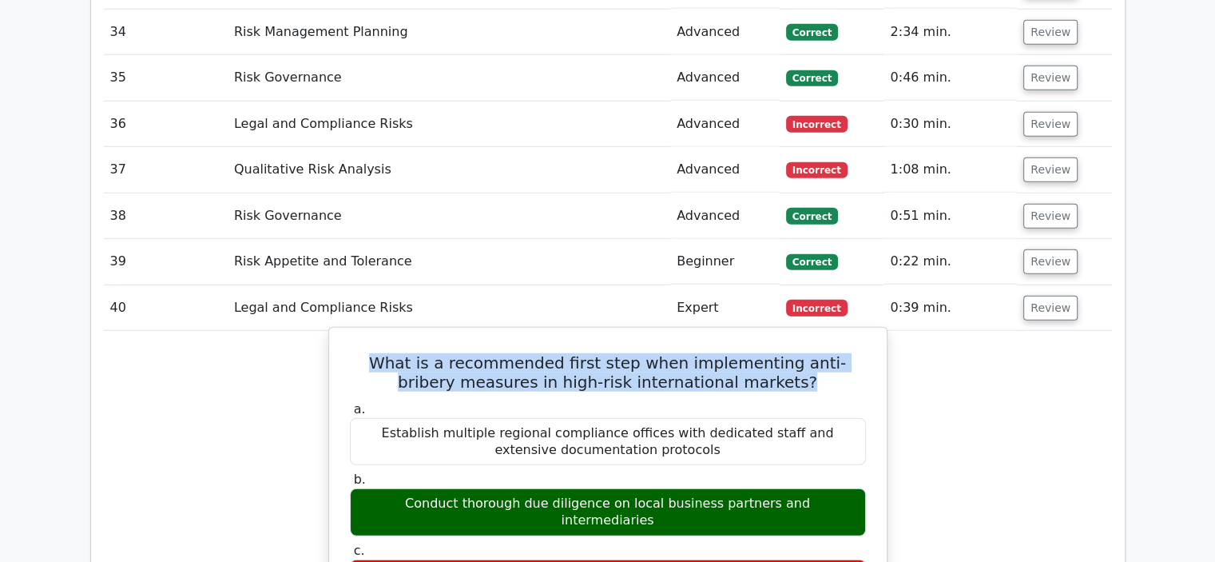
drag, startPoint x: 786, startPoint y: 261, endPoint x: 336, endPoint y: 232, distance: 451.5
drag, startPoint x: 842, startPoint y: 380, endPoint x: 376, endPoint y: 380, distance: 466.6
click at [376, 488] on div "Conduct thorough due diligence on local business partners and intermediaries" at bounding box center [608, 512] width 516 height 48
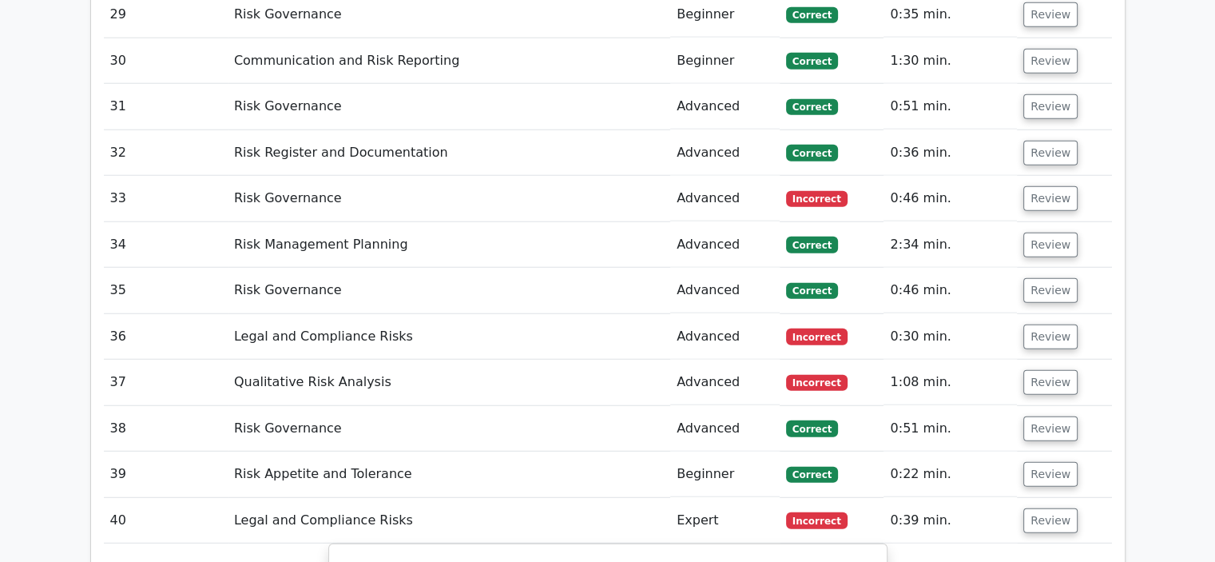
scroll to position [4155, 0]
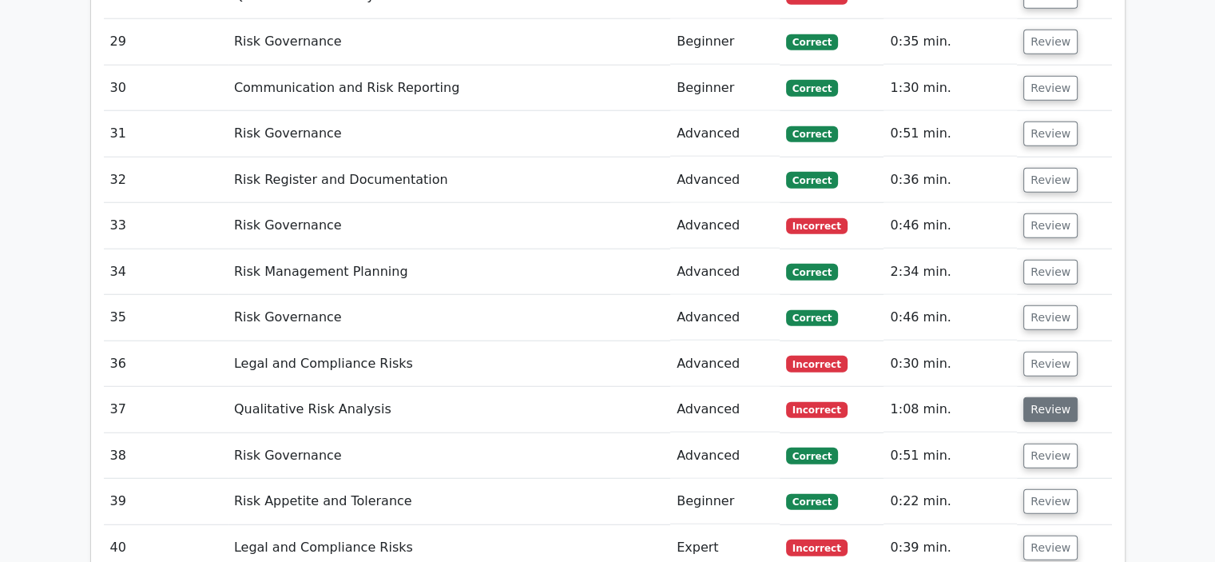
click at [1048, 397] on button "Review" at bounding box center [1050, 409] width 54 height 25
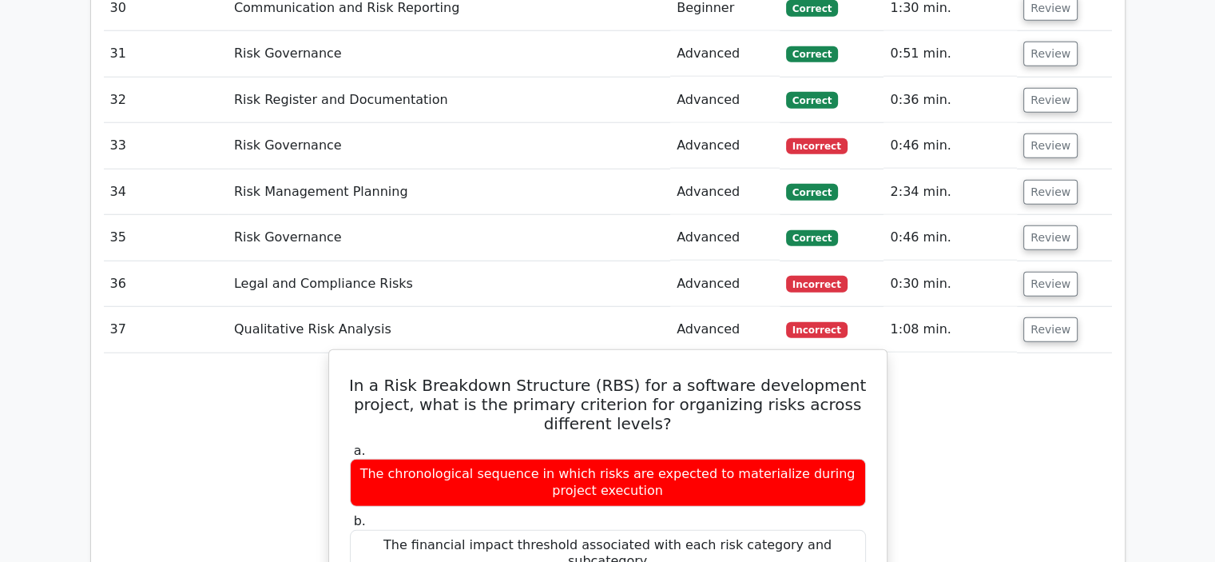
scroll to position [4314, 0]
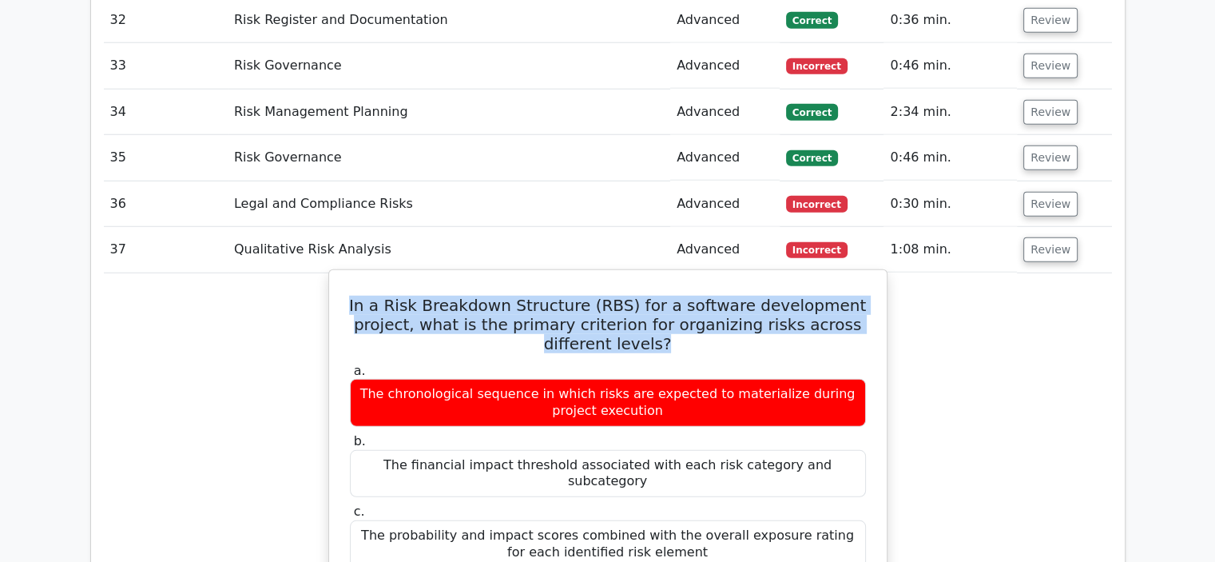
drag, startPoint x: 676, startPoint y: 221, endPoint x: 364, endPoint y: 183, distance: 313.8
click at [364, 296] on h5 "In a Risk Breakdown Structure (RBS) for a software development project, what is…" at bounding box center [607, 325] width 519 height 58
drag, startPoint x: 789, startPoint y: 469, endPoint x: 431, endPoint y: 471, distance: 357.9
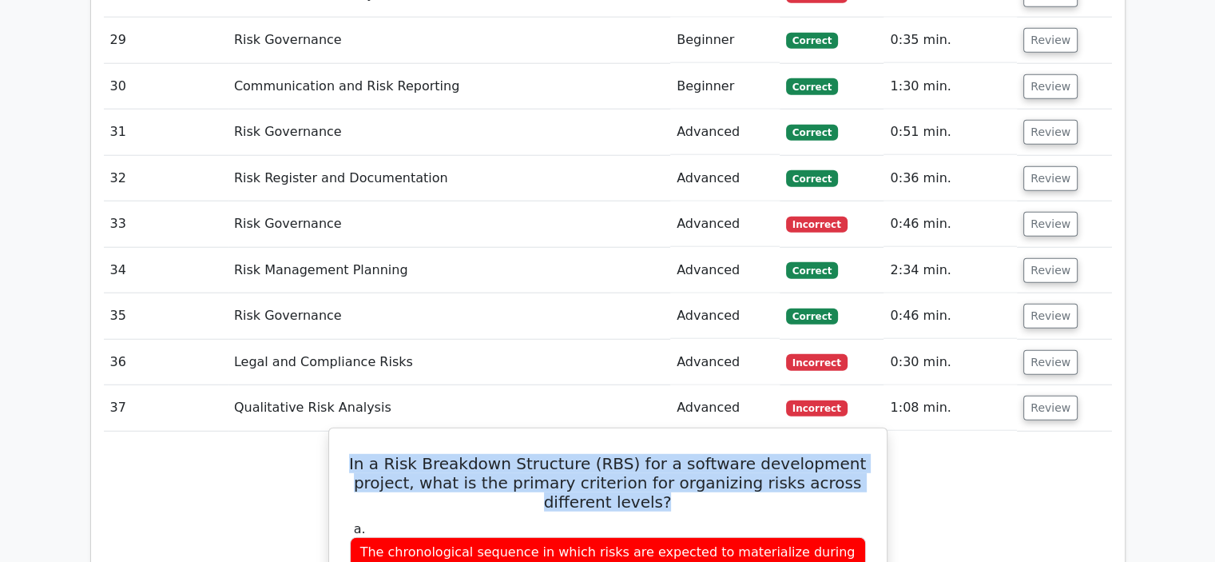
scroll to position [4155, 0]
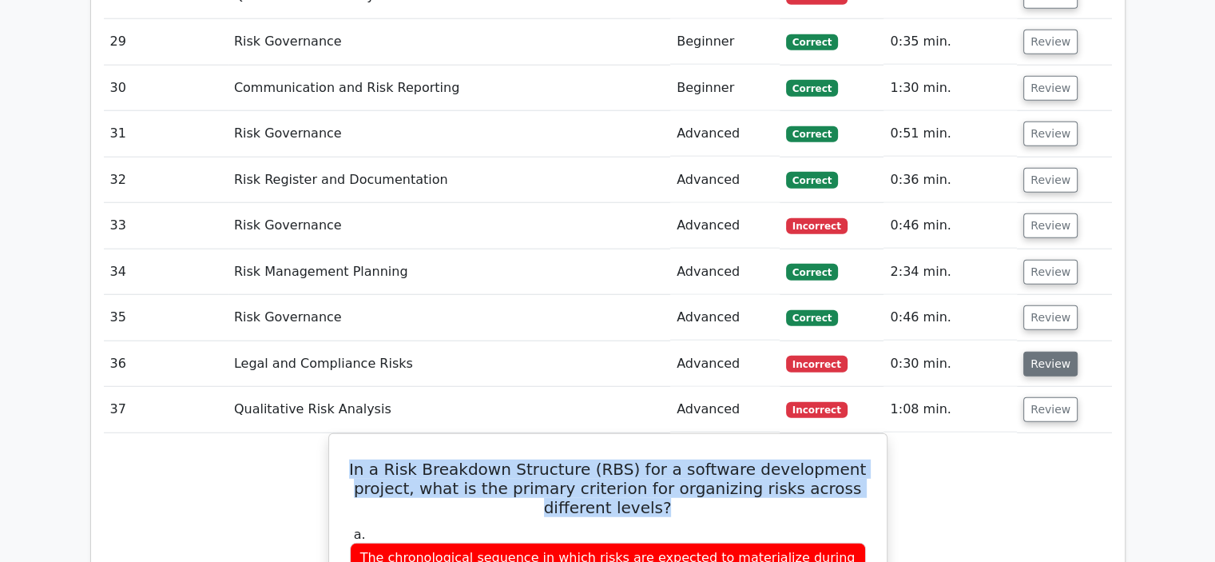
click at [1037, 352] on button "Review" at bounding box center [1050, 364] width 54 height 25
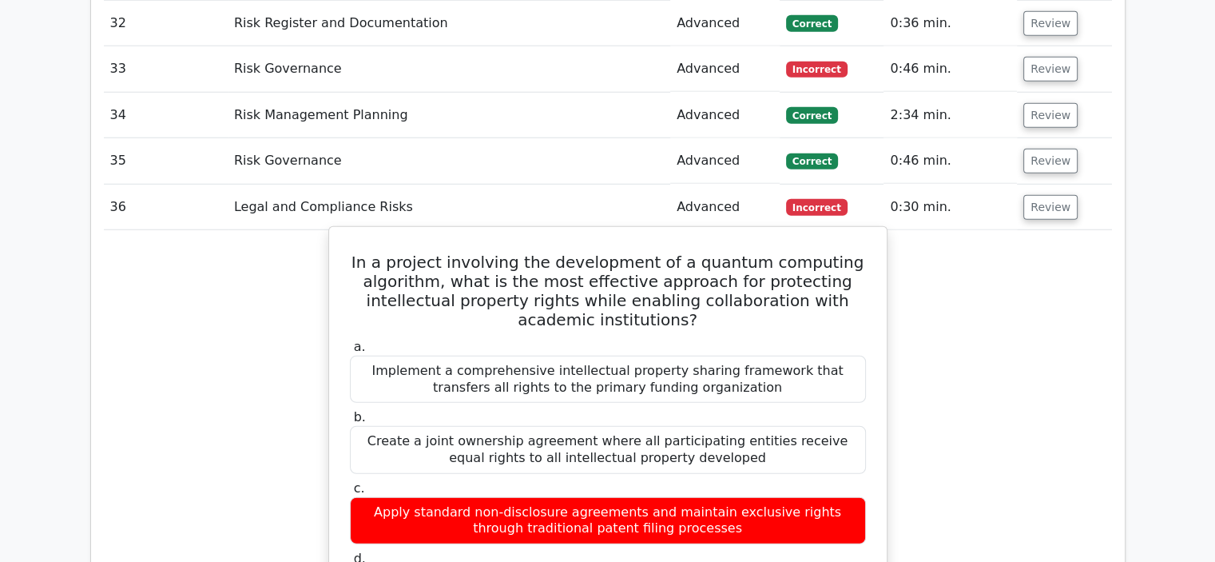
scroll to position [4314, 0]
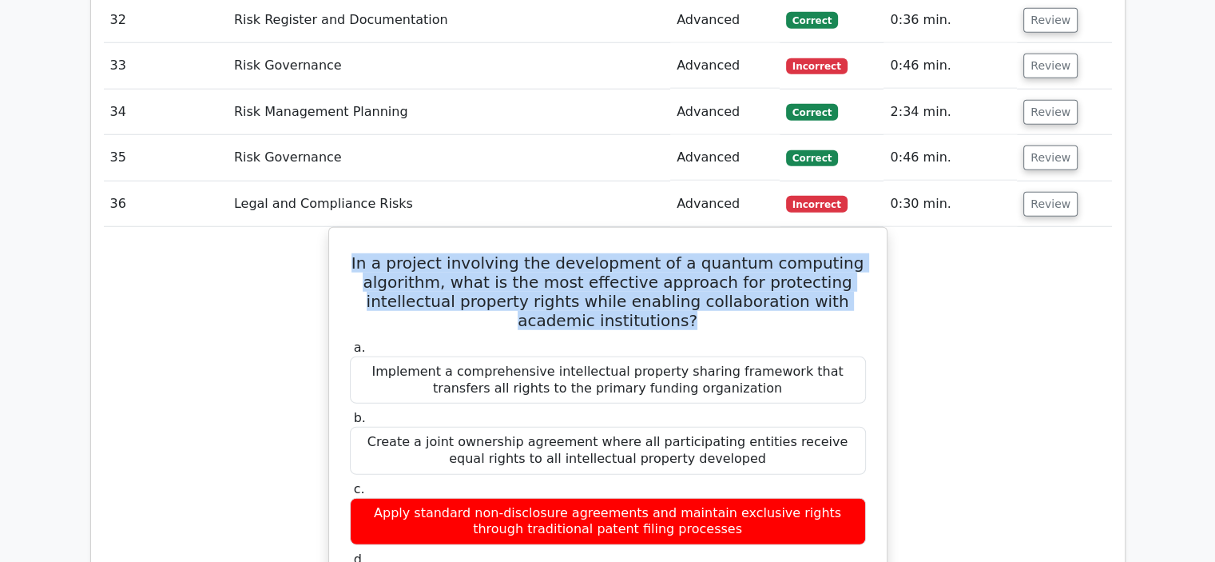
drag, startPoint x: 662, startPoint y: 197, endPoint x: 272, endPoint y: 149, distance: 392.1
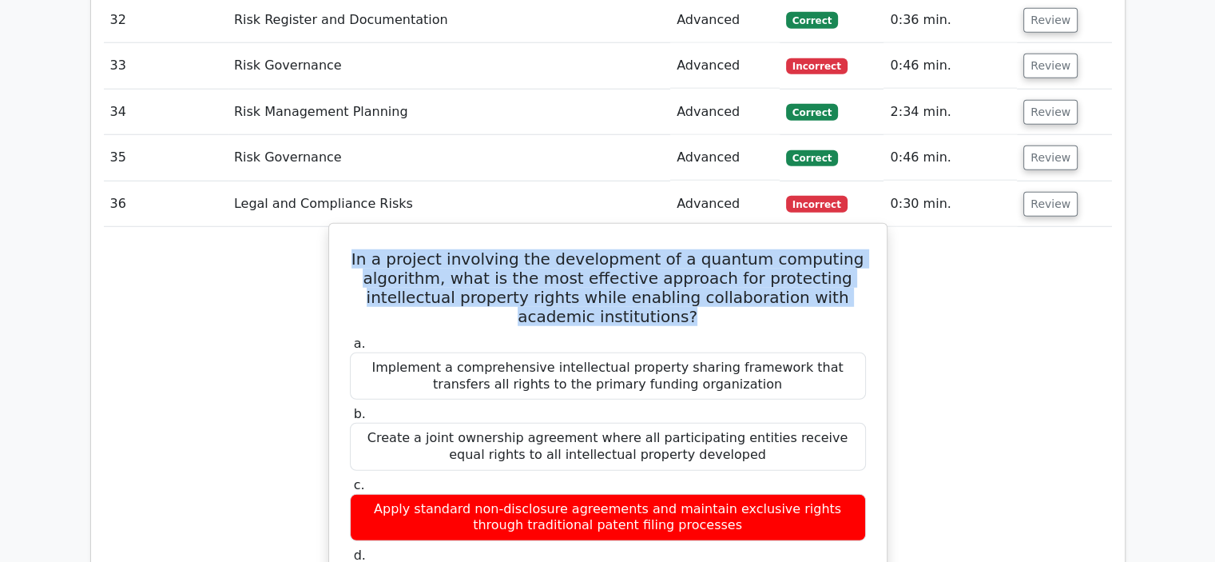
drag, startPoint x: 630, startPoint y: 477, endPoint x: 345, endPoint y: 457, distance: 285.1
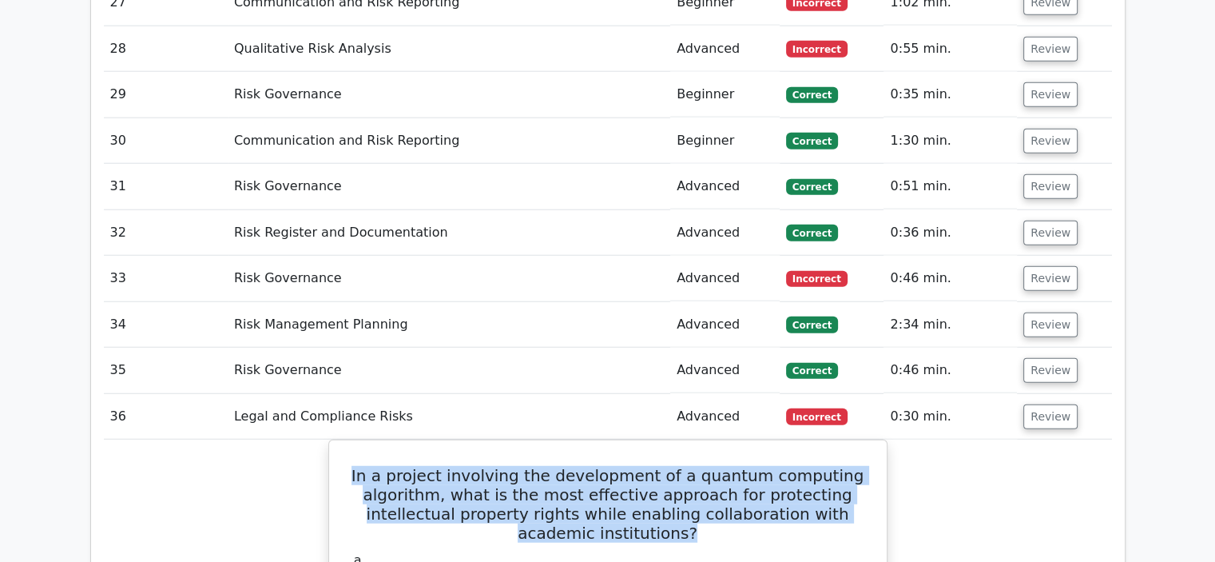
scroll to position [4075, 0]
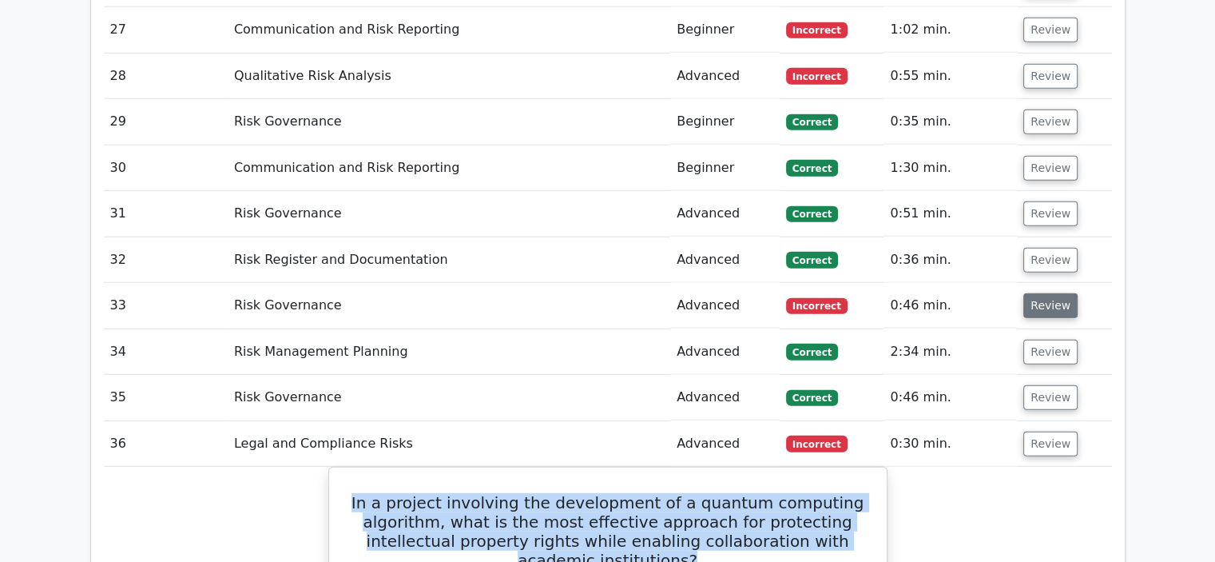
click at [1046, 293] on button "Review" at bounding box center [1050, 305] width 54 height 25
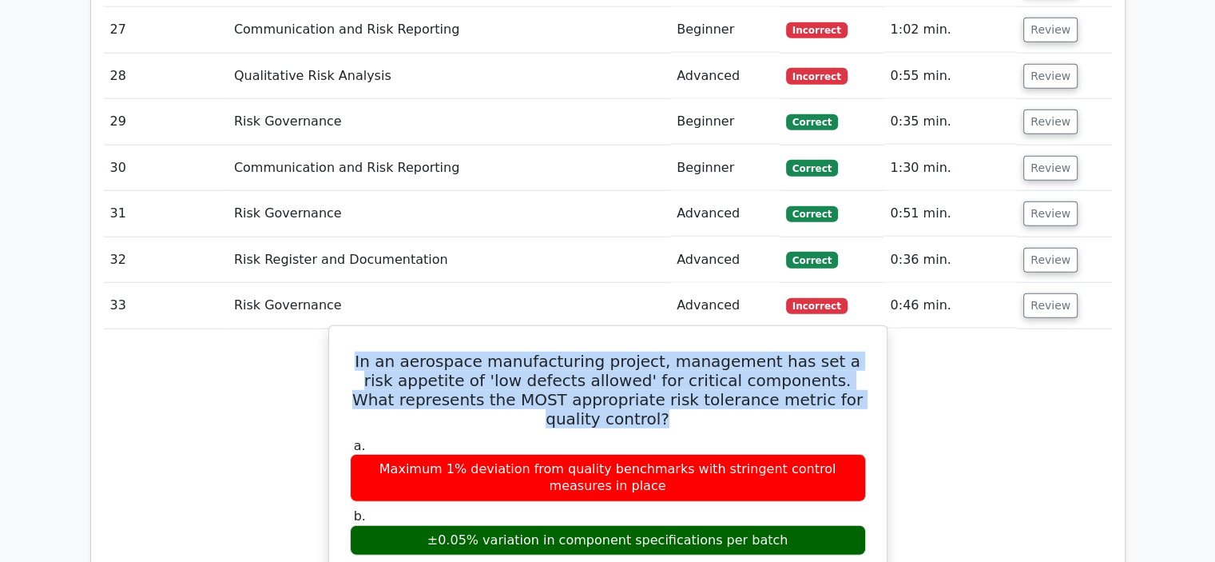
drag, startPoint x: 684, startPoint y: 300, endPoint x: 380, endPoint y: 261, distance: 306.0
click at [349, 352] on h5 "In an aerospace manufacturing project, management has set a risk appetite of 'l…" at bounding box center [607, 390] width 519 height 77
drag, startPoint x: 778, startPoint y: 421, endPoint x: 439, endPoint y: 427, distance: 338.8
click at [439, 525] on div "±0.05% variation in component specifications per batch" at bounding box center [608, 540] width 516 height 31
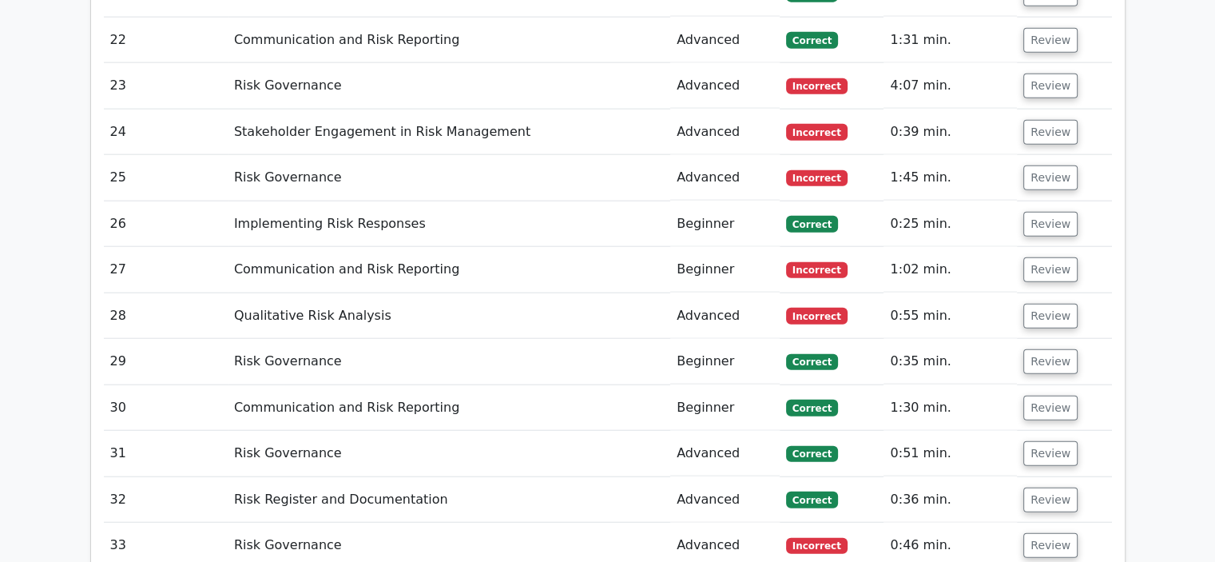
scroll to position [3755, 0]
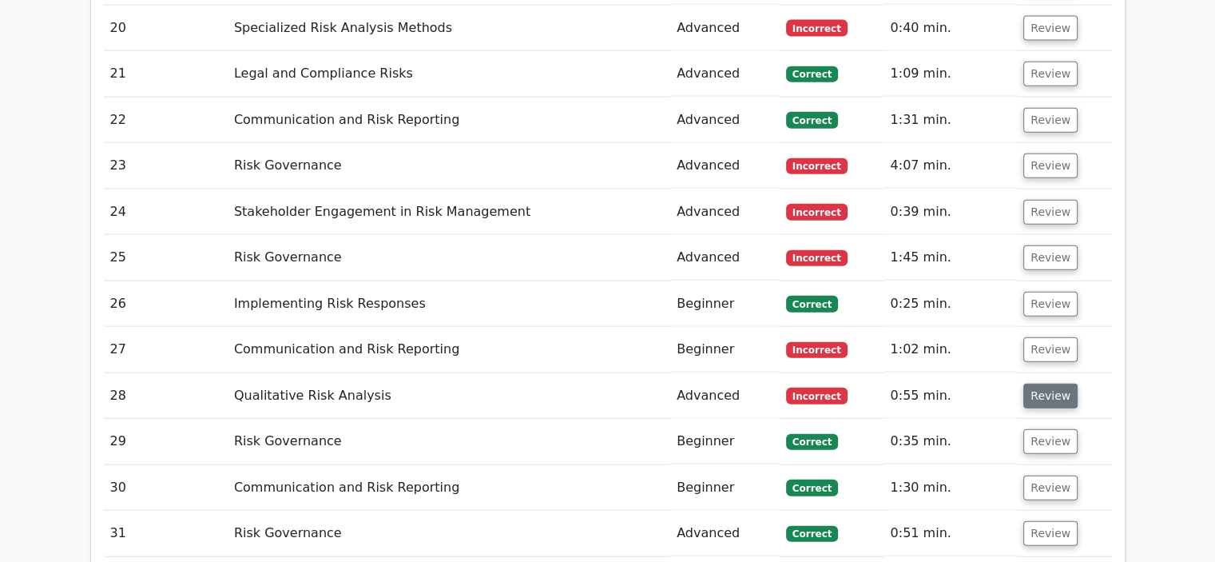
click at [1039, 383] on button "Review" at bounding box center [1050, 395] width 54 height 25
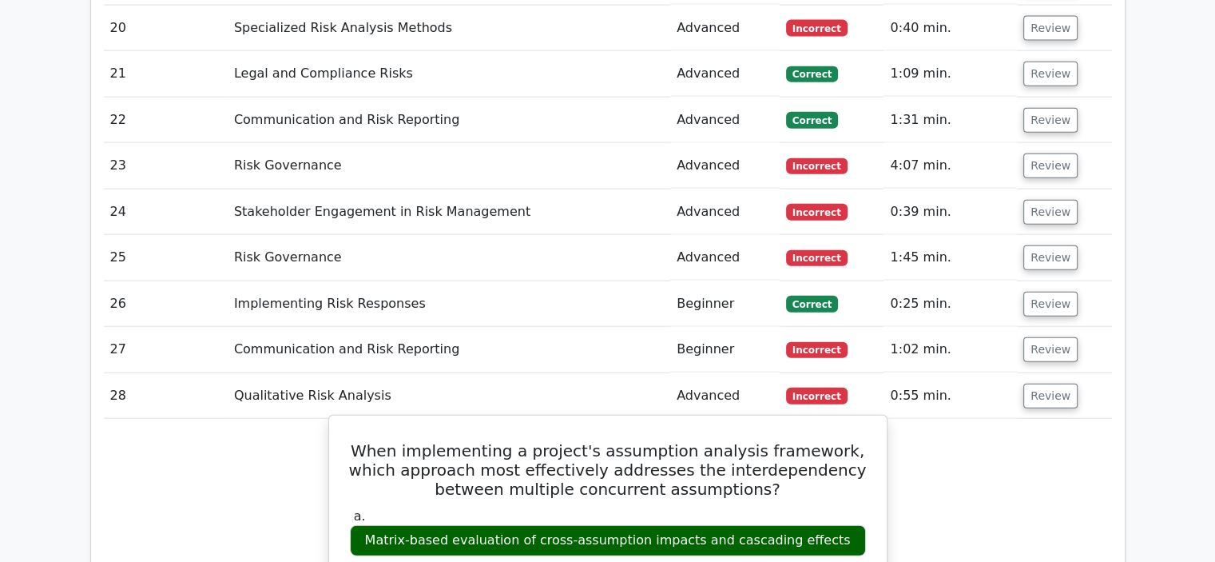
scroll to position [3915, 0]
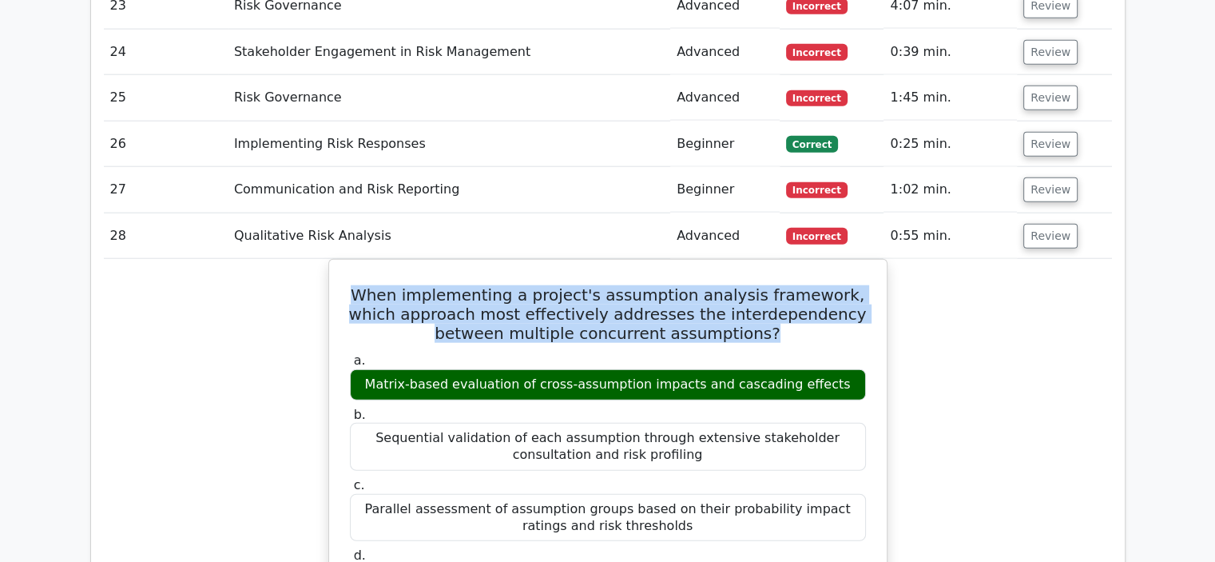
drag, startPoint x: 763, startPoint y: 210, endPoint x: 300, endPoint y: 160, distance: 465.3
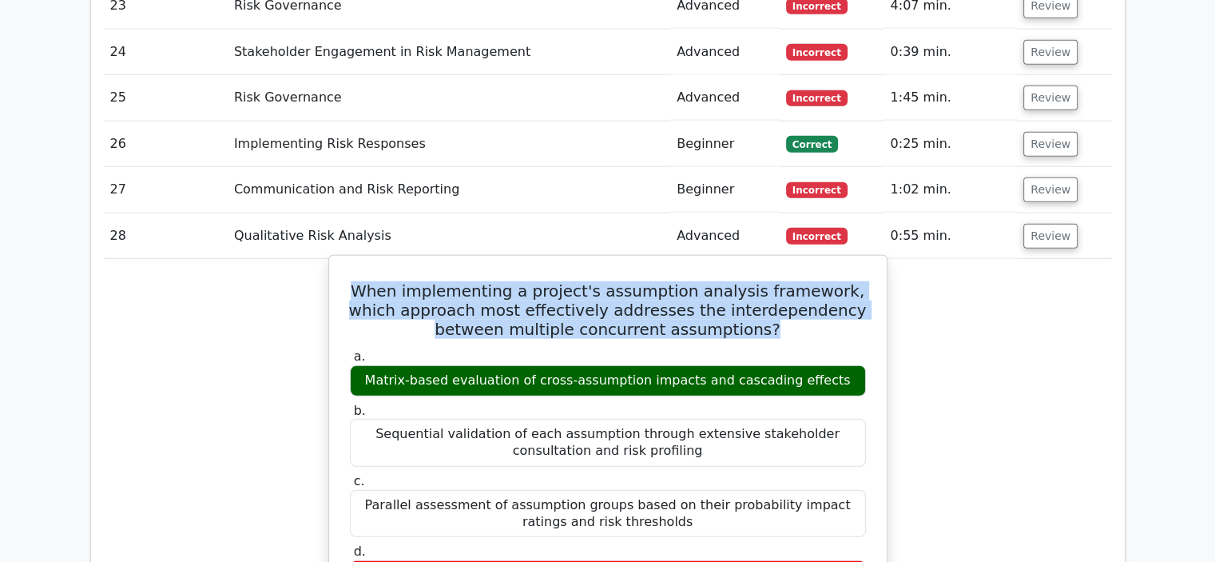
drag, startPoint x: 834, startPoint y: 260, endPoint x: 329, endPoint y: 248, distance: 505.1
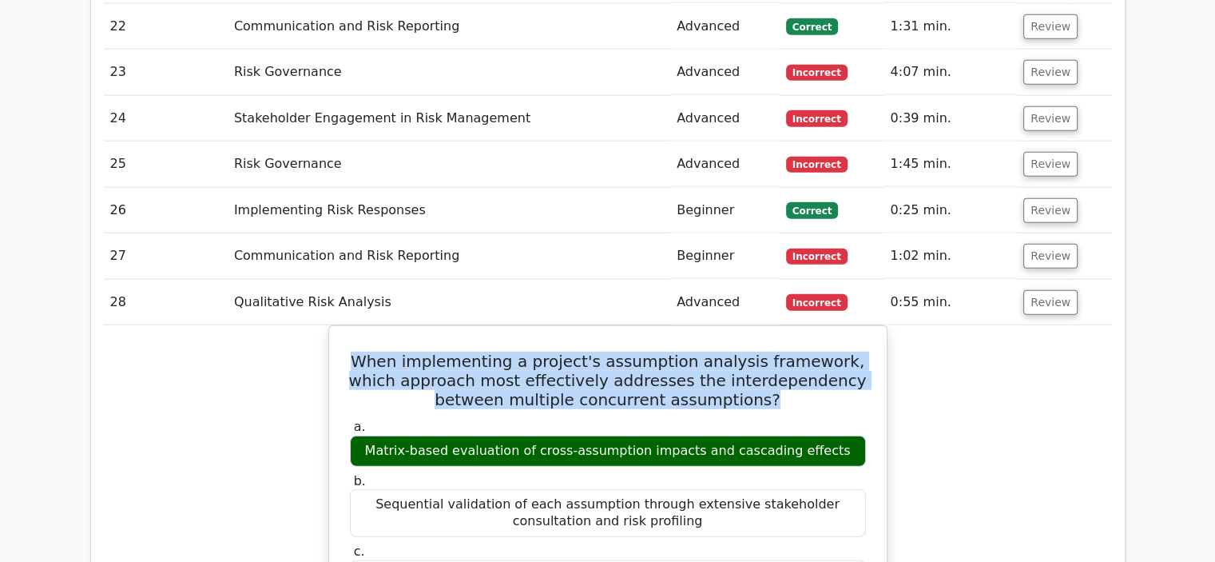
scroll to position [3755, 0]
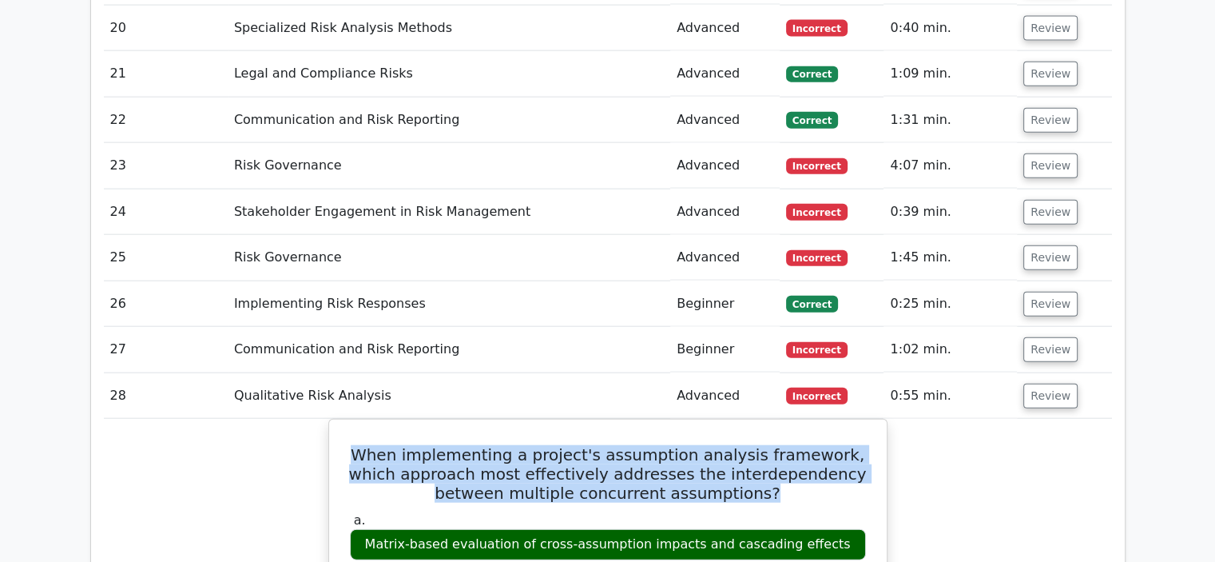
drag, startPoint x: 1037, startPoint y: 226, endPoint x: 879, endPoint y: 267, distance: 163.4
click at [1038, 337] on button "Review" at bounding box center [1050, 349] width 54 height 25
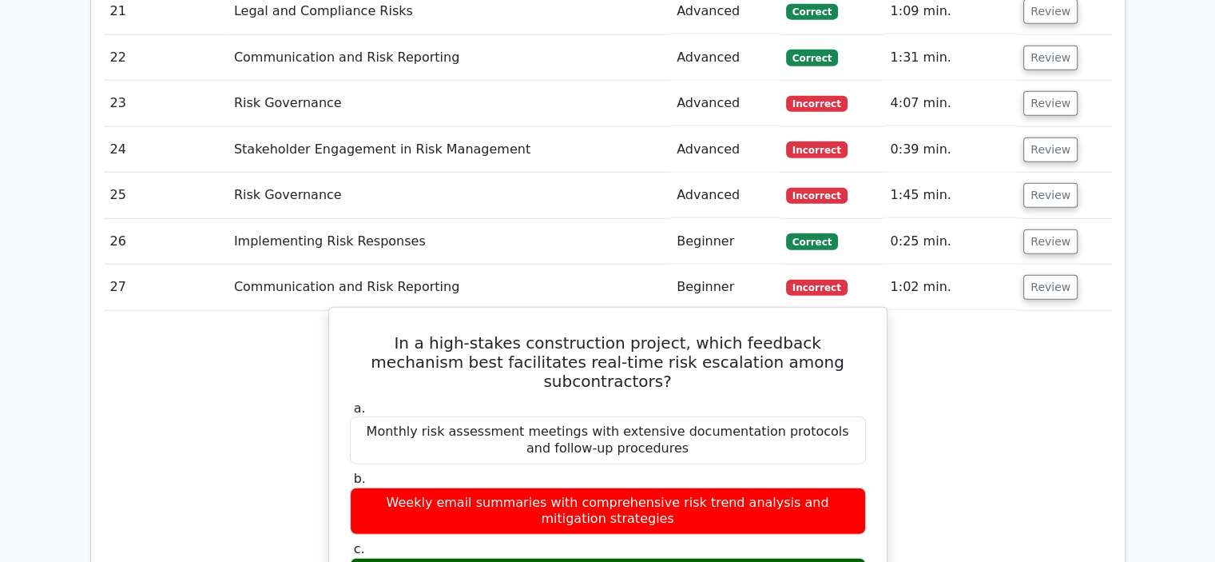
scroll to position [3915, 0]
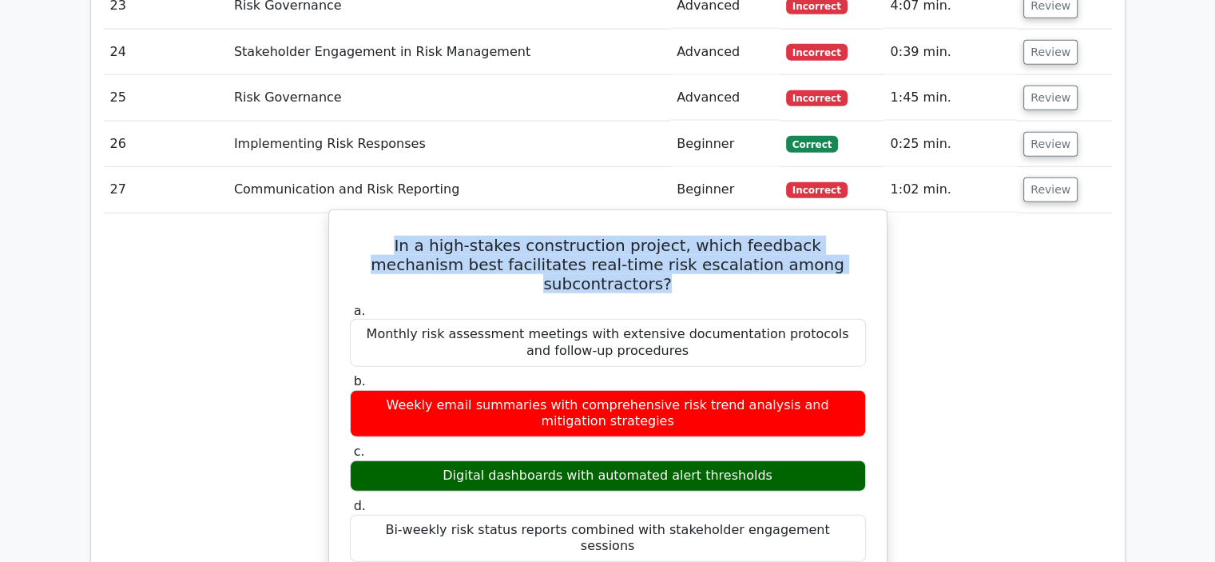
drag, startPoint x: 825, startPoint y: 145, endPoint x: 339, endPoint y: 122, distance: 486.3
drag, startPoint x: 766, startPoint y: 331, endPoint x: 454, endPoint y: 331, distance: 312.4
click at [454, 460] on div "Digital dashboards with automated alert thresholds" at bounding box center [608, 475] width 516 height 31
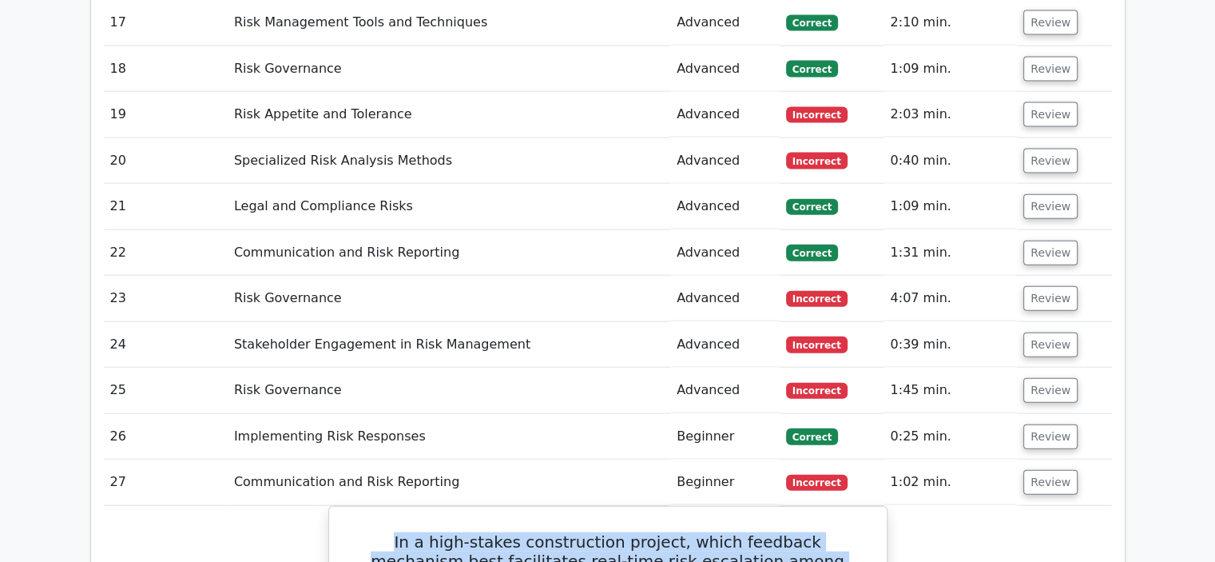
scroll to position [3595, 0]
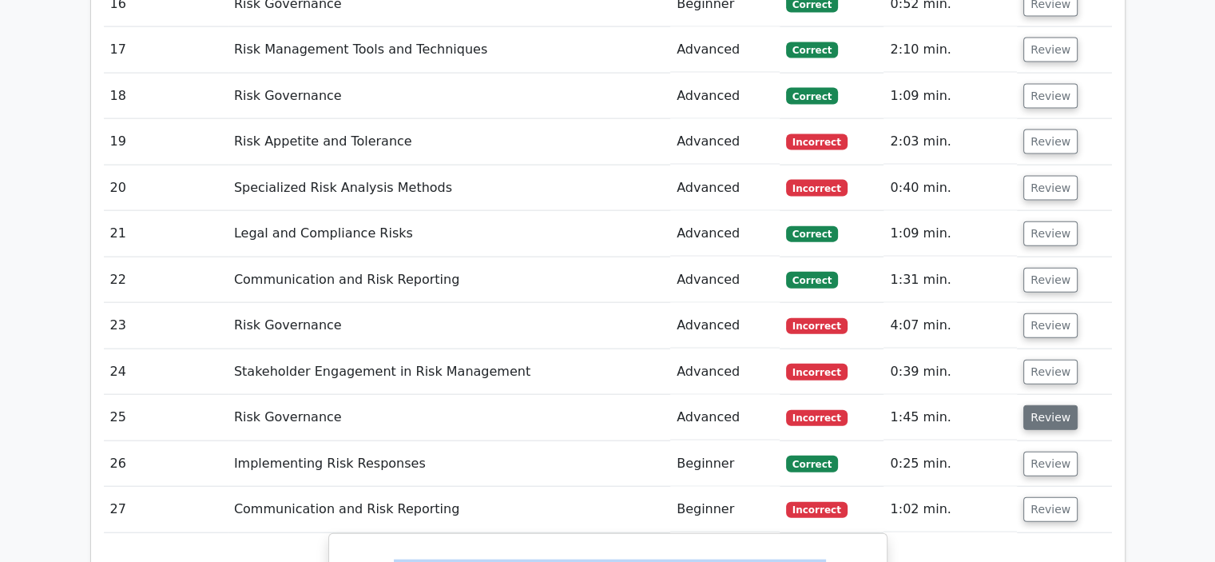
click at [1046, 405] on button "Review" at bounding box center [1050, 417] width 54 height 25
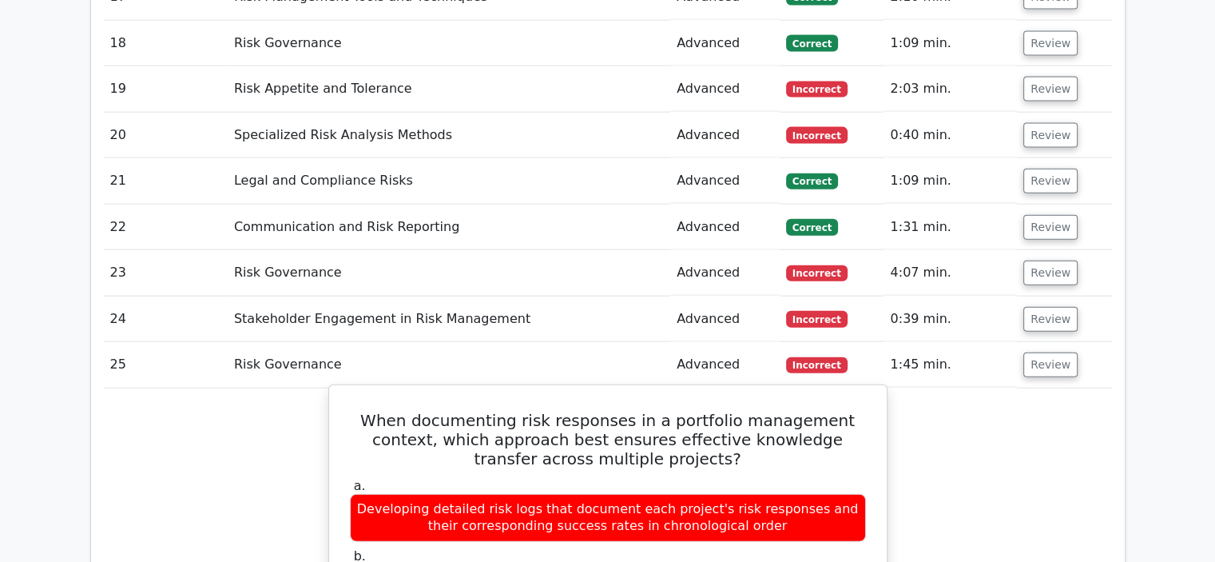
scroll to position [3675, 0]
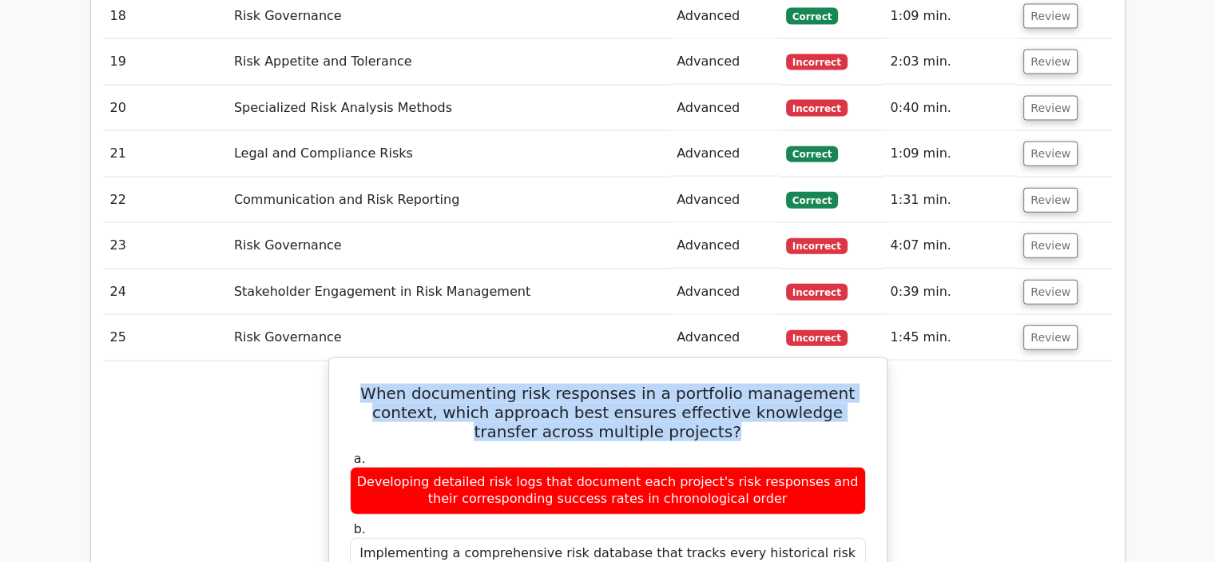
drag, startPoint x: 689, startPoint y: 319, endPoint x: 337, endPoint y: 277, distance: 354.8
drag, startPoint x: 662, startPoint y: 520, endPoint x: 380, endPoint y: 500, distance: 282.7
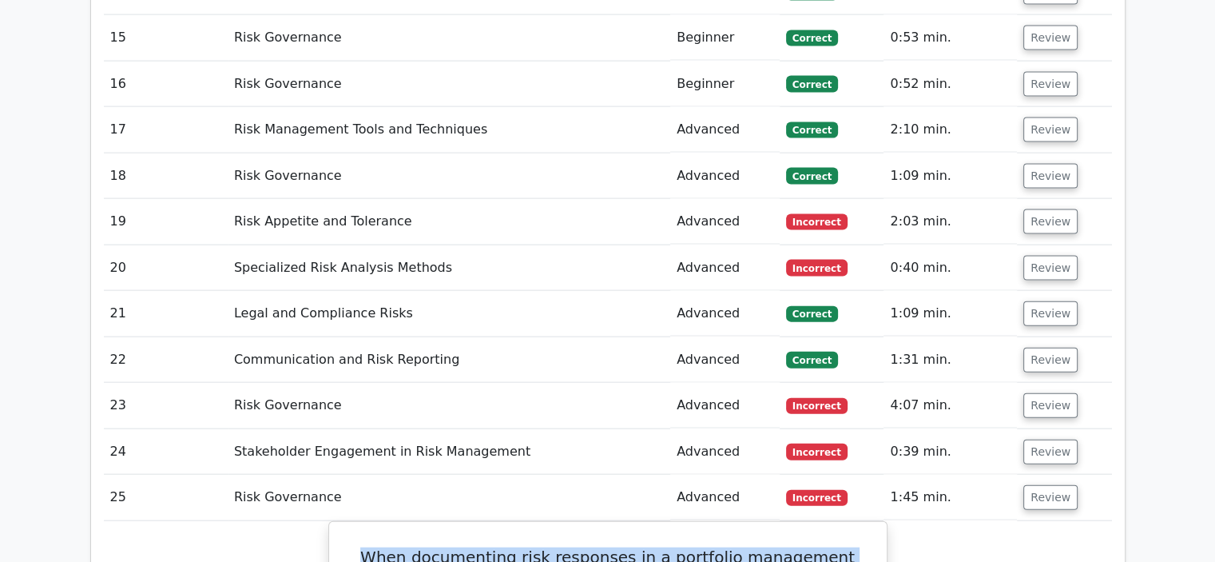
scroll to position [3515, 0]
click at [1046, 439] on button "Review" at bounding box center [1050, 451] width 54 height 25
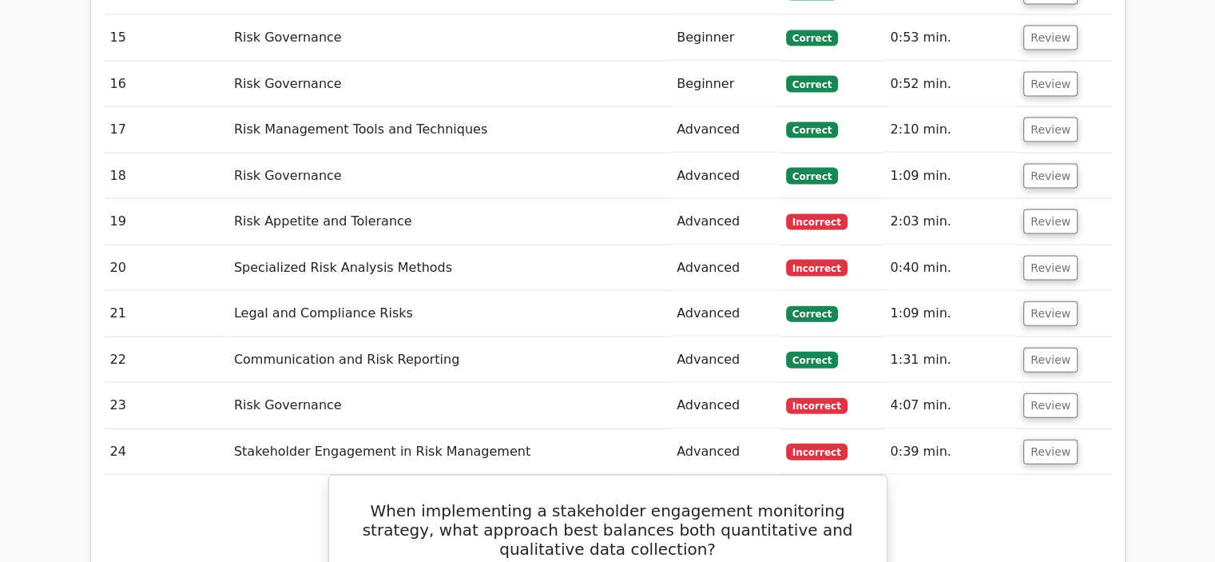
scroll to position [3675, 0]
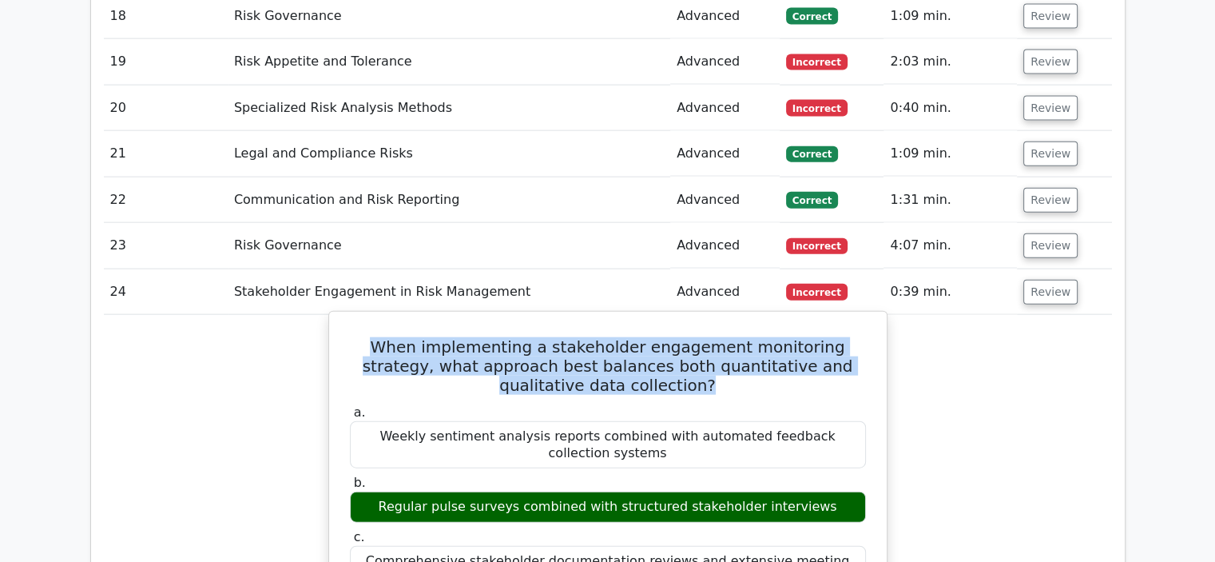
drag, startPoint x: 661, startPoint y: 274, endPoint x: 357, endPoint y: 228, distance: 307.0
click at [357, 337] on h5 "When implementing a stakeholder engagement monitoring strategy, what approach b…" at bounding box center [607, 366] width 519 height 58
drag, startPoint x: 818, startPoint y: 386, endPoint x: 392, endPoint y: 388, distance: 425.8
click at [392, 491] on div "Regular pulse surveys combined with structured stakeholder interviews" at bounding box center [608, 506] width 516 height 31
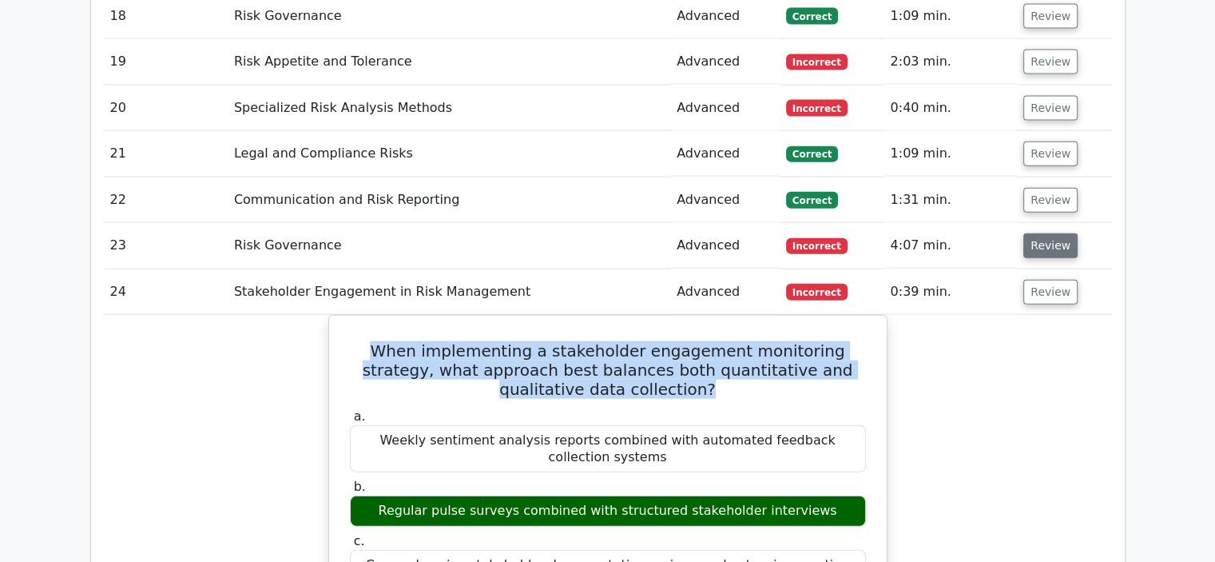
click at [1042, 233] on button "Review" at bounding box center [1050, 245] width 54 height 25
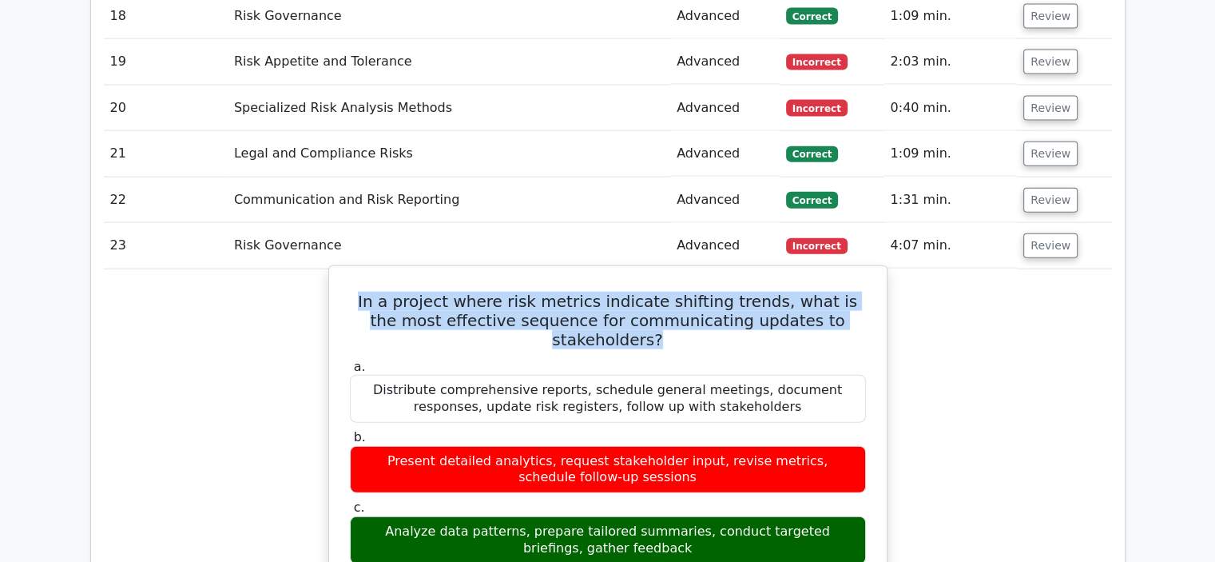
drag, startPoint x: 842, startPoint y: 207, endPoint x: 334, endPoint y: 182, distance: 508.7
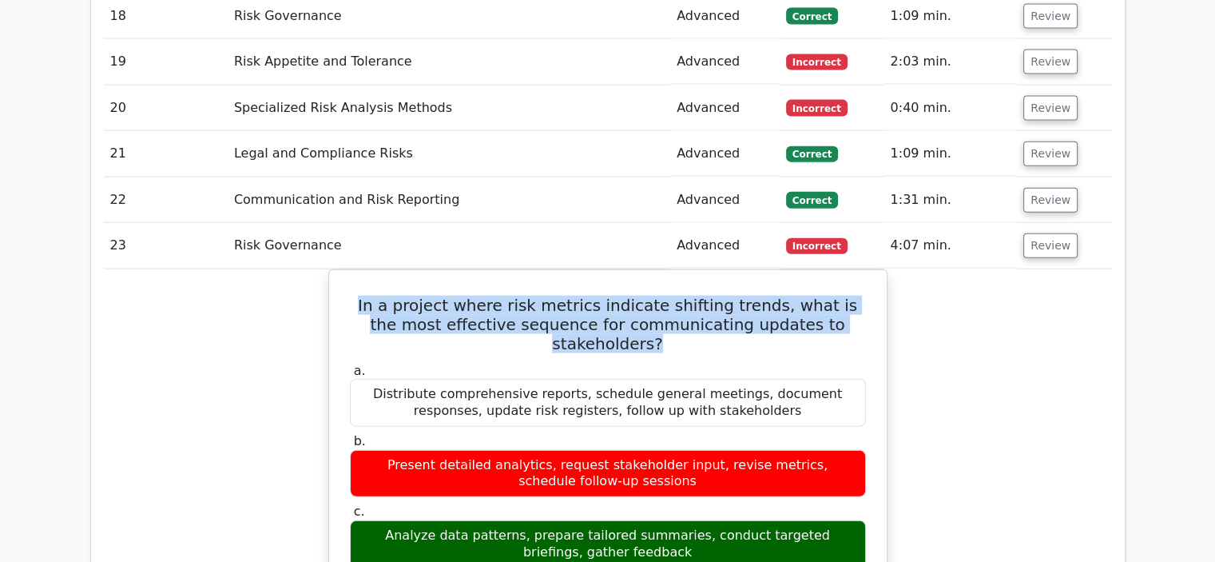
drag, startPoint x: 658, startPoint y: 408, endPoint x: 280, endPoint y: 391, distance: 379.1
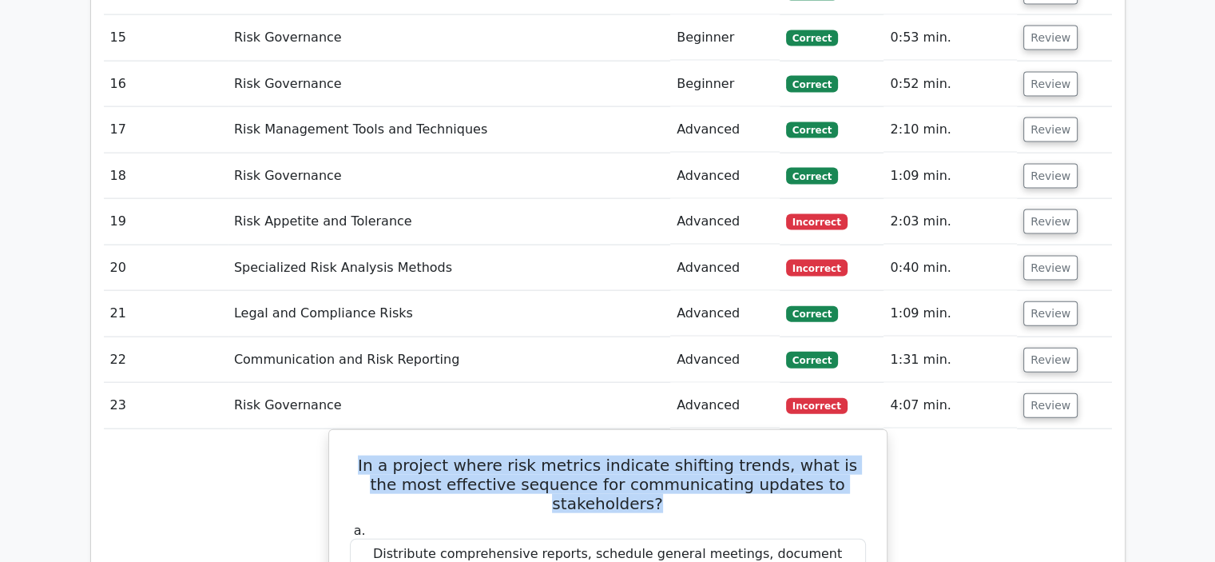
scroll to position [3435, 0]
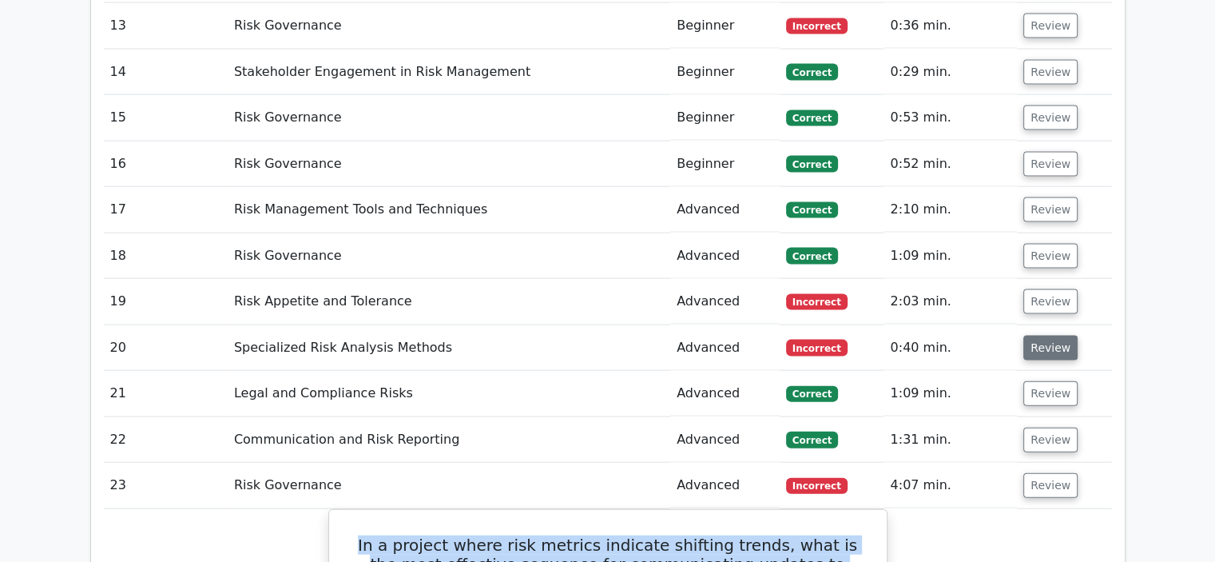
click at [1048, 336] on button "Review" at bounding box center [1050, 348] width 54 height 25
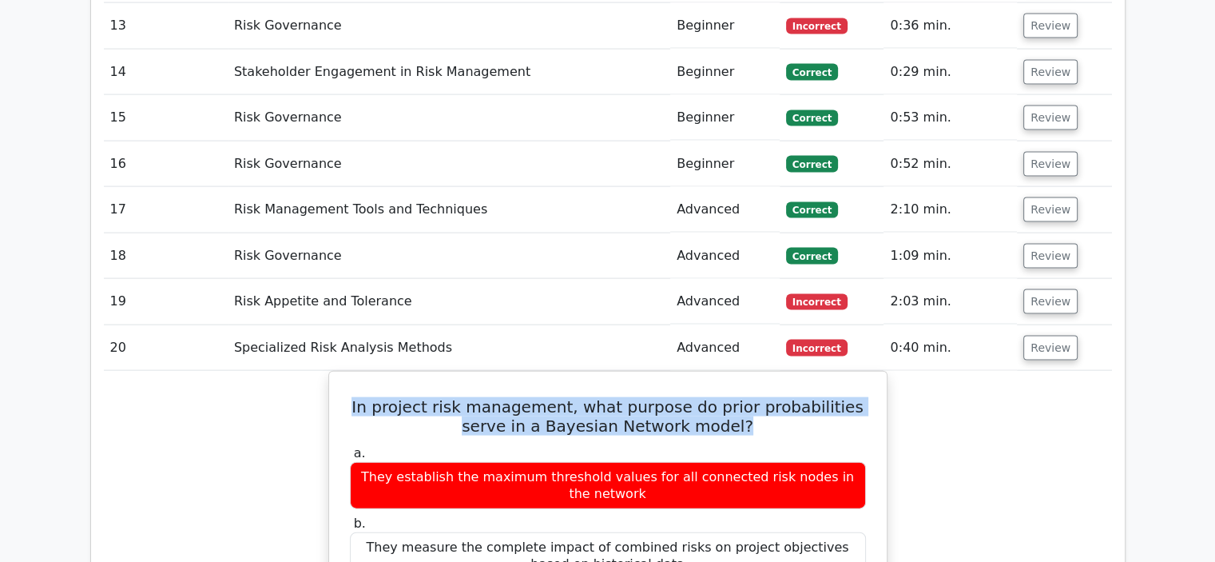
drag, startPoint x: 727, startPoint y: 308, endPoint x: 294, endPoint y: 285, distance: 433.6
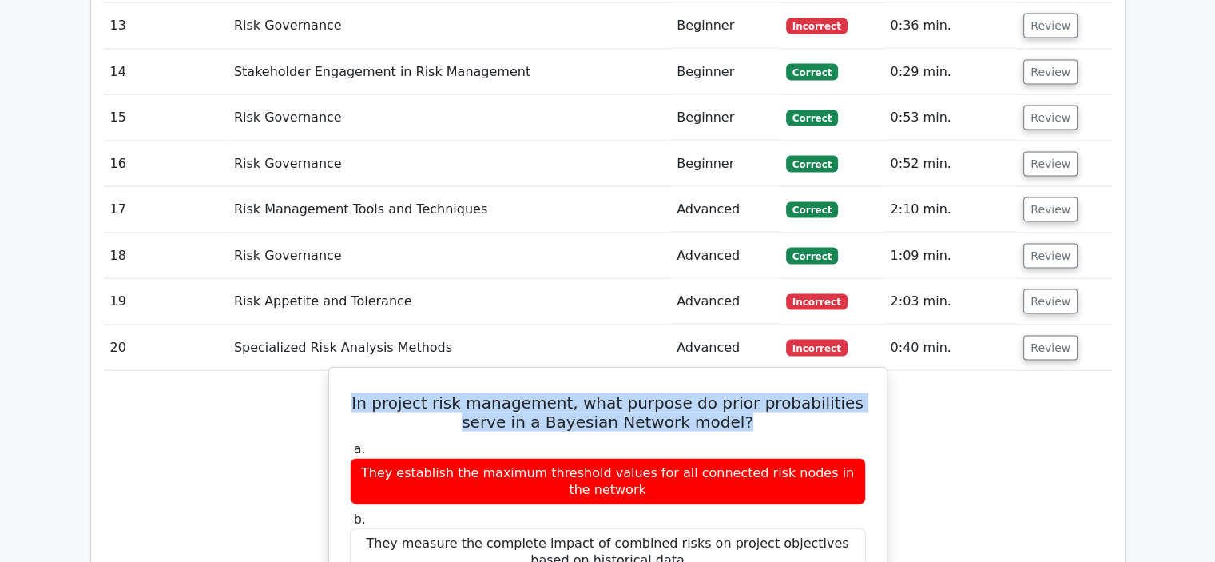
scroll to position [3515, 0]
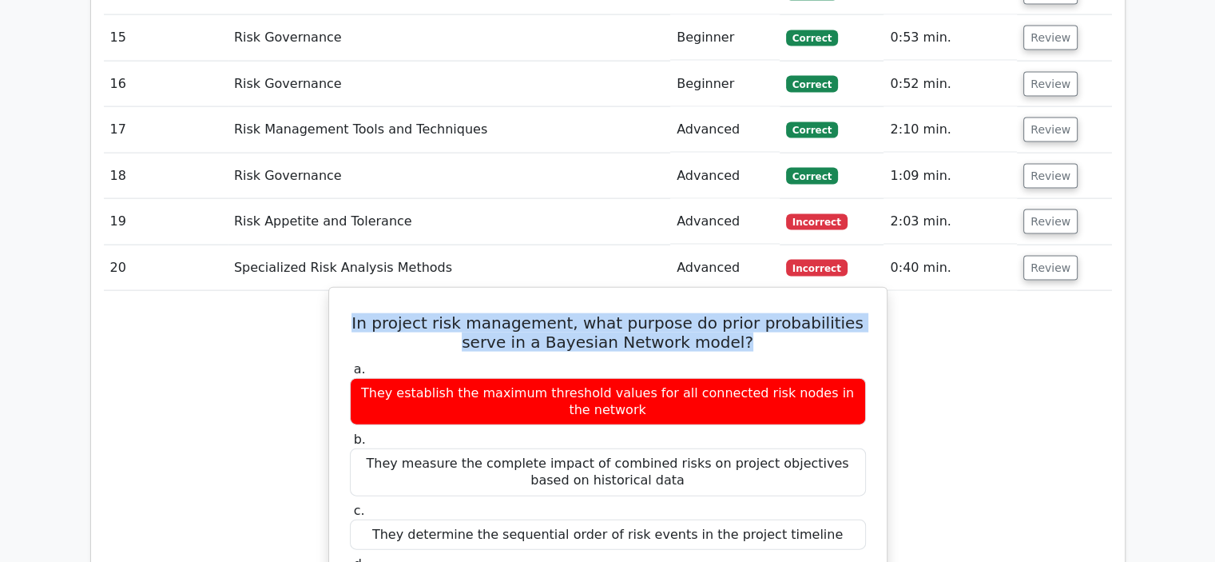
drag, startPoint x: 822, startPoint y: 475, endPoint x: 387, endPoint y: 466, distance: 435.5
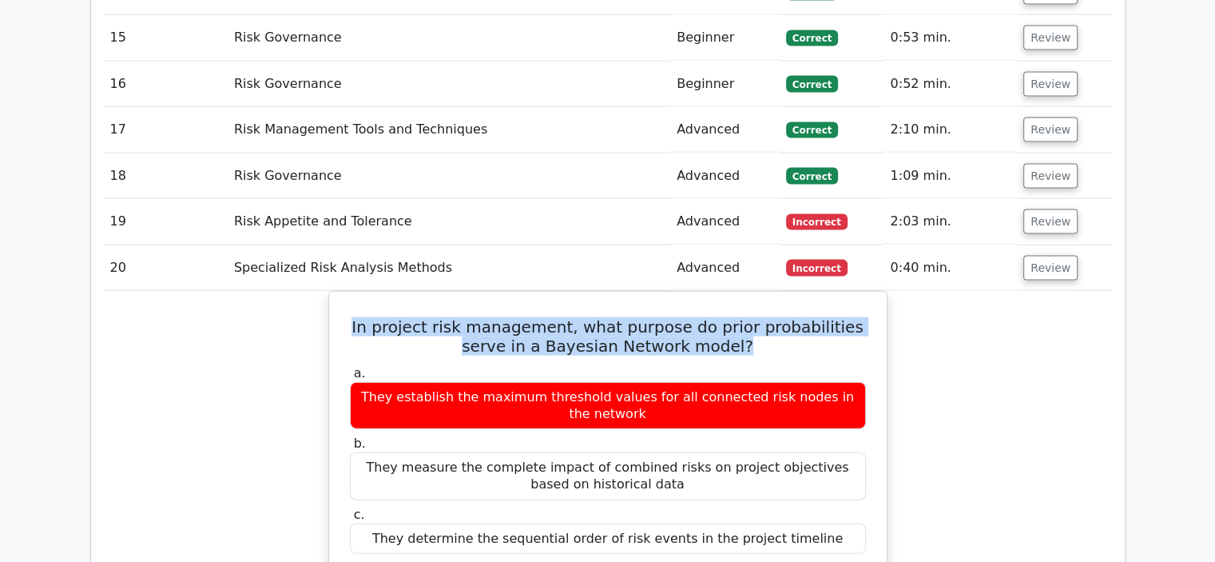
scroll to position [3356, 0]
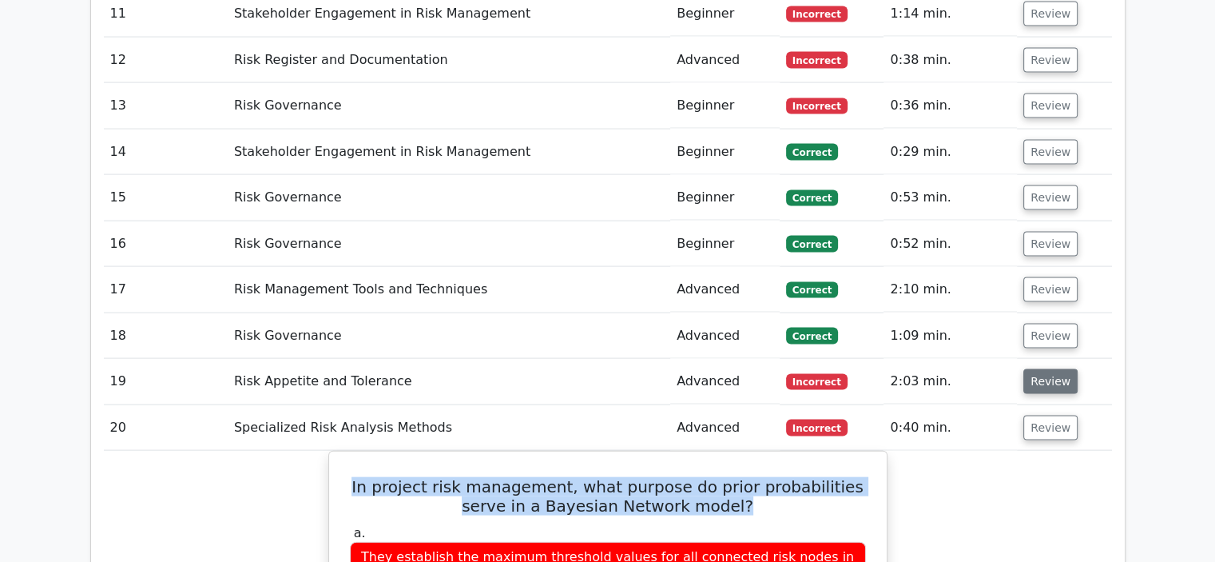
click at [1050, 369] on button "Review" at bounding box center [1050, 381] width 54 height 25
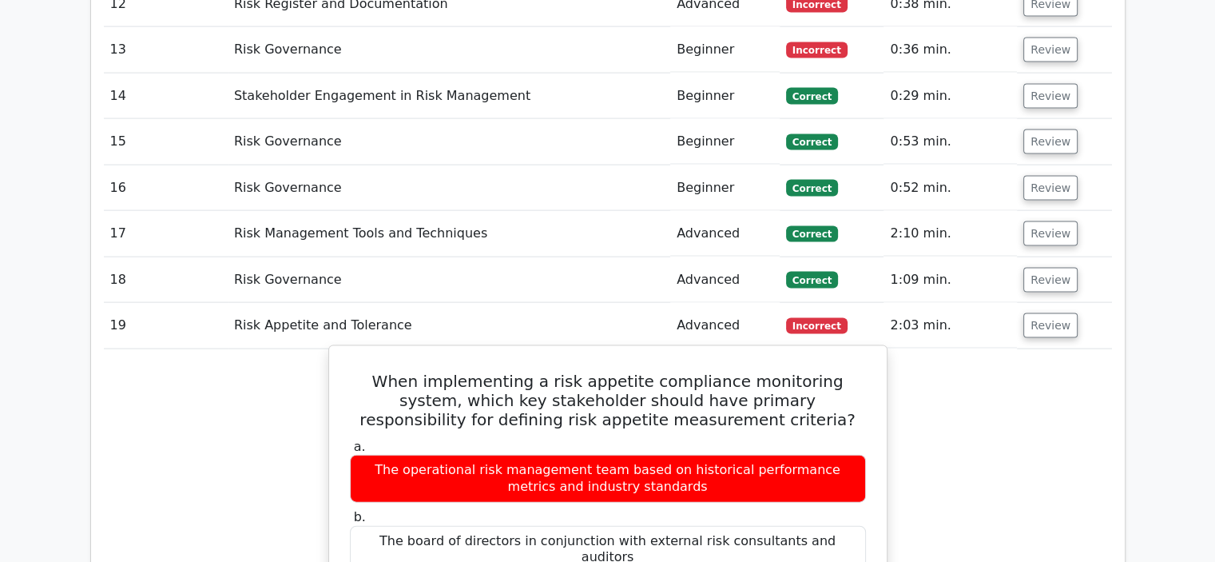
scroll to position [3435, 0]
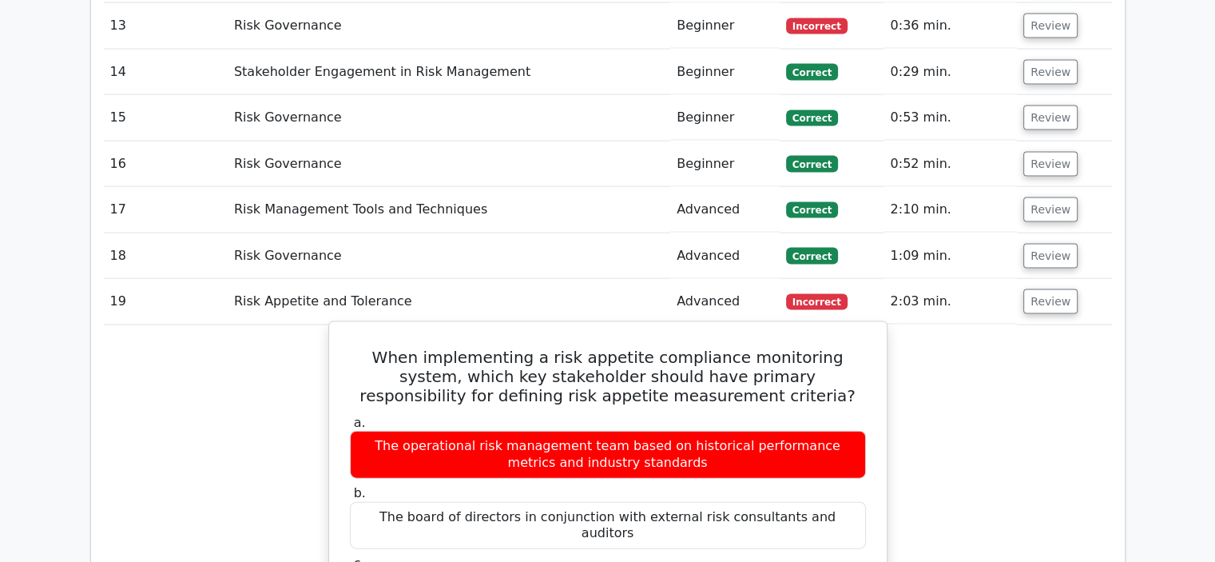
drag, startPoint x: 753, startPoint y: 272, endPoint x: 394, endPoint y: 292, distance: 359.2
click at [742, 348] on h5 "When implementing a risk appetite compliance monitoring system, which key stake…" at bounding box center [607, 377] width 519 height 58
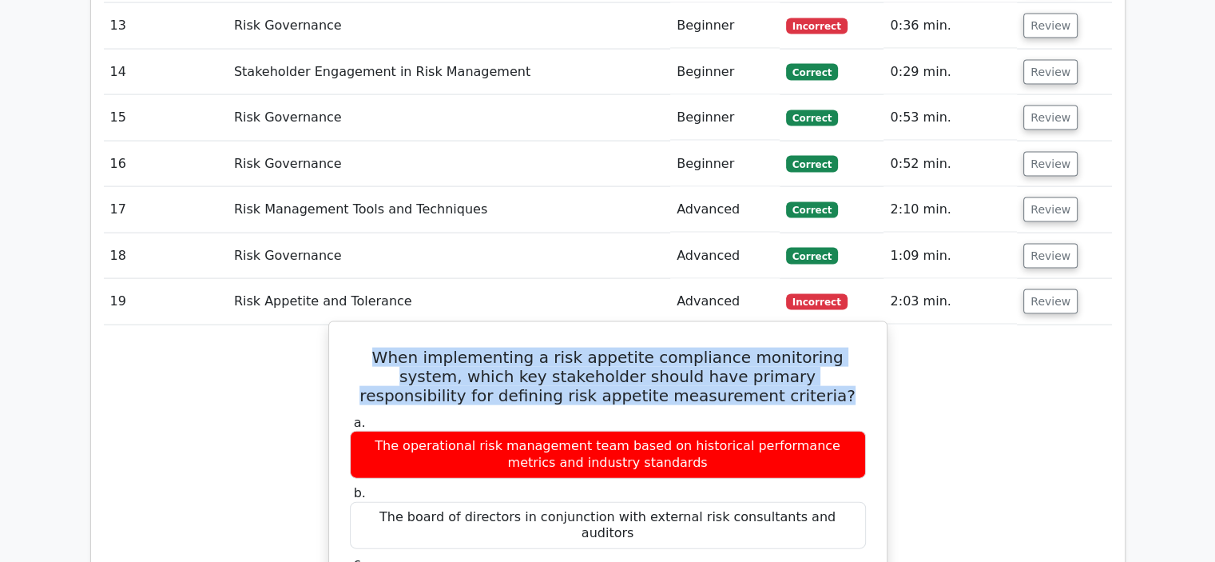
drag, startPoint x: 734, startPoint y: 279, endPoint x: 352, endPoint y: 238, distance: 384.9
click at [352, 348] on h5 "When implementing a risk appetite compliance monitoring system, which key stake…" at bounding box center [607, 377] width 519 height 58
drag, startPoint x: 814, startPoint y: 453, endPoint x: 403, endPoint y: 456, distance: 411.5
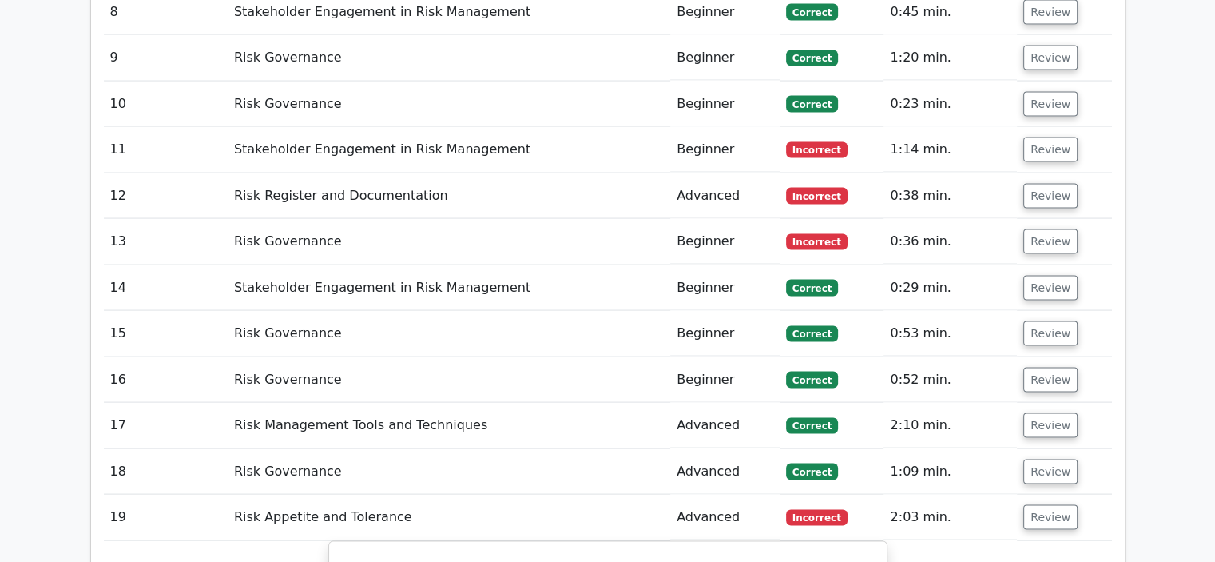
scroll to position [3196, 0]
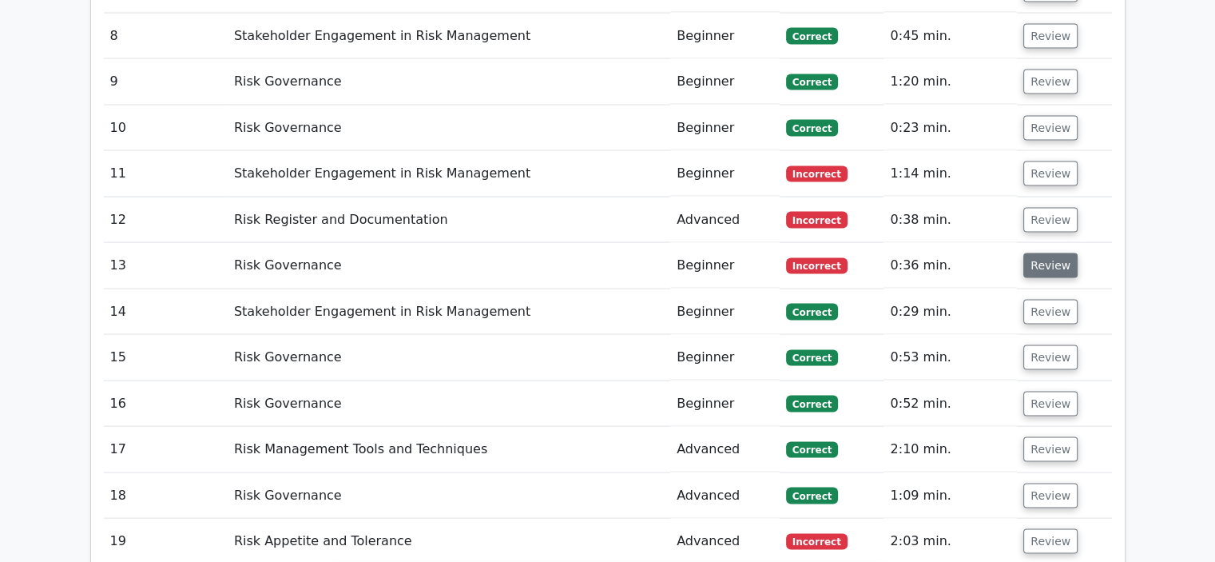
click at [1039, 253] on button "Review" at bounding box center [1050, 265] width 54 height 25
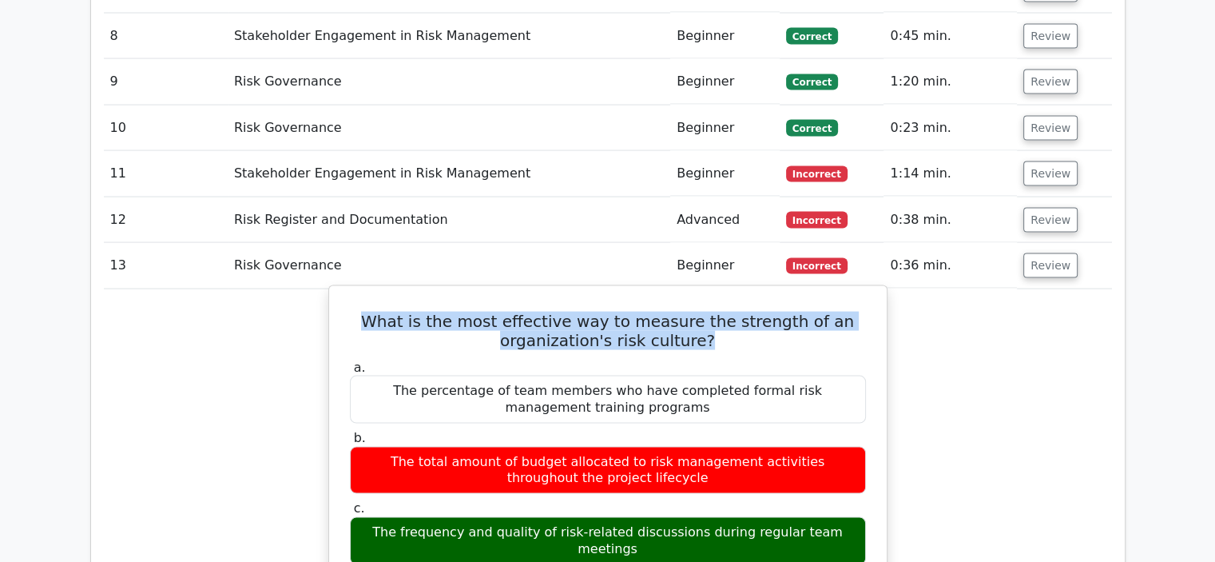
drag, startPoint x: 745, startPoint y: 230, endPoint x: 334, endPoint y: 197, distance: 412.8
drag, startPoint x: 856, startPoint y: 415, endPoint x: 364, endPoint y: 415, distance: 492.2
click at [364, 517] on div "The frequency and quality of risk-related discussions during regular team meeti…" at bounding box center [608, 541] width 516 height 48
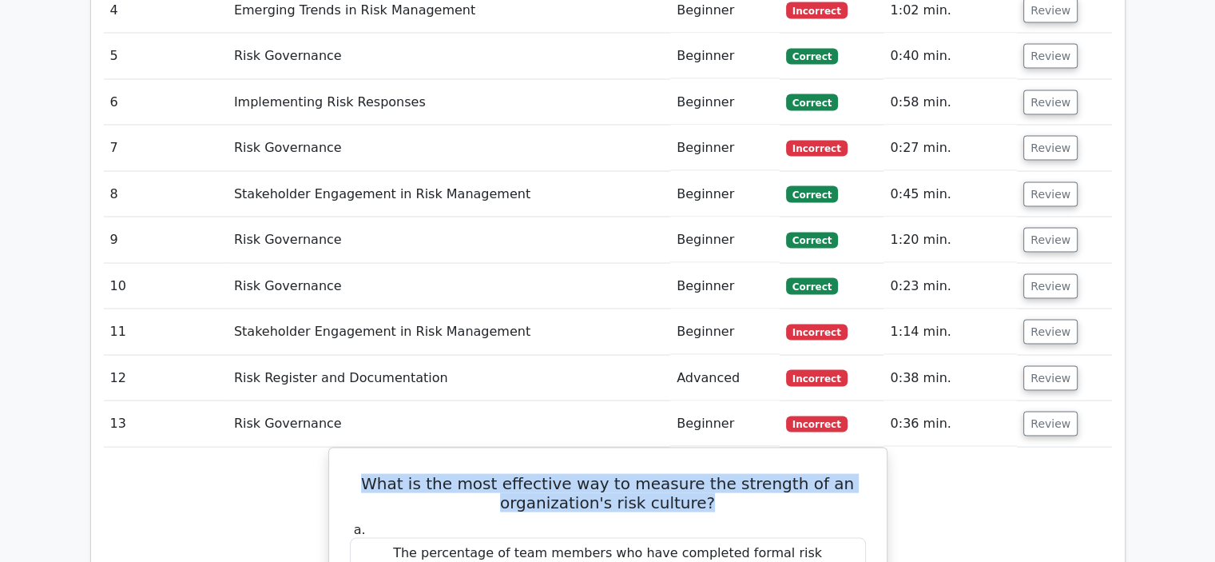
scroll to position [3036, 0]
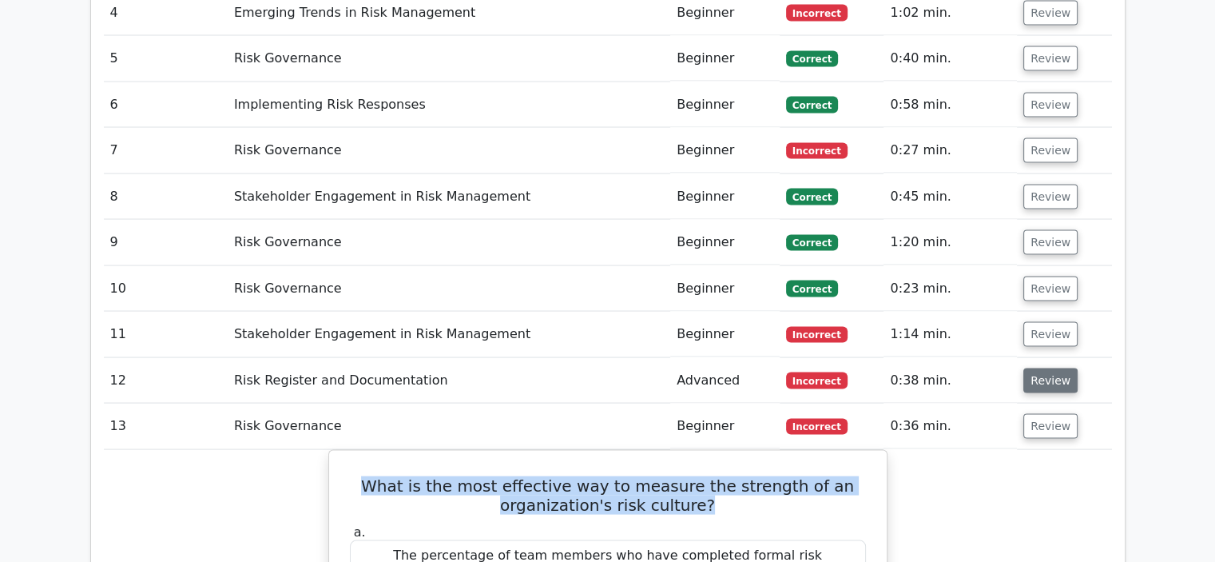
click at [1051, 368] on button "Review" at bounding box center [1050, 380] width 54 height 25
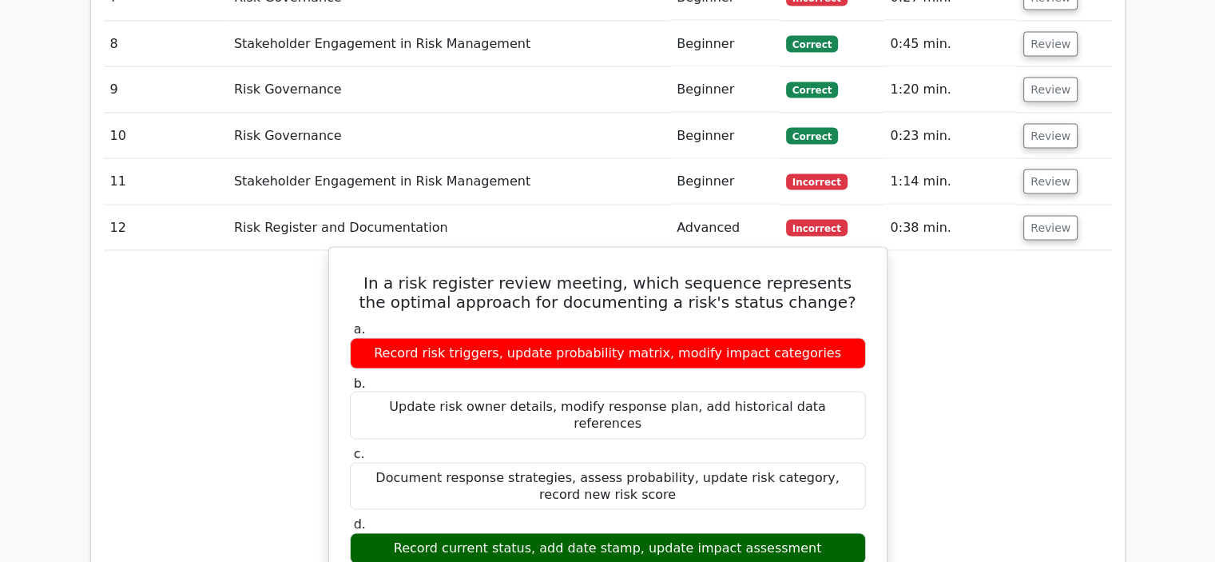
scroll to position [3196, 0]
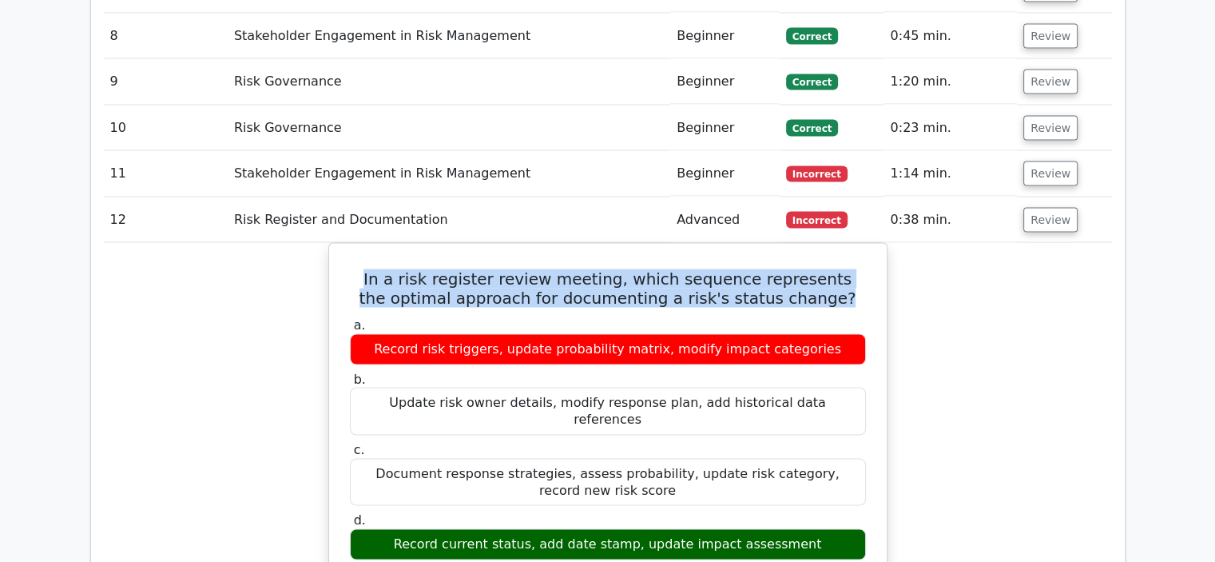
drag, startPoint x: 825, startPoint y: 181, endPoint x: 326, endPoint y: 149, distance: 499.6
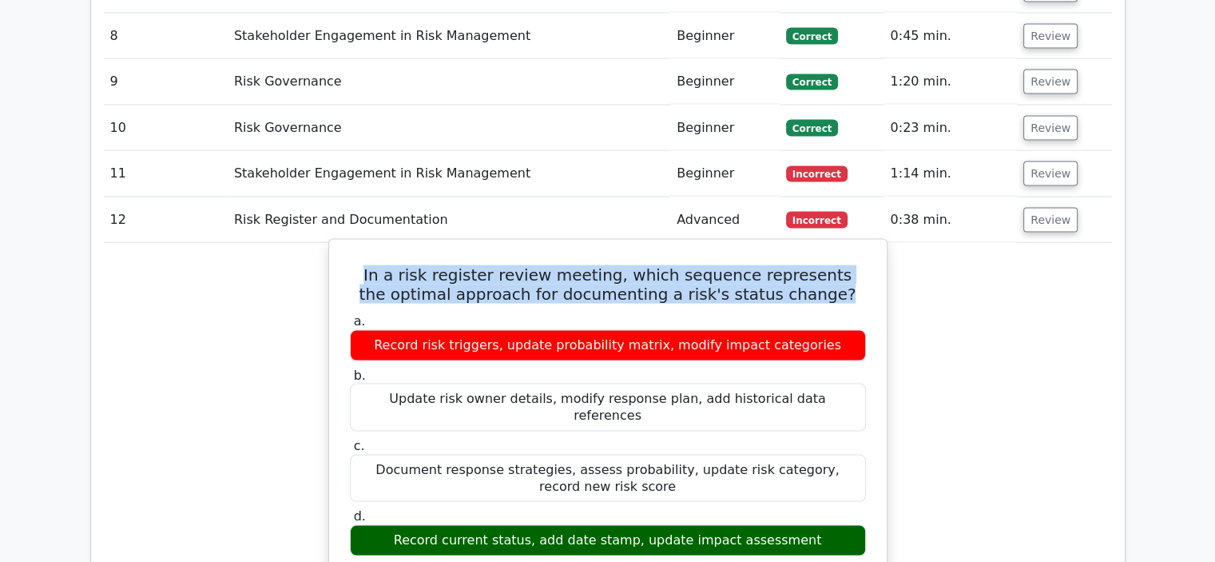
drag, startPoint x: 805, startPoint y: 411, endPoint x: 403, endPoint y: 410, distance: 401.9
click at [403, 525] on div "Record current status, add date stamp, update impact assessment" at bounding box center [608, 540] width 516 height 31
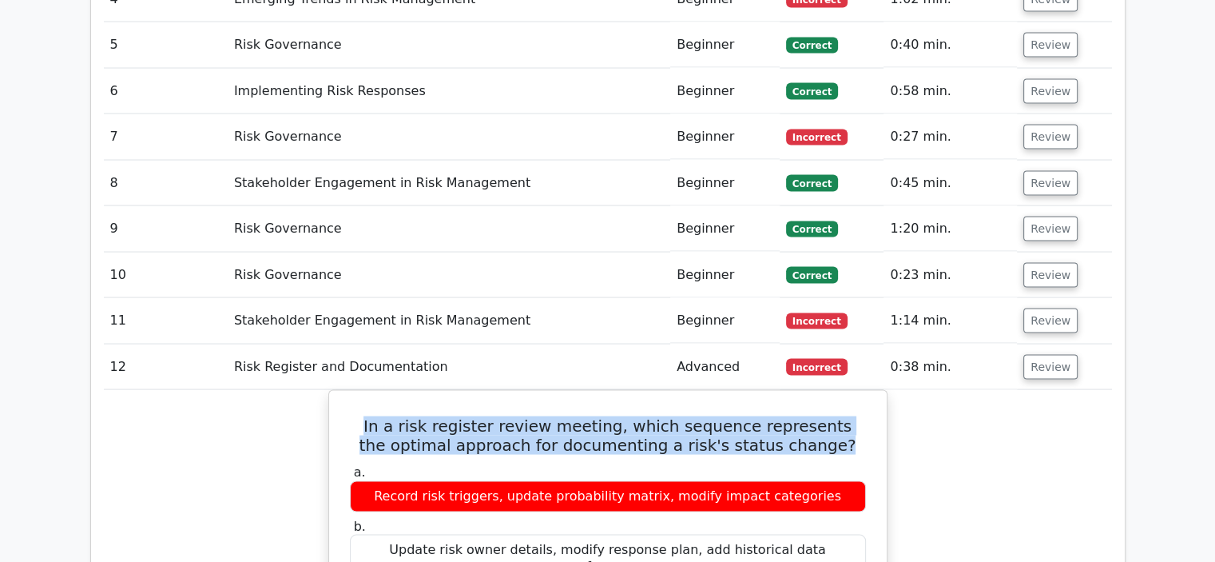
scroll to position [3036, 0]
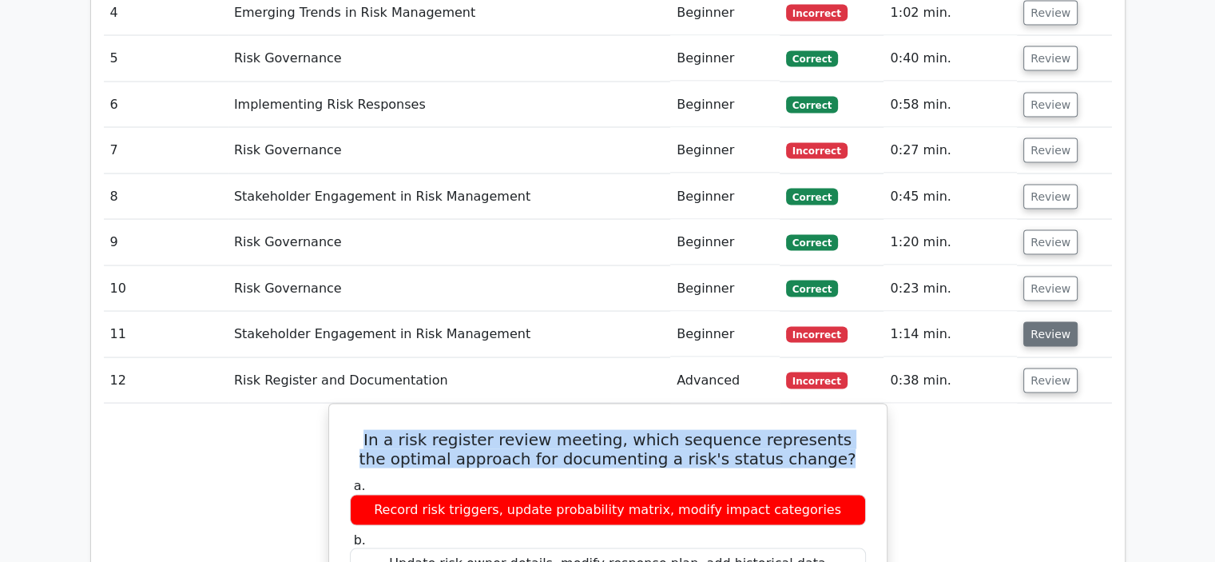
click at [1037, 321] on button "Review" at bounding box center [1050, 333] width 54 height 25
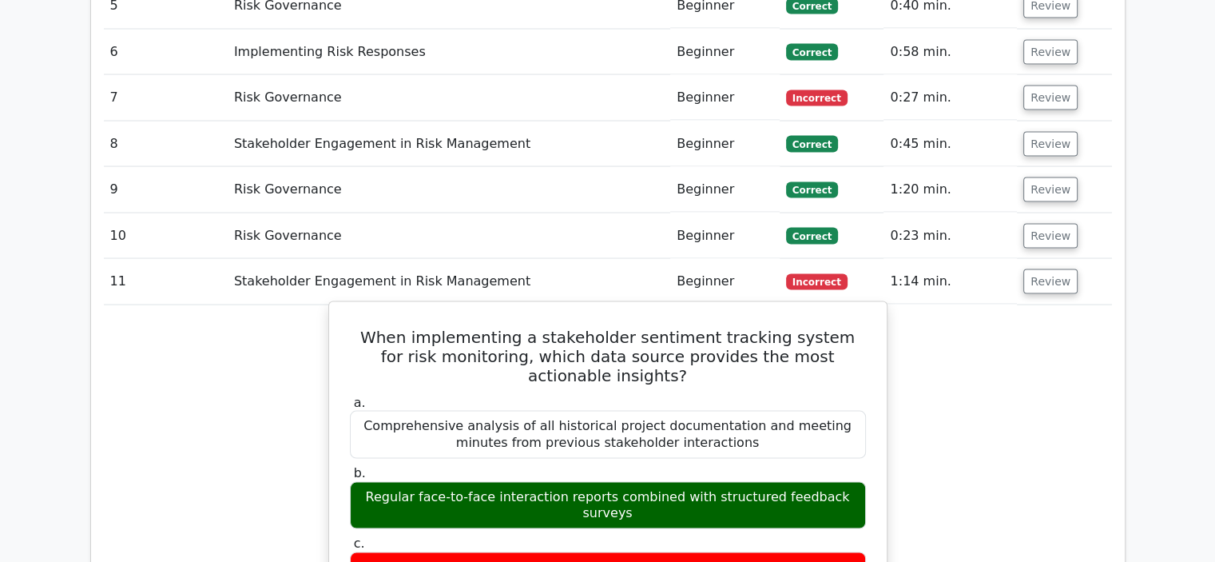
scroll to position [3116, 0]
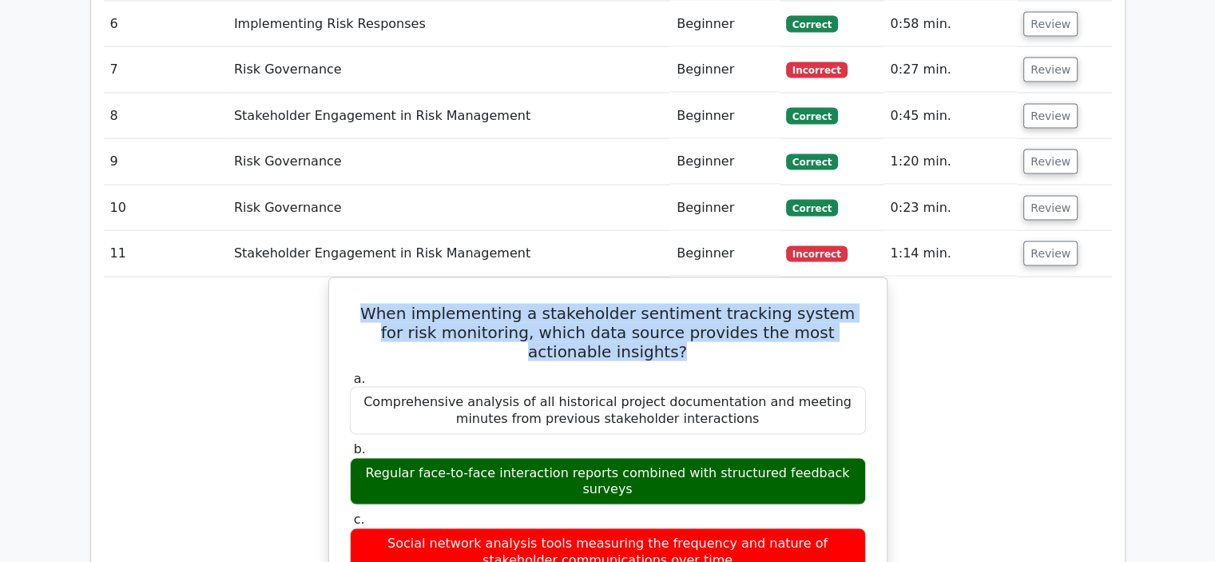
drag, startPoint x: 866, startPoint y: 218, endPoint x: 272, endPoint y: 203, distance: 594.6
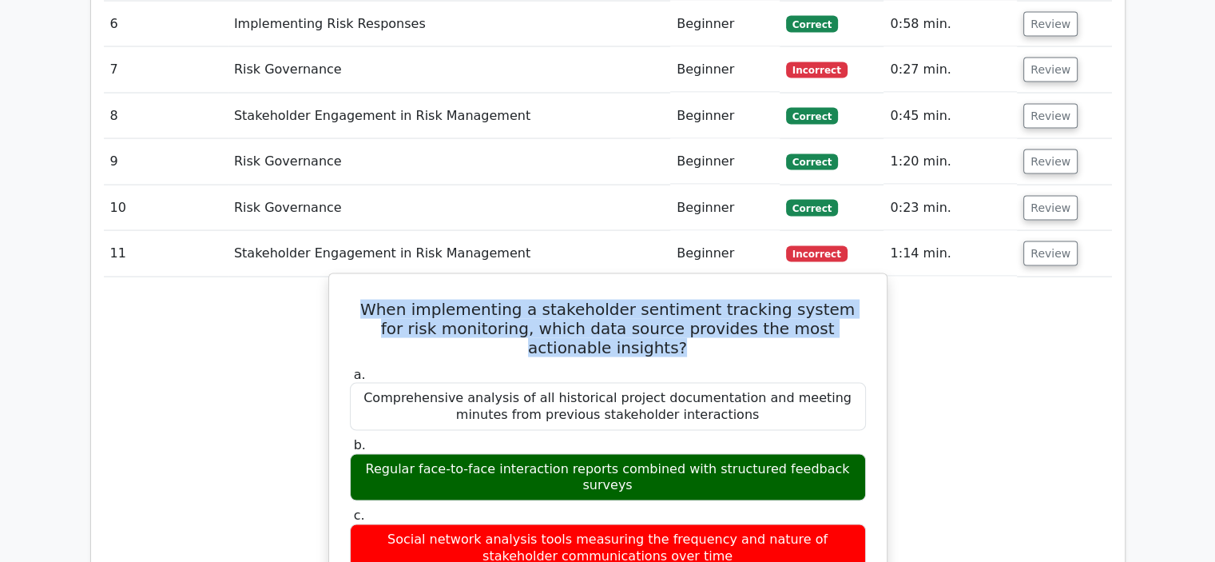
drag, startPoint x: 856, startPoint y: 335, endPoint x: 408, endPoint y: 344, distance: 447.5
click at [387, 454] on div "Regular face-to-face interaction reports combined with structured feedback surv…" at bounding box center [608, 478] width 516 height 48
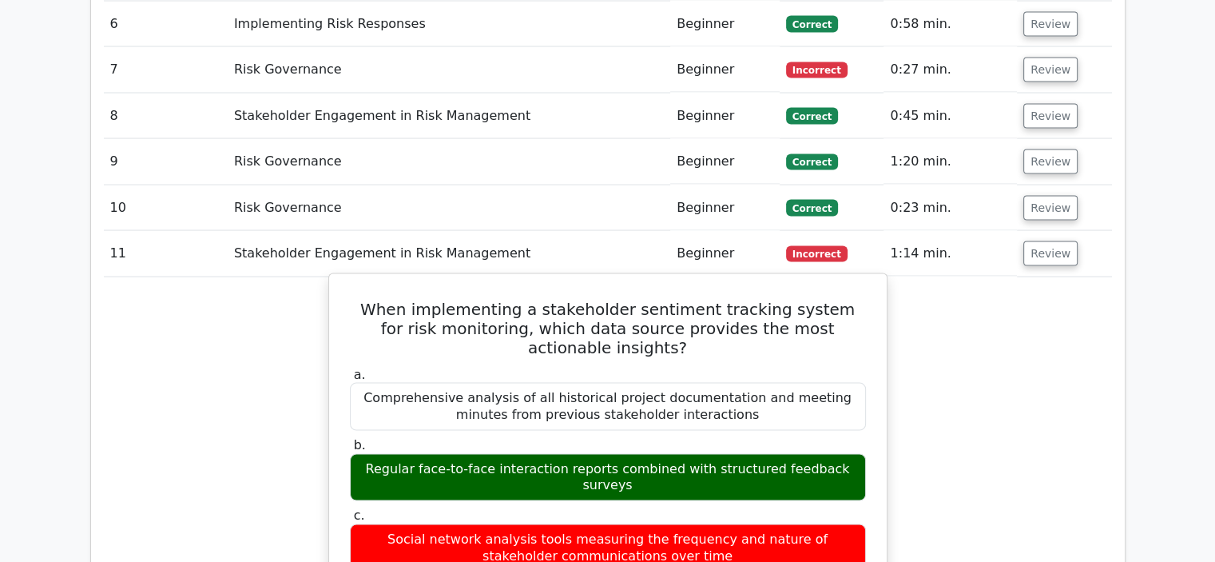
drag, startPoint x: 856, startPoint y: 336, endPoint x: 357, endPoint y: 333, distance: 498.6
click at [357, 454] on div "Regular face-to-face interaction reports combined with structured feedback surv…" at bounding box center [608, 478] width 516 height 48
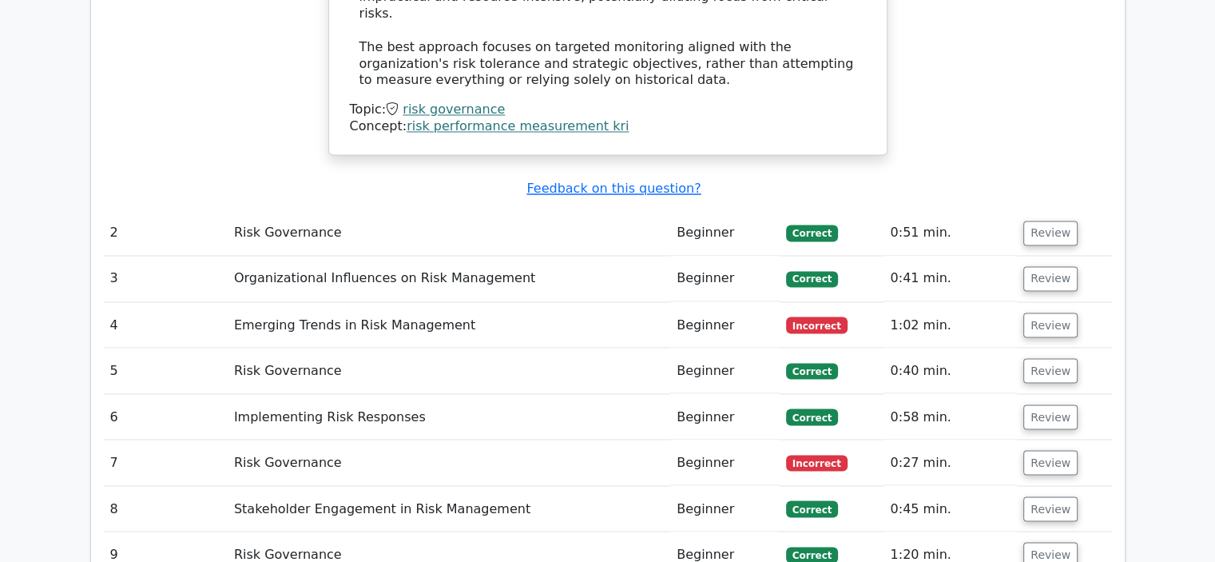
scroll to position [2716, 0]
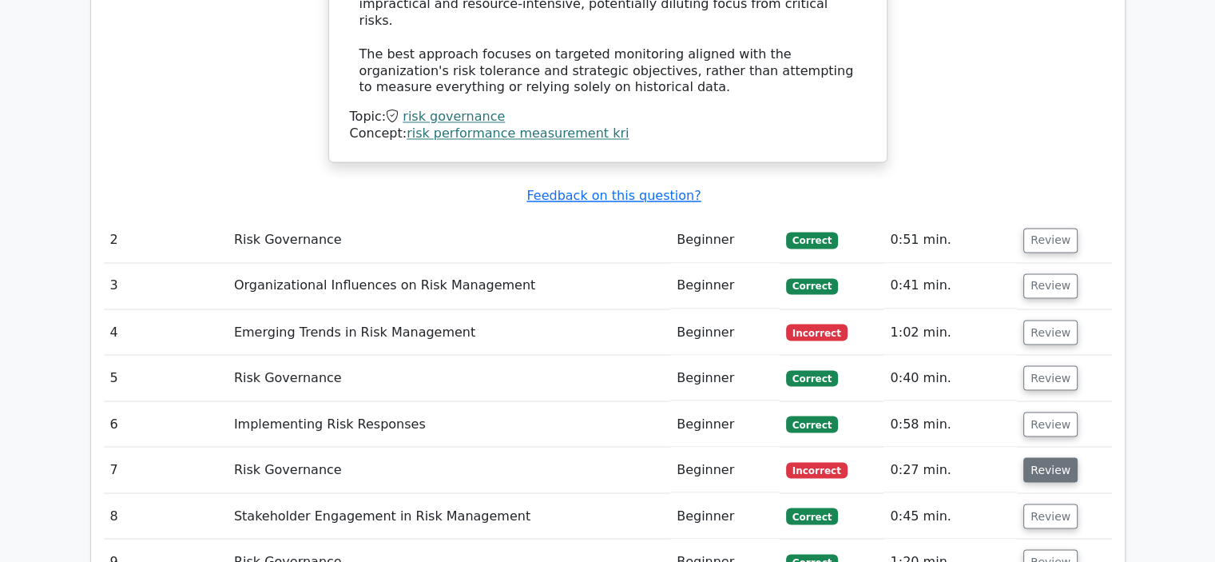
click at [1053, 457] on button "Review" at bounding box center [1050, 469] width 54 height 25
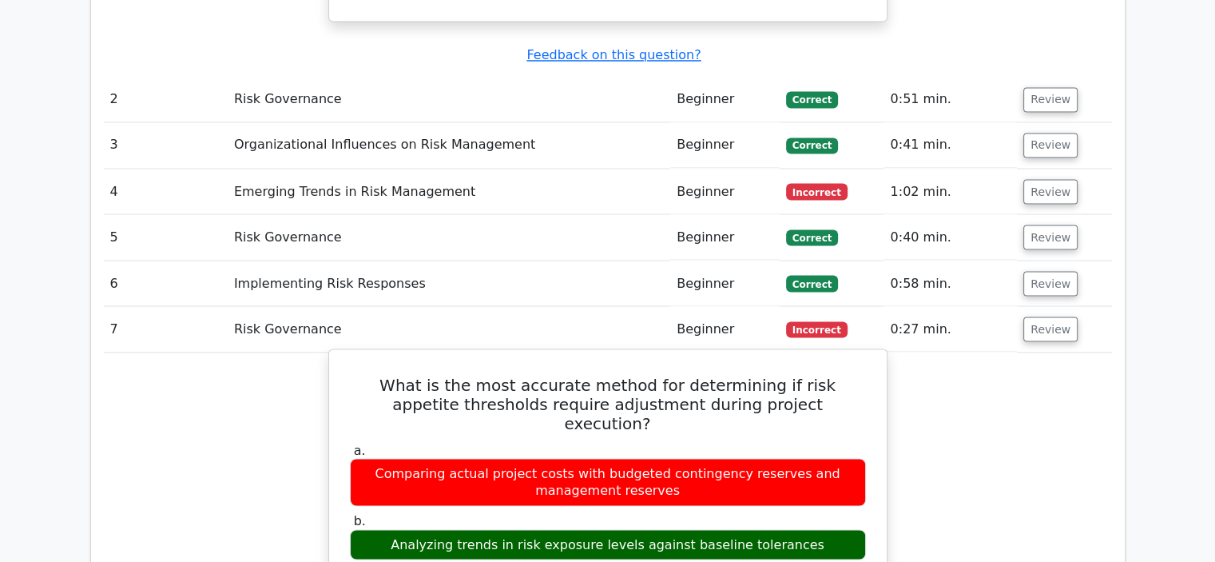
scroll to position [2876, 0]
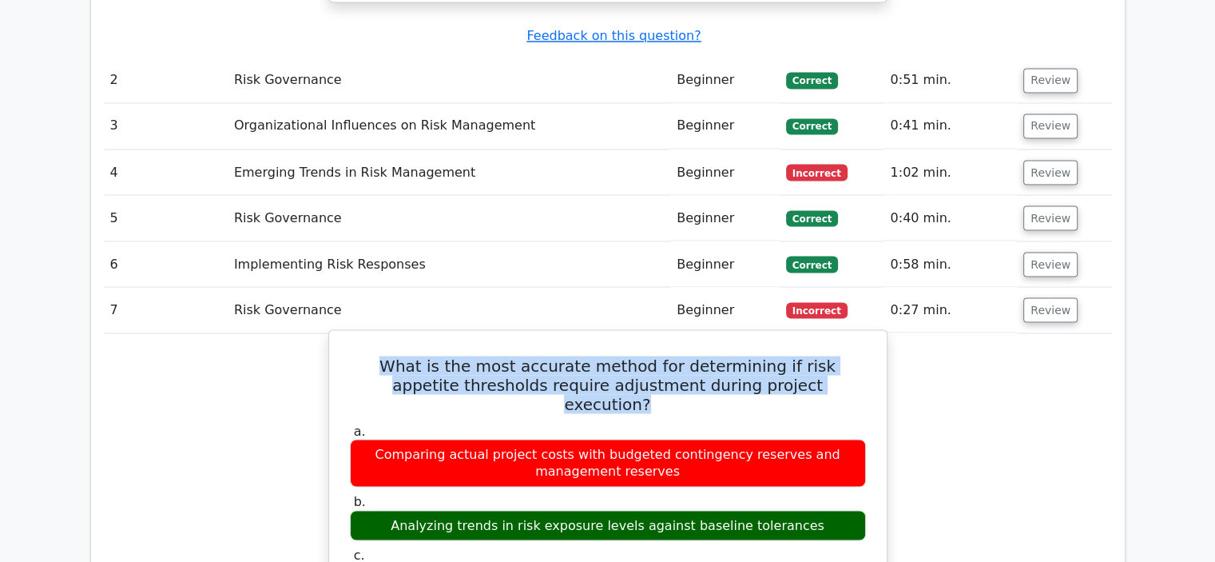
drag, startPoint x: 825, startPoint y: 278, endPoint x: 344, endPoint y: 233, distance: 483.0
drag, startPoint x: 813, startPoint y: 396, endPoint x: 403, endPoint y: 395, distance: 409.9
click at [402, 510] on div "Analyzing trends in risk exposure levels against baseline tolerances" at bounding box center [608, 525] width 516 height 31
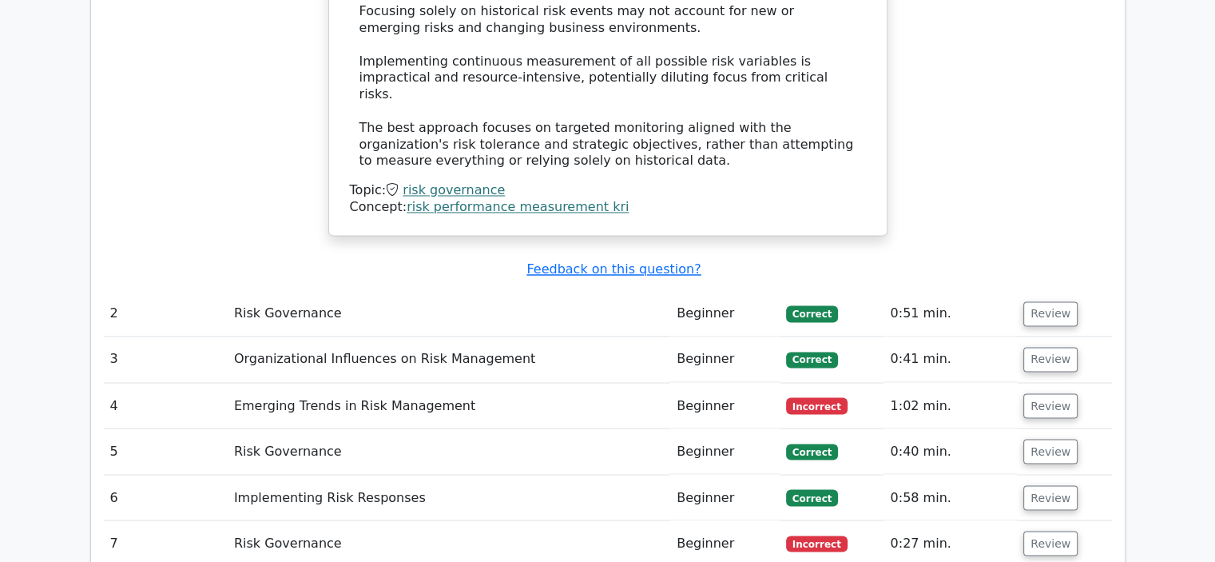
scroll to position [2637, 0]
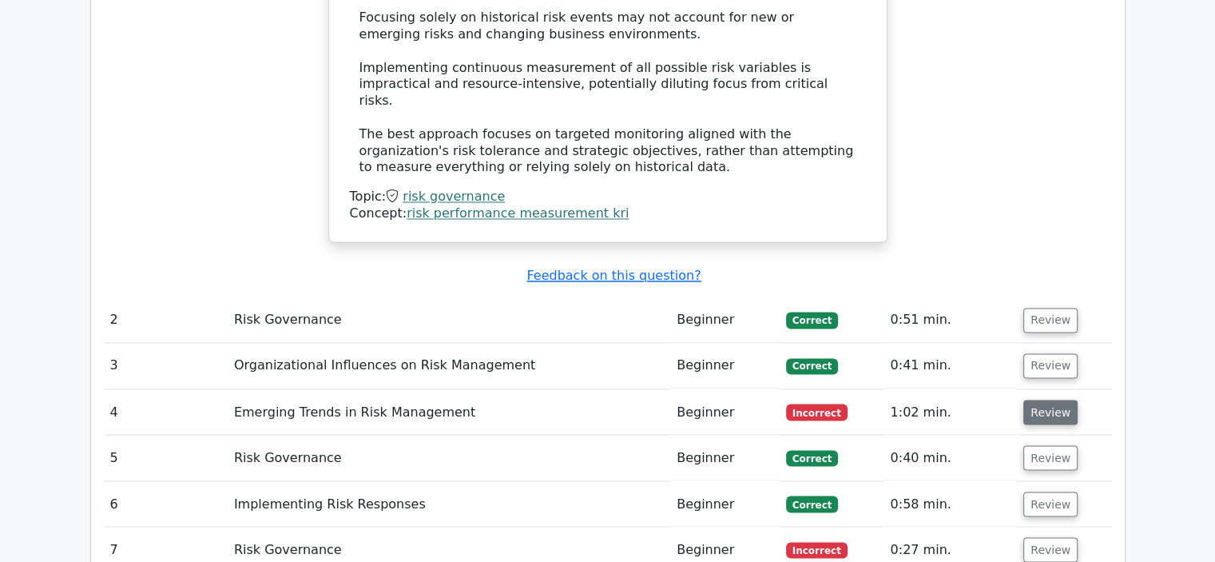
click at [1035, 399] on button "Review" at bounding box center [1050, 411] width 54 height 25
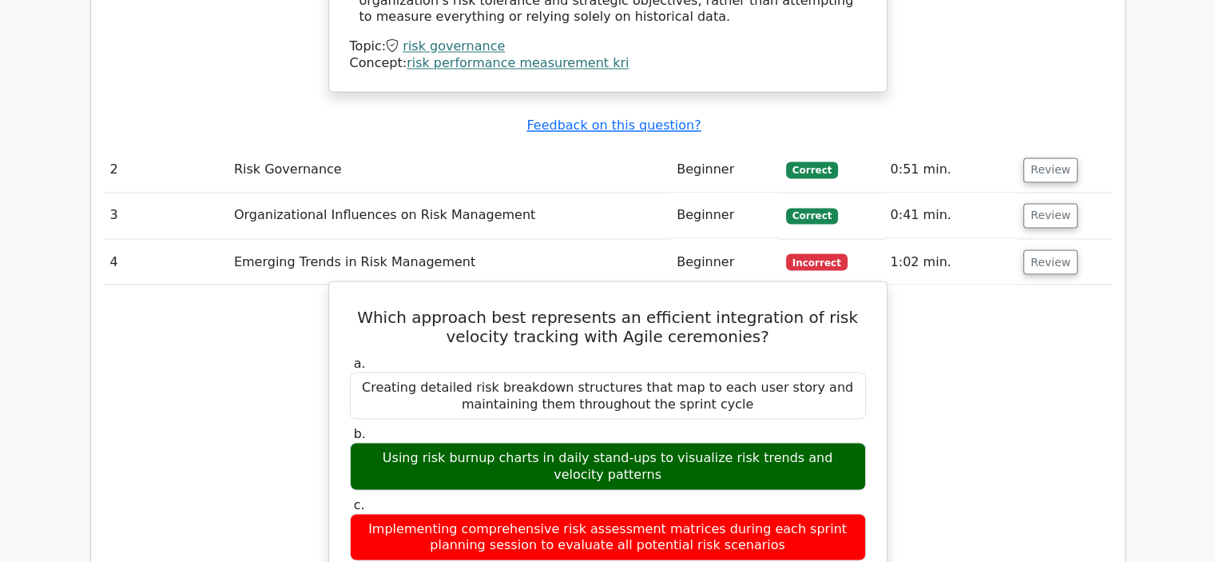
scroll to position [2796, 0]
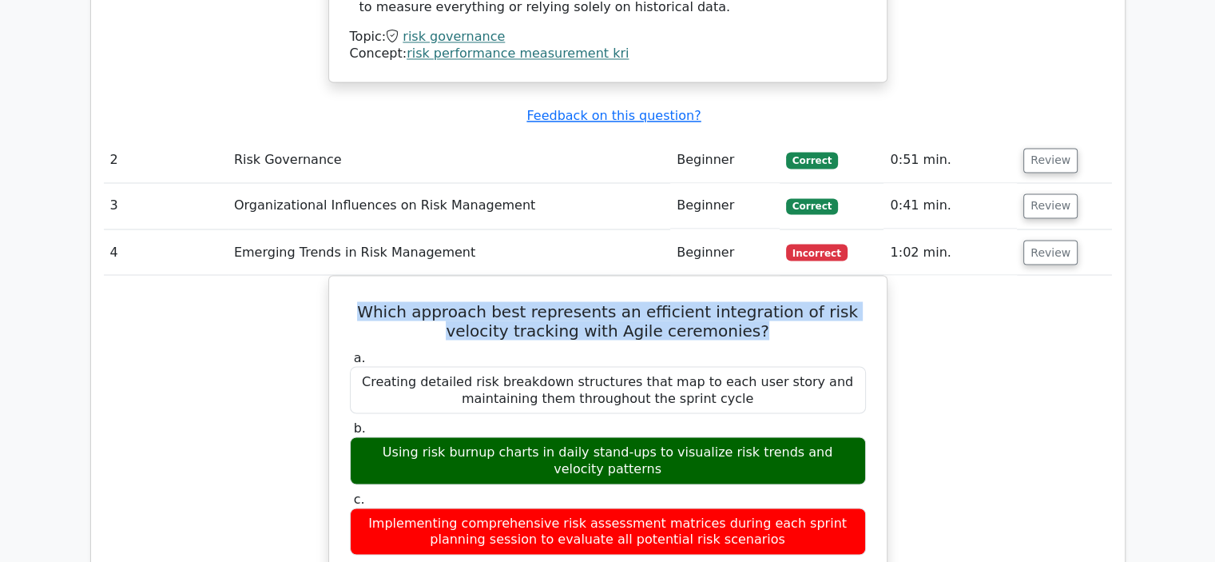
drag, startPoint x: 769, startPoint y: 217, endPoint x: 281, endPoint y: 190, distance: 488.9
drag, startPoint x: 642, startPoint y: 353, endPoint x: 284, endPoint y: 343, distance: 357.3
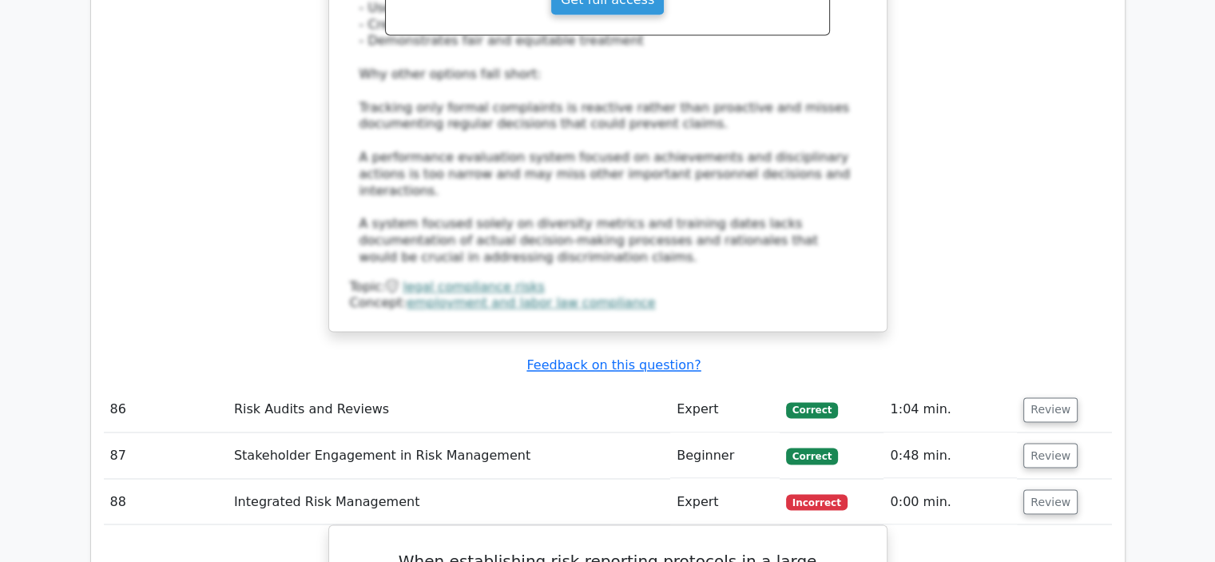
scroll to position [32757, 0]
